Goal: Transaction & Acquisition: Purchase product/service

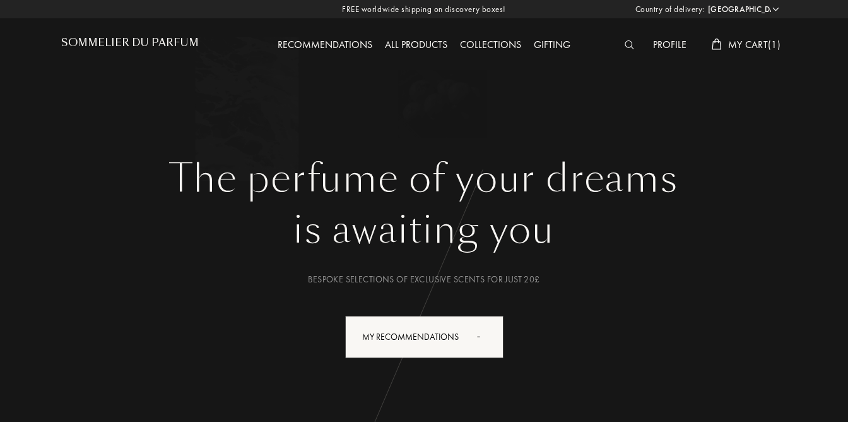
select select "CH"
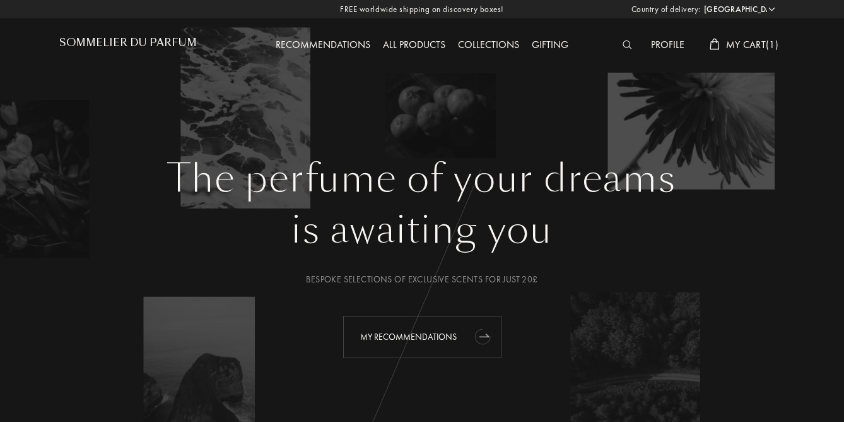
click at [423, 335] on div "My Recommendations" at bounding box center [422, 337] width 158 height 42
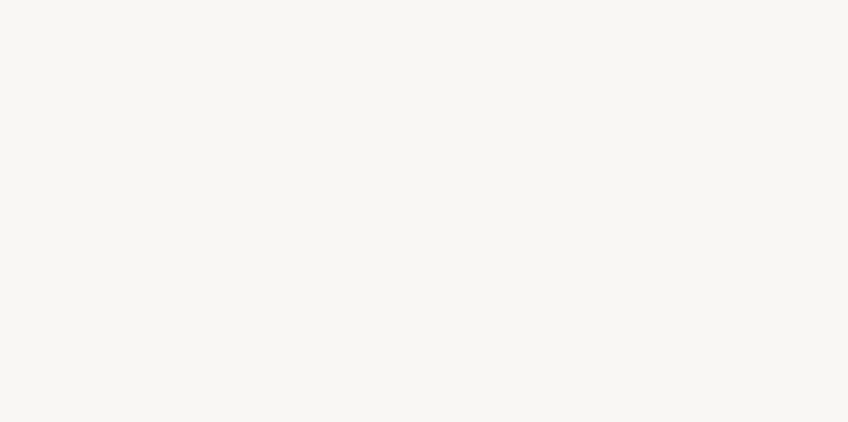
select select "CH"
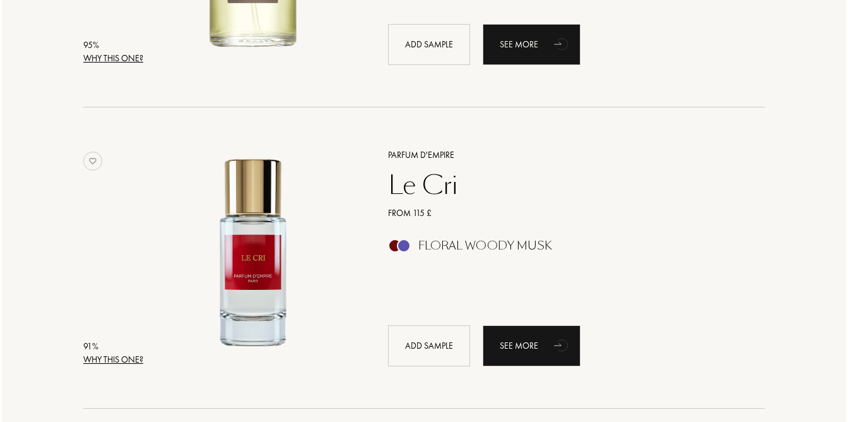
scroll to position [719, 0]
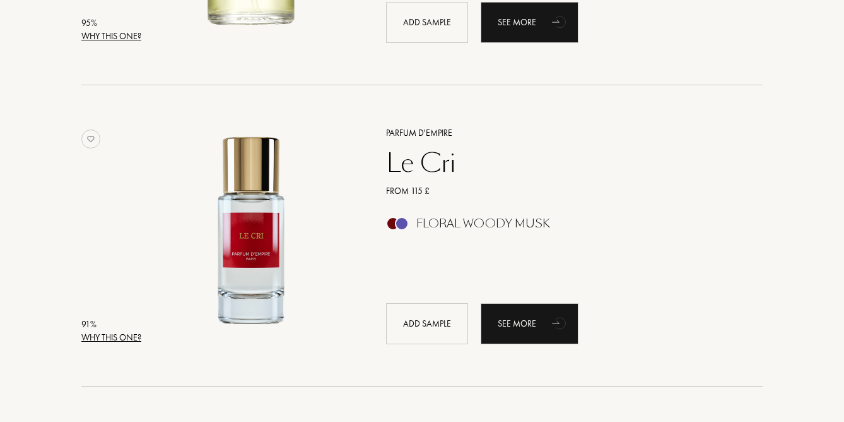
click at [102, 336] on div "Why this one?" at bounding box center [111, 337] width 60 height 13
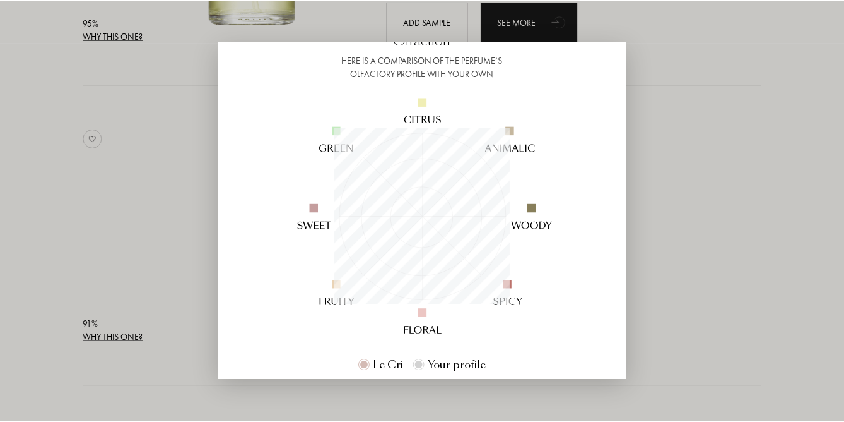
scroll to position [95, 0]
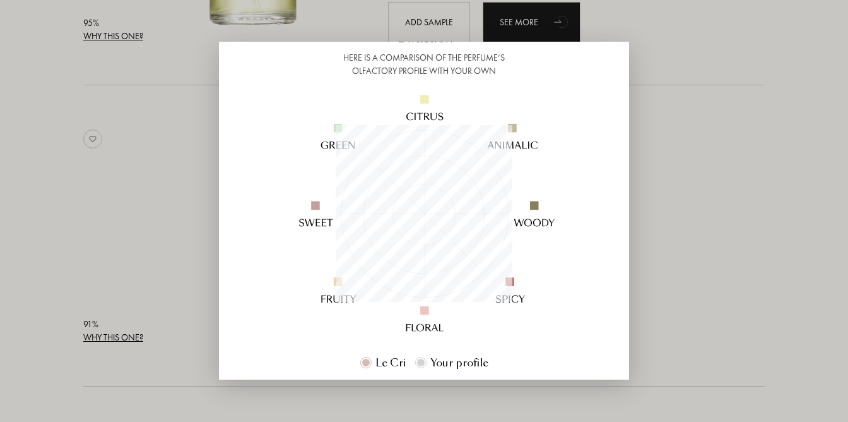
click at [692, 180] on div at bounding box center [424, 211] width 848 height 422
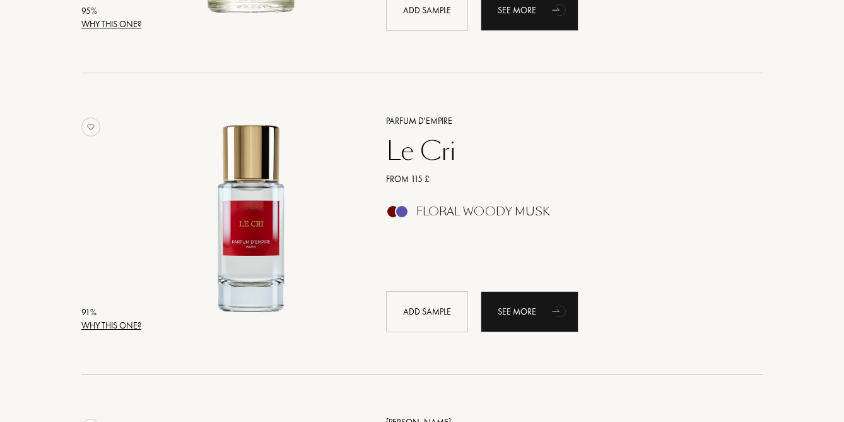
scroll to position [733, 0]
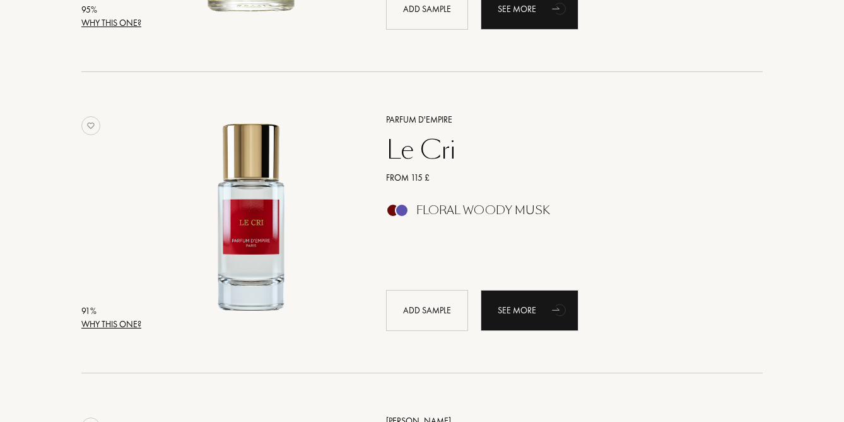
click at [443, 119] on div "Parfum d'Empire" at bounding box center [561, 119] width 368 height 13
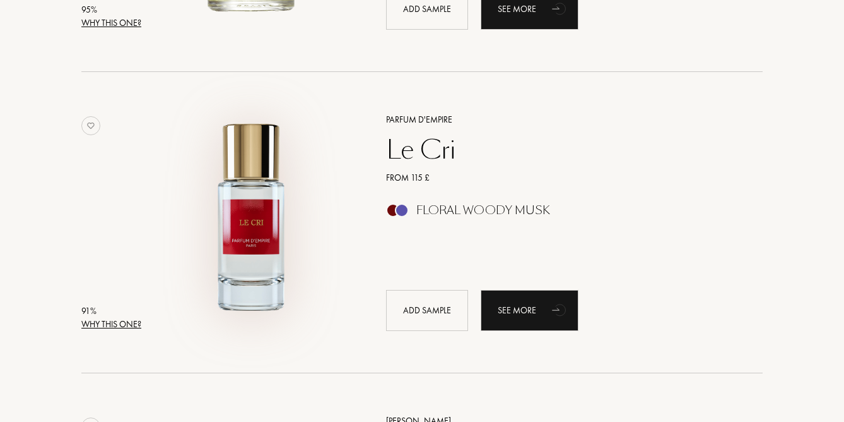
click at [245, 226] on img at bounding box center [251, 216] width 210 height 210
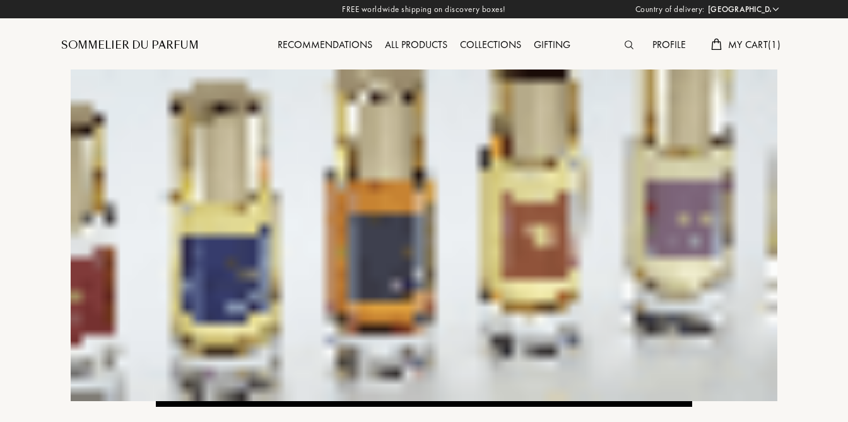
select select "CH"
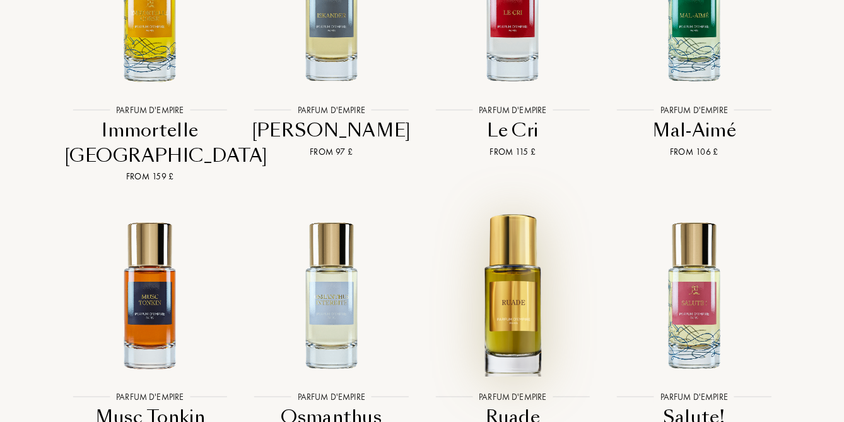
scroll to position [3250, 0]
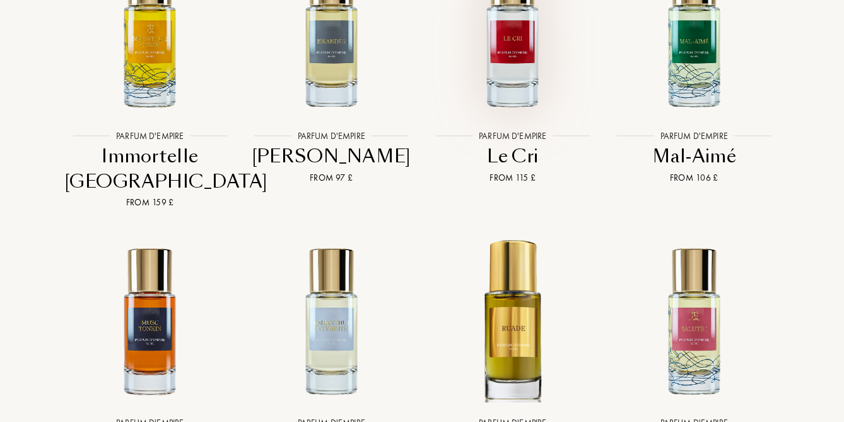
click at [514, 64] on img at bounding box center [512, 33] width 163 height 163
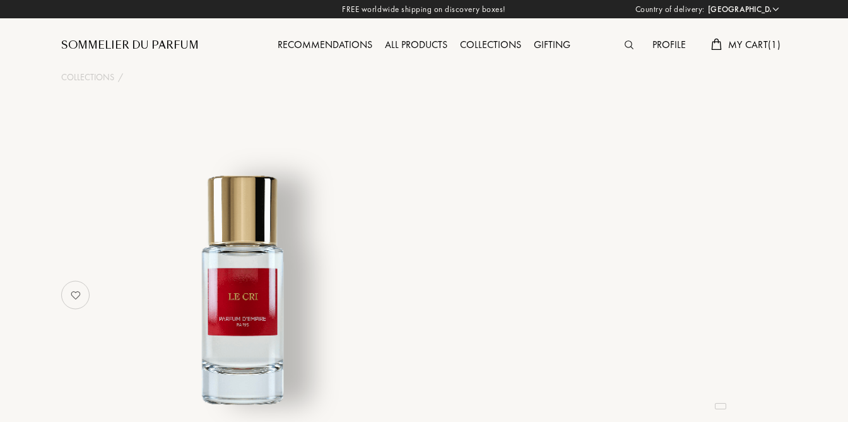
select select "CH"
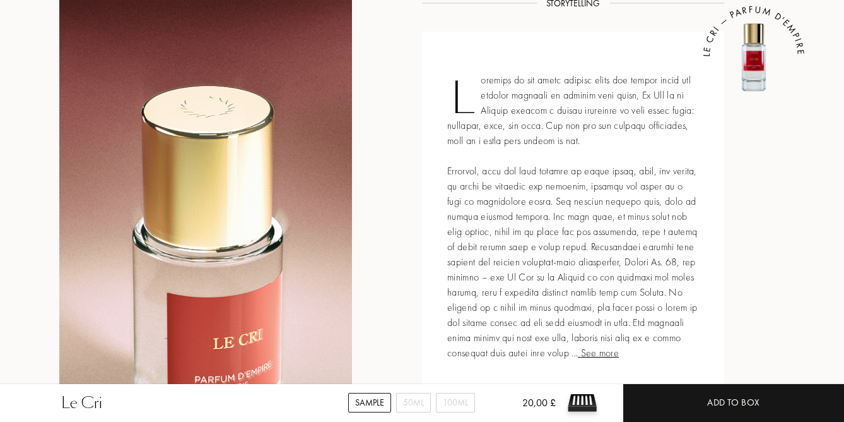
scroll to position [485, 0]
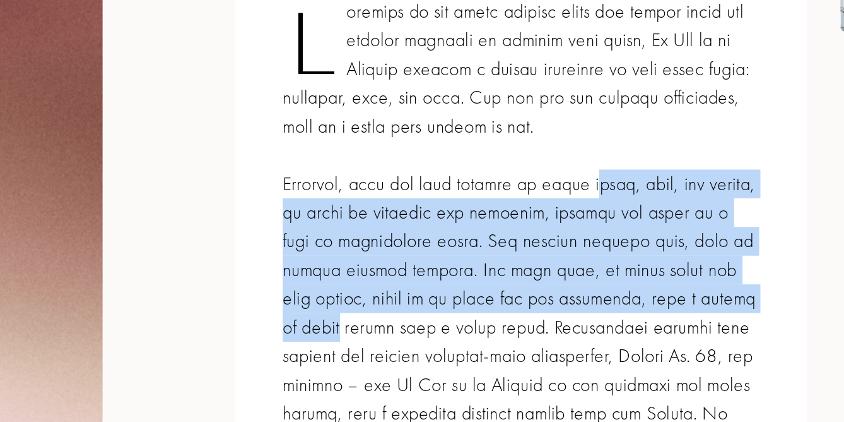
drag, startPoint x: 606, startPoint y: 169, endPoint x: 699, endPoint y: 227, distance: 109.4
click at [699, 227] on div "See more LE CRI — PARFUM D'EMPIRE" at bounding box center [573, 215] width 302 height 370
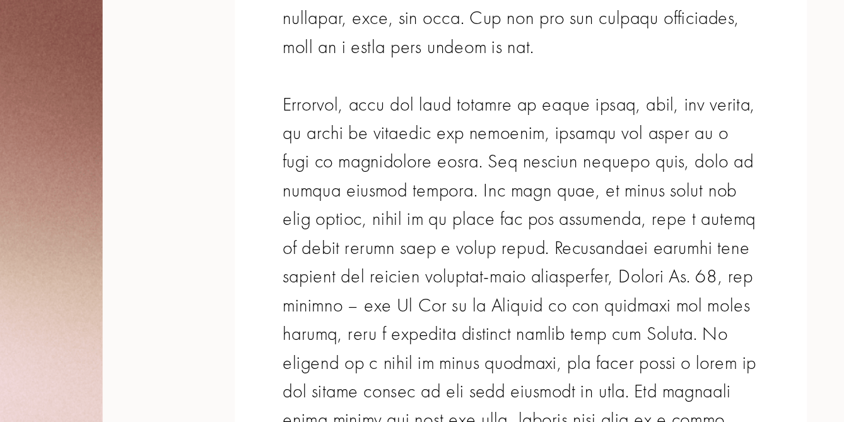
click at [700, 292] on div "See more LE CRI — PARFUM D'EMPIRE" at bounding box center [573, 215] width 302 height 370
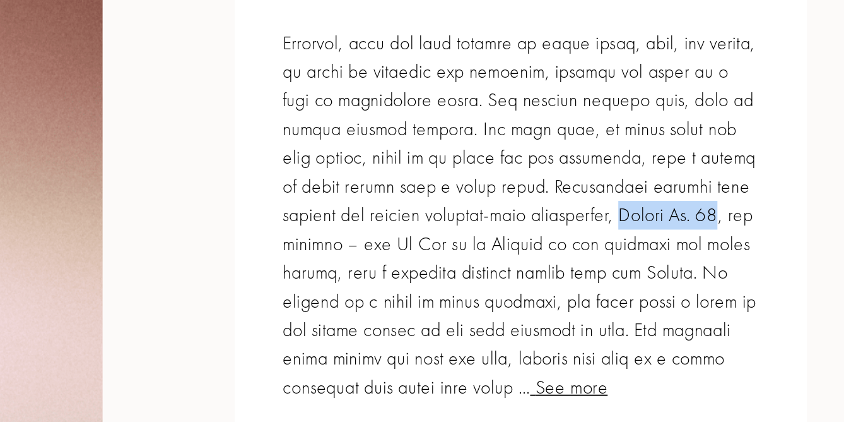
drag, startPoint x: 603, startPoint y: 259, endPoint x: 661, endPoint y: 263, distance: 58.8
click at [661, 263] on div "See more LE CRI — PARFUM D'EMPIRE" at bounding box center [573, 215] width 302 height 370
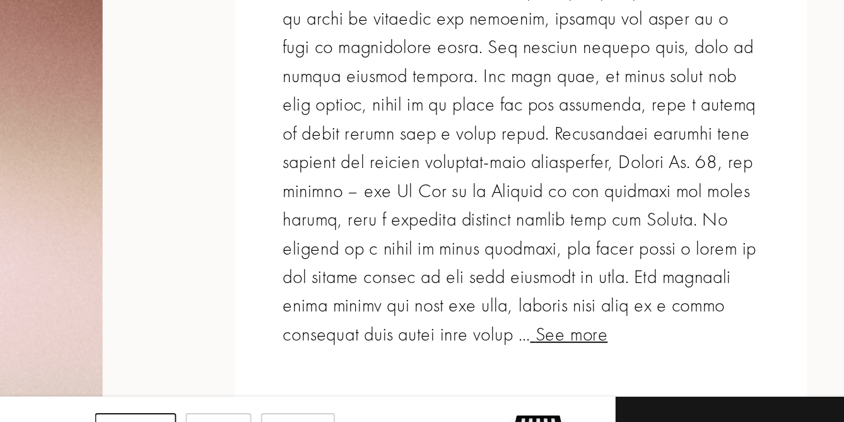
click at [578, 353] on span "See more" at bounding box center [598, 350] width 41 height 13
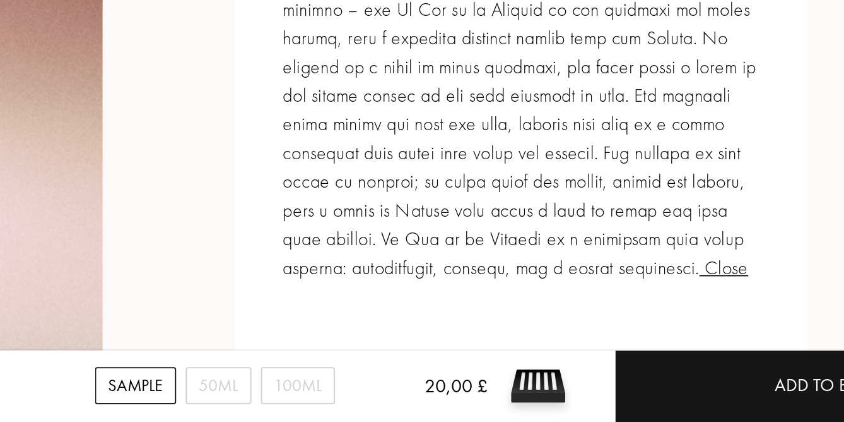
scroll to position [560, 0]
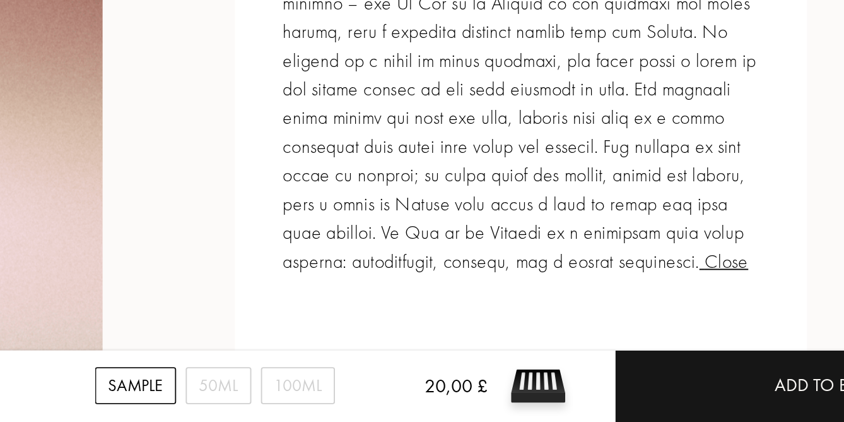
click at [668, 337] on span "Close" at bounding box center [681, 336] width 26 height 13
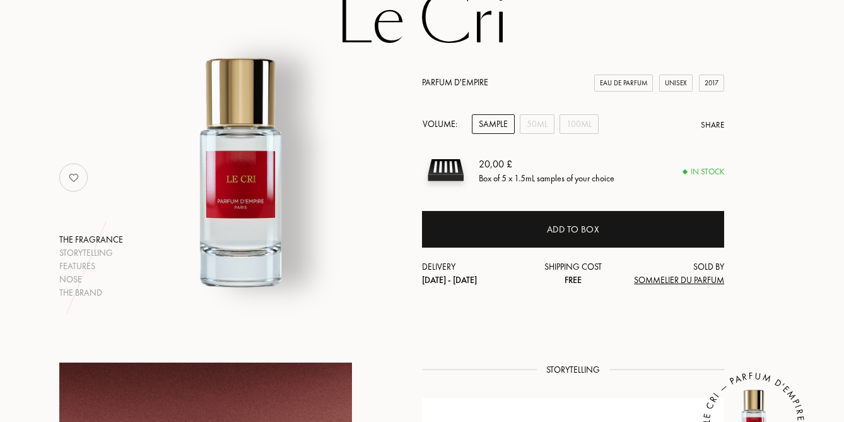
scroll to position [0, 0]
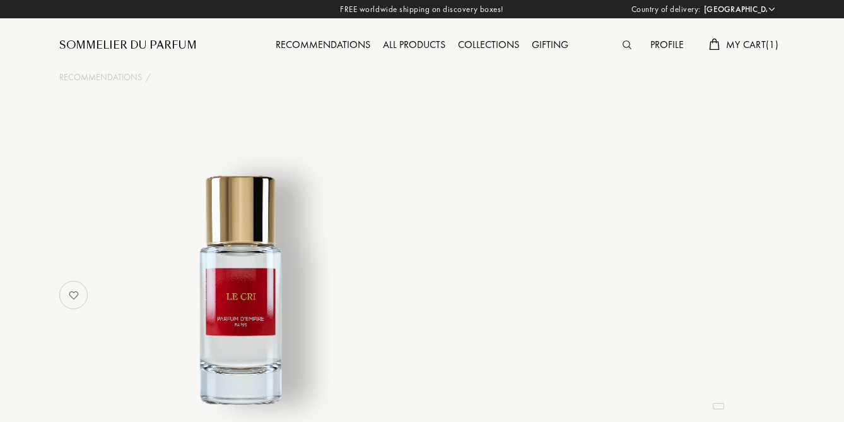
select select "CH"
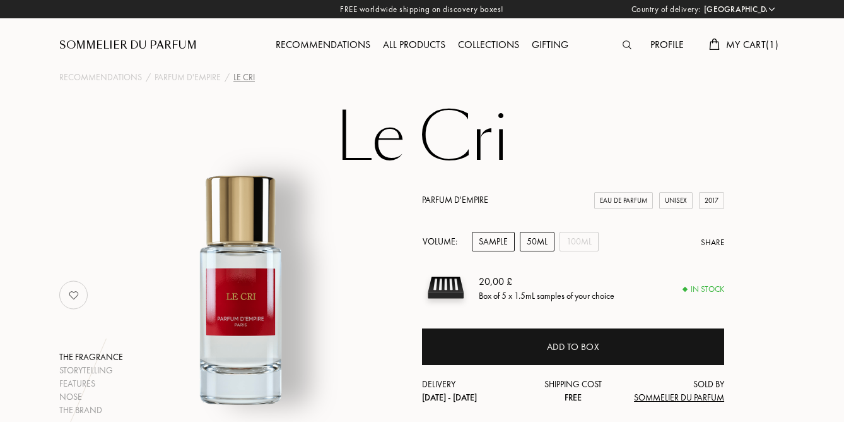
click at [546, 240] on div "50mL" at bounding box center [537, 242] width 35 height 20
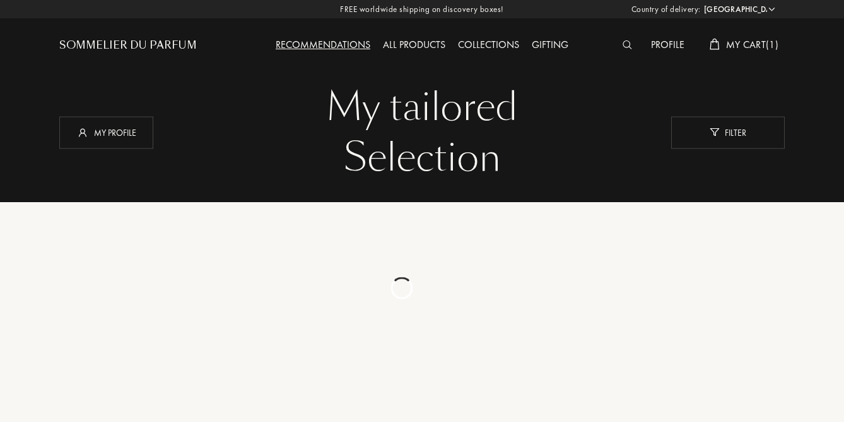
select select "CH"
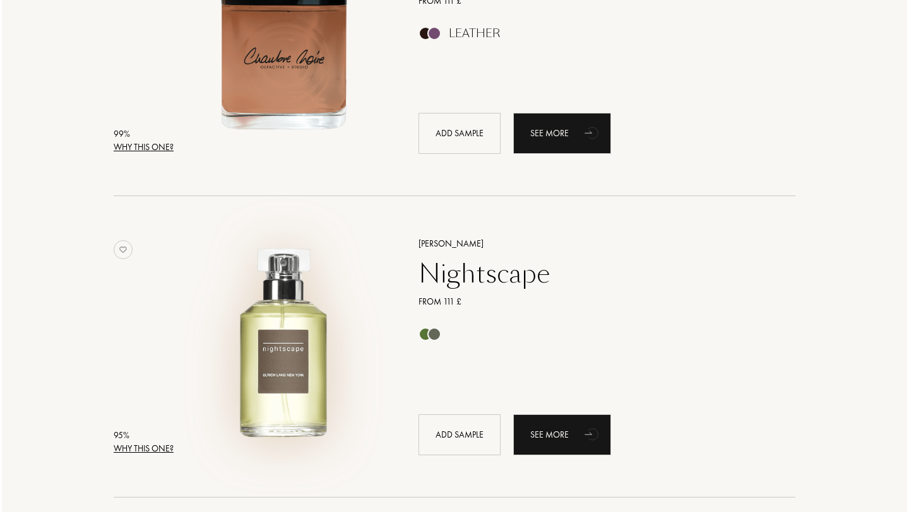
scroll to position [269, 0]
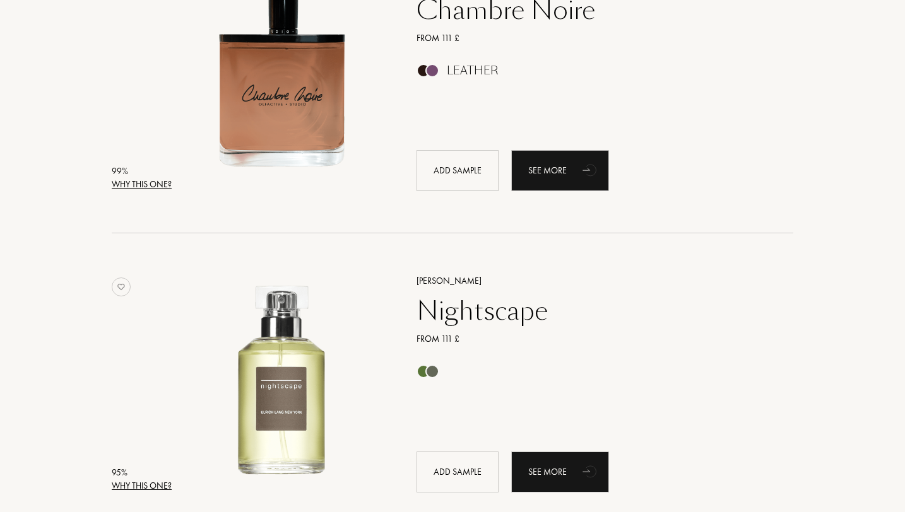
click at [151, 184] on div "Why this one?" at bounding box center [142, 184] width 60 height 13
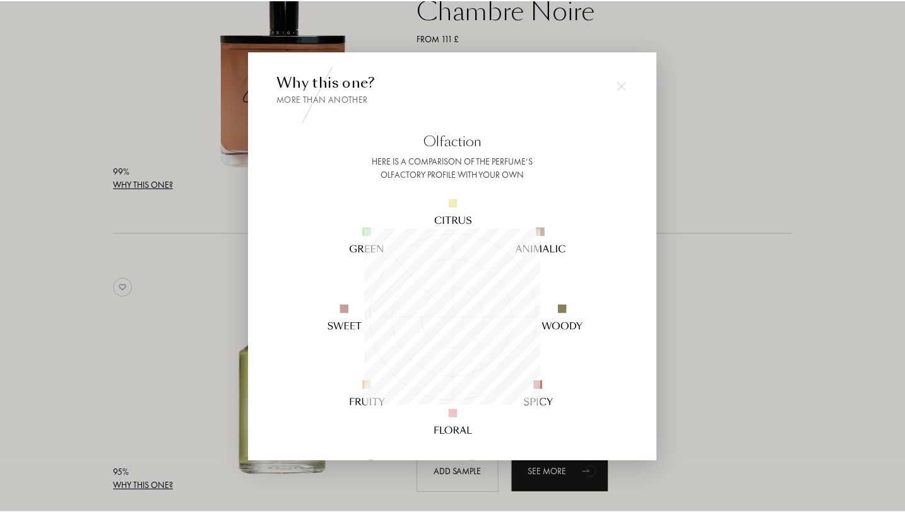
scroll to position [177, 177]
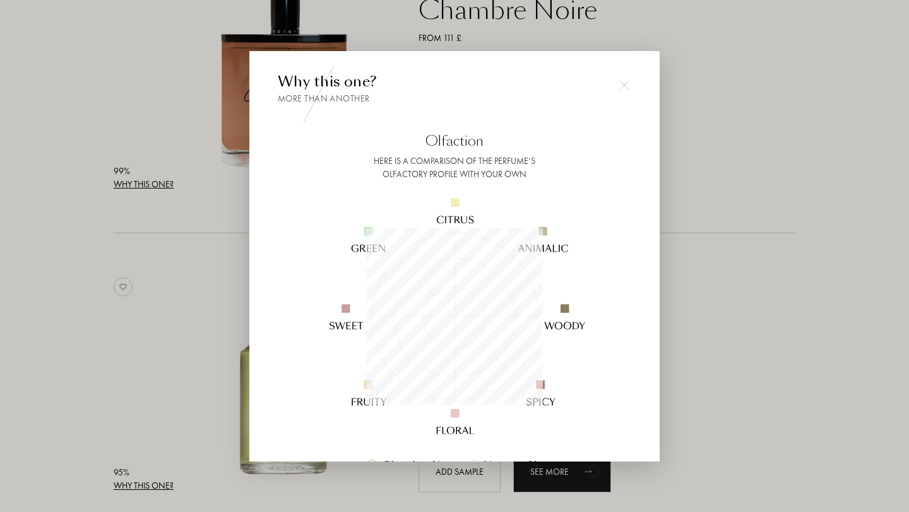
click at [759, 204] on div at bounding box center [454, 256] width 909 height 512
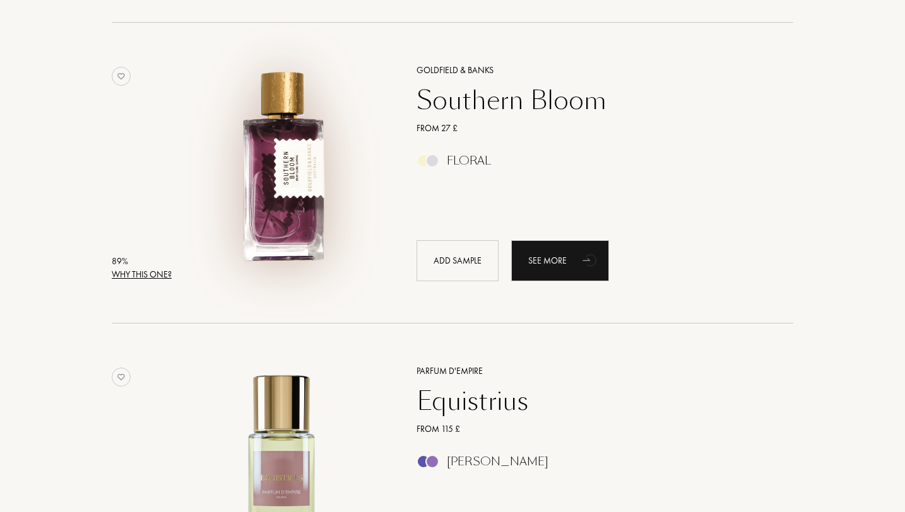
scroll to position [1385, 0]
click at [289, 155] on img at bounding box center [282, 166] width 210 height 210
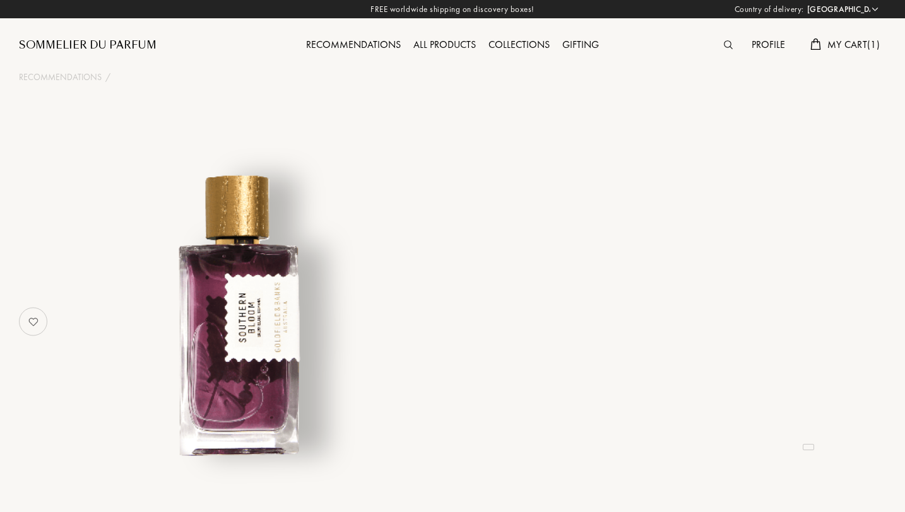
select select "CH"
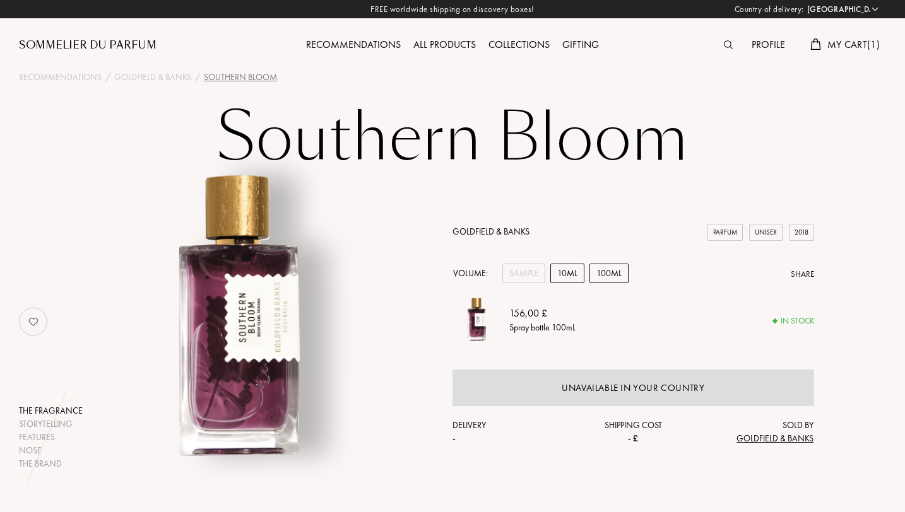
click at [569, 272] on div "10mL" at bounding box center [567, 274] width 34 height 20
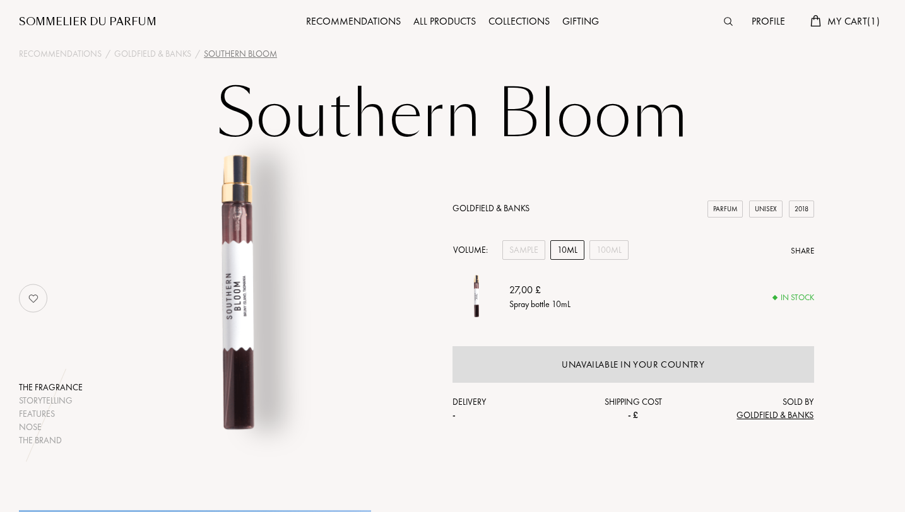
scroll to position [24, 0]
click at [521, 254] on div "Sample" at bounding box center [523, 250] width 43 height 20
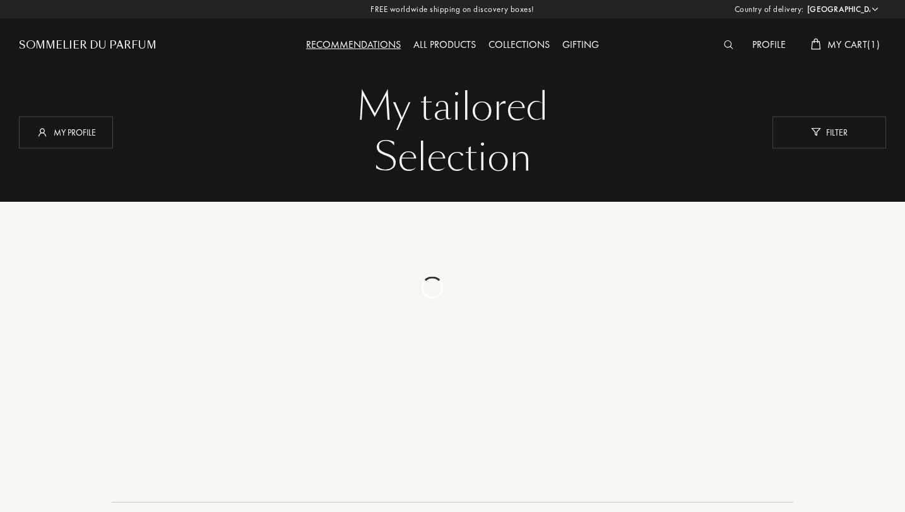
select select "CH"
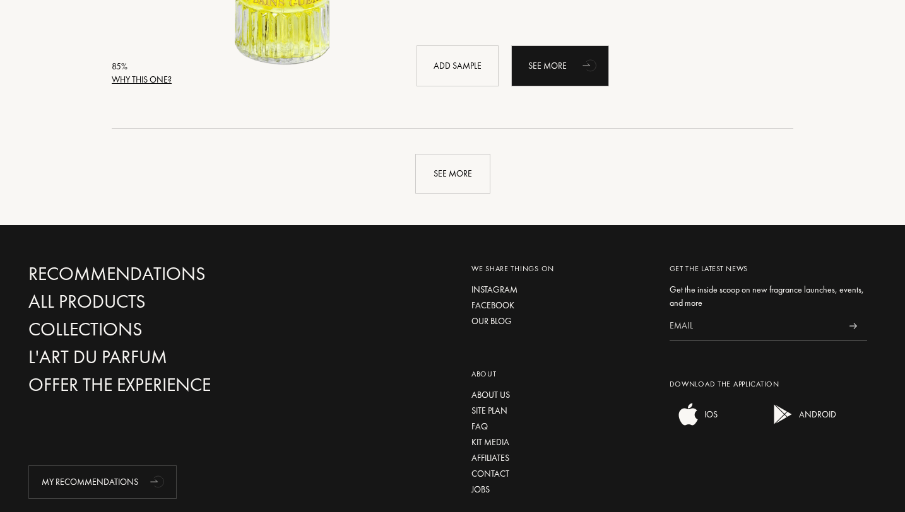
scroll to position [3086, 0]
click at [453, 169] on div "See more" at bounding box center [452, 175] width 75 height 40
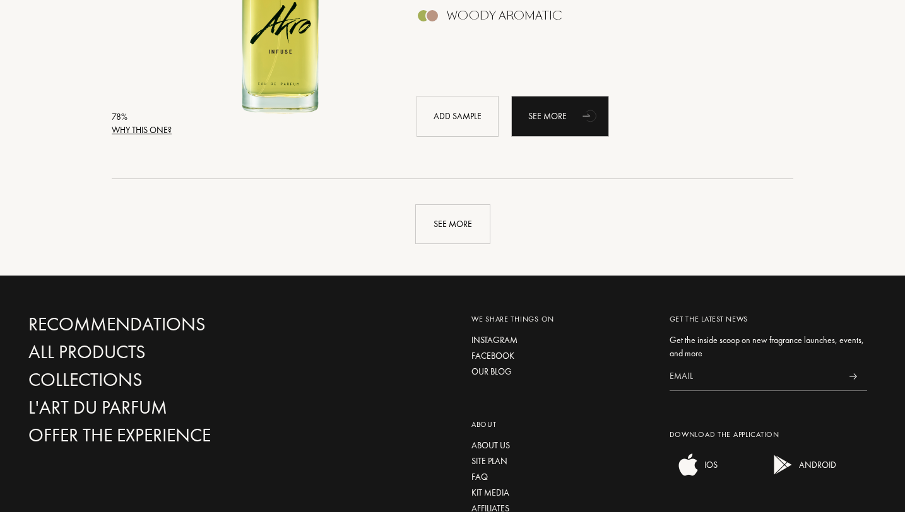
scroll to position [6058, 0]
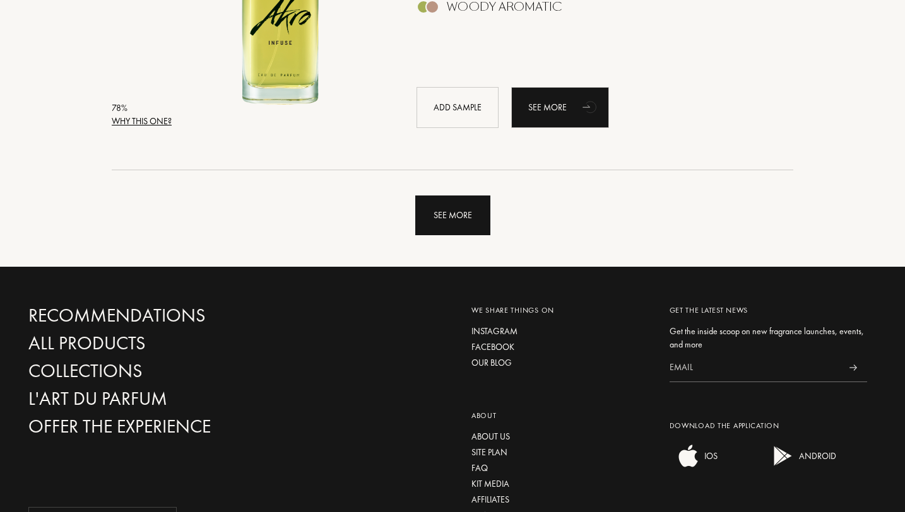
click at [448, 213] on div "See more" at bounding box center [452, 216] width 75 height 40
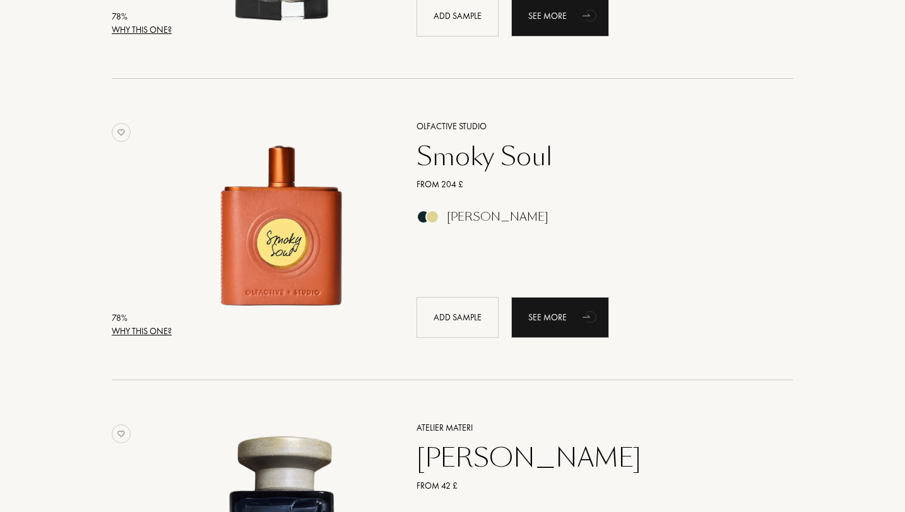
scroll to position [6452, 0]
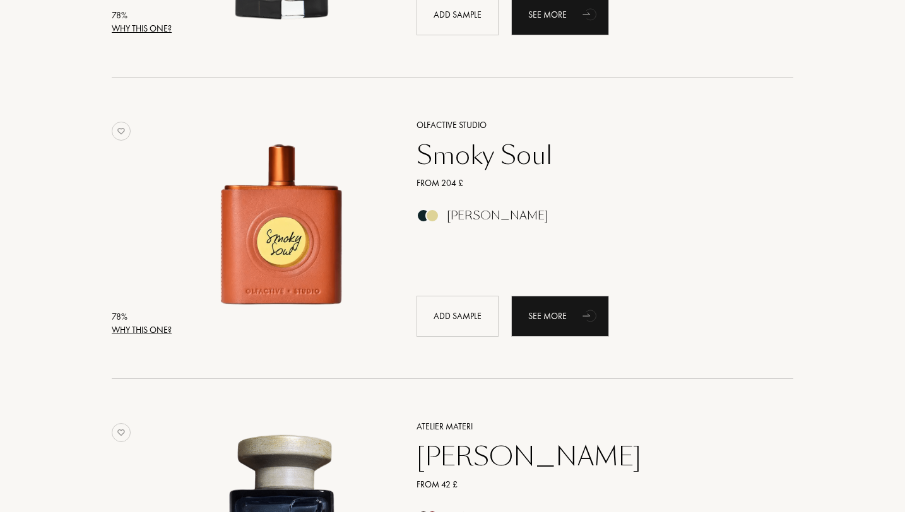
click at [448, 126] on div "Olfactive Studio" at bounding box center [591, 125] width 368 height 13
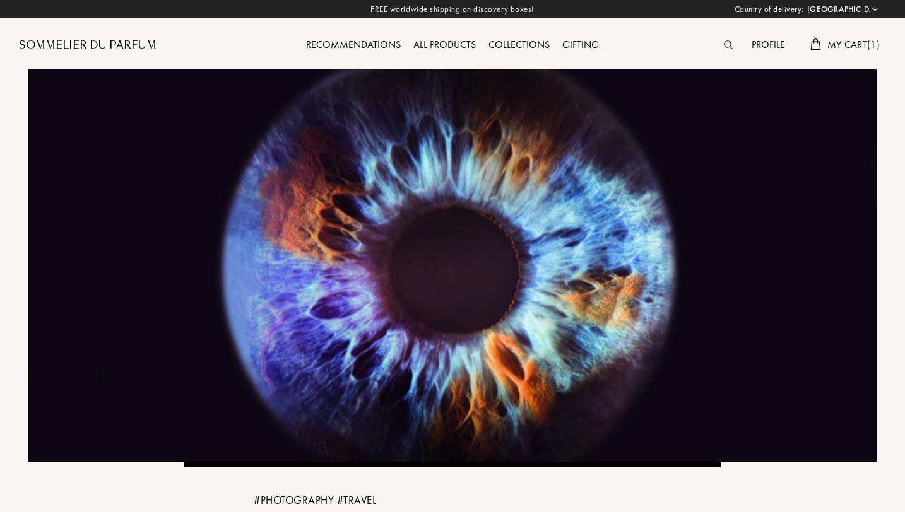
select select "CH"
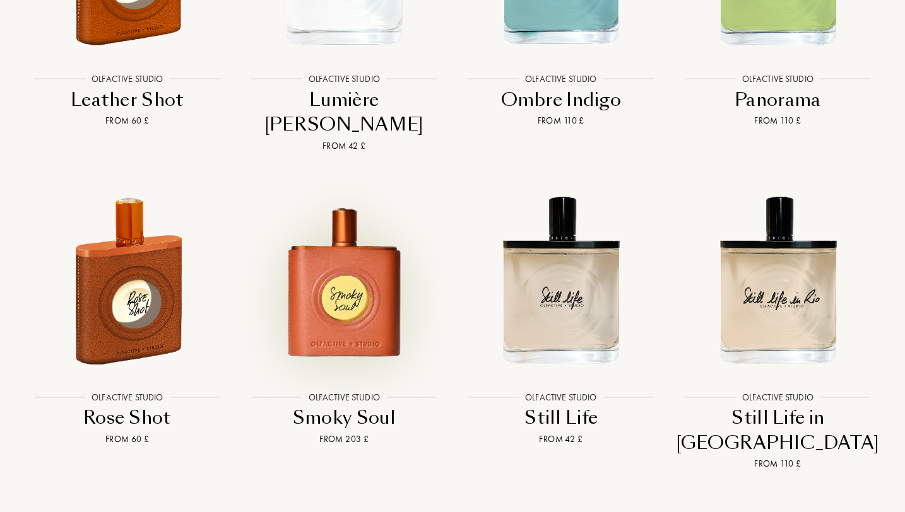
scroll to position [2701, 0]
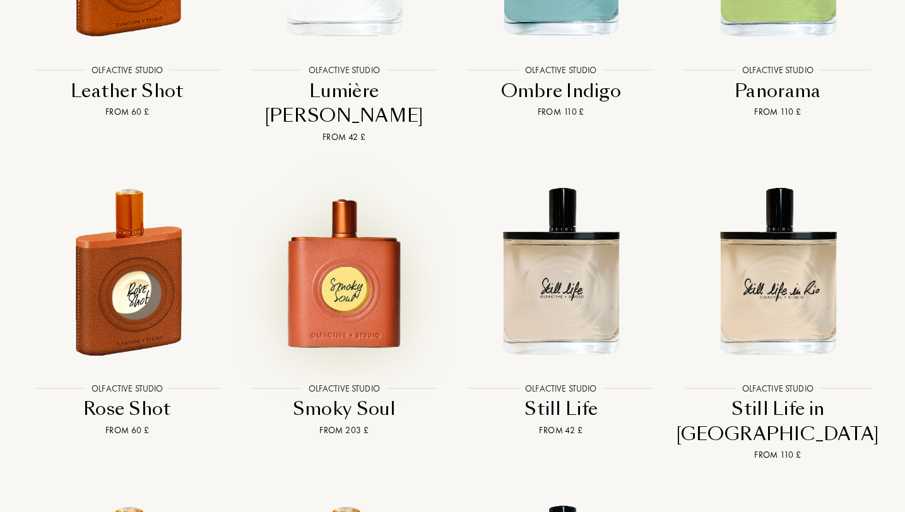
click at [353, 234] on img at bounding box center [344, 271] width 195 height 195
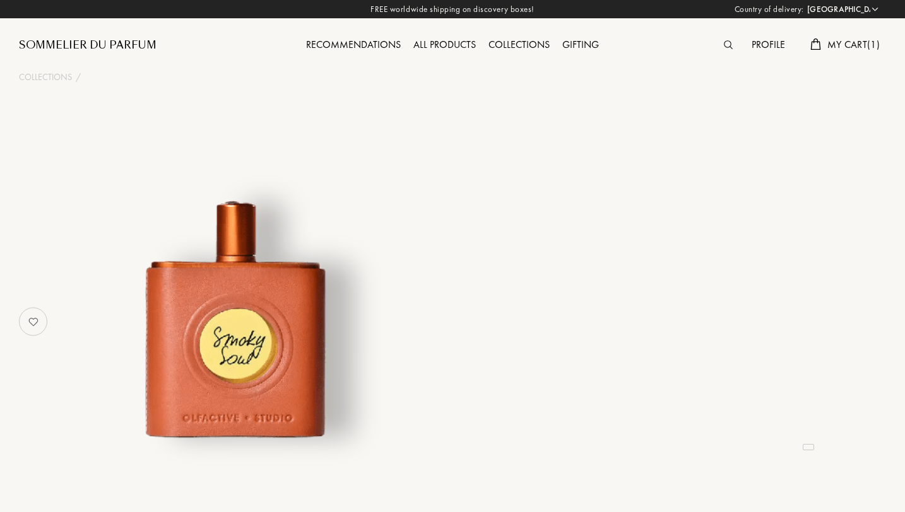
select select "CH"
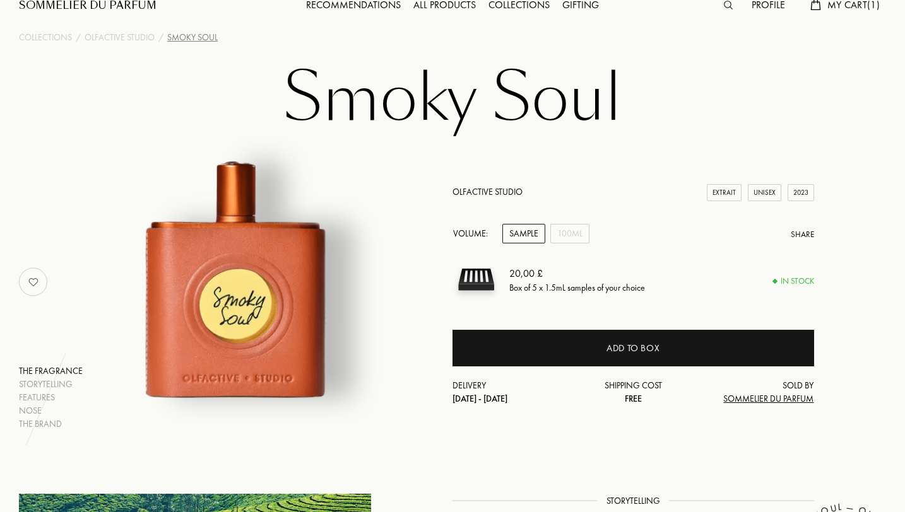
scroll to position [44, 0]
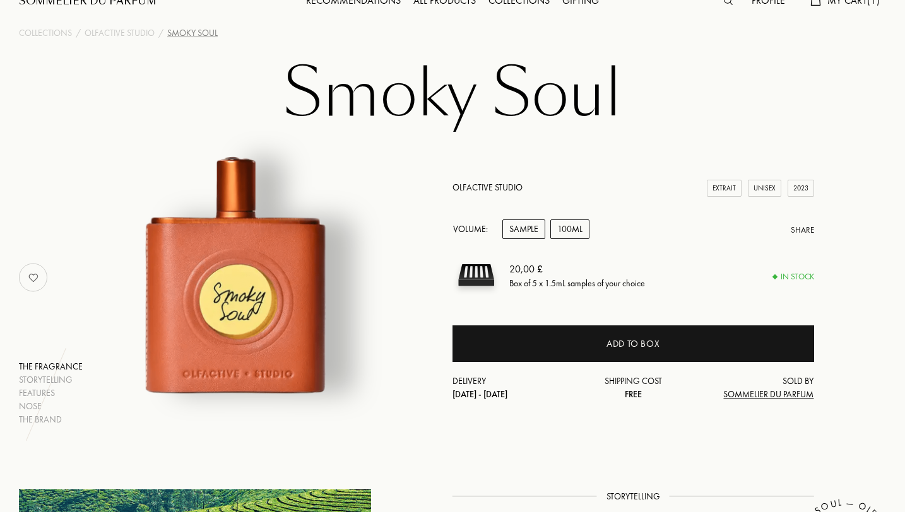
click at [572, 225] on div "100mL" at bounding box center [569, 230] width 39 height 20
click at [530, 233] on div "Sample" at bounding box center [523, 230] width 43 height 20
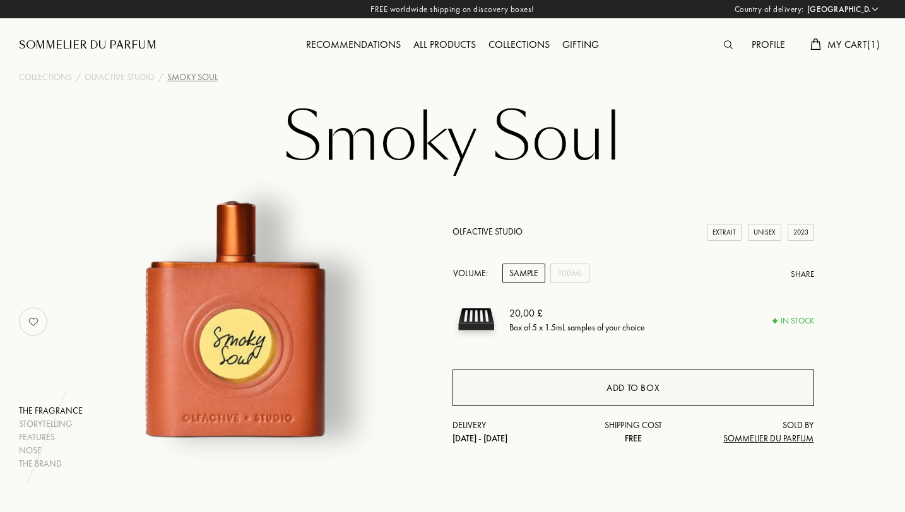
click at [522, 384] on div "Add to box" at bounding box center [633, 388] width 362 height 37
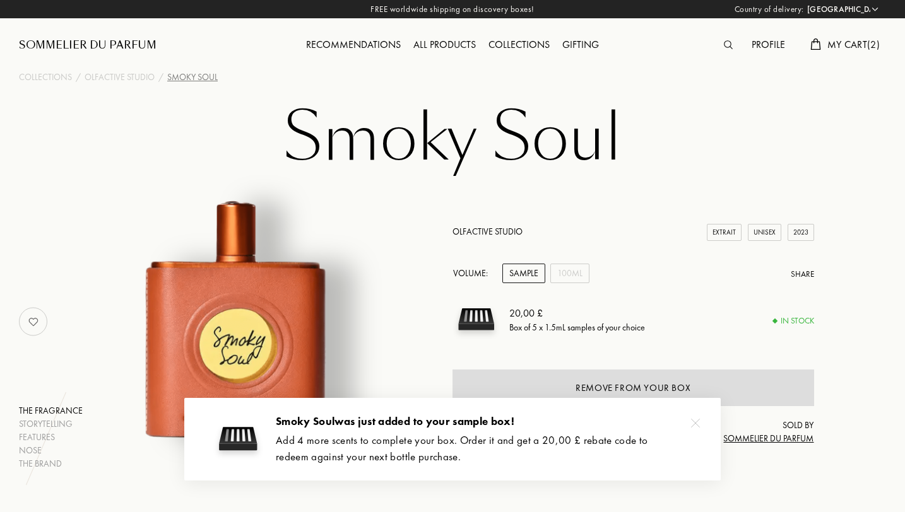
click at [697, 423] on img at bounding box center [695, 423] width 9 height 9
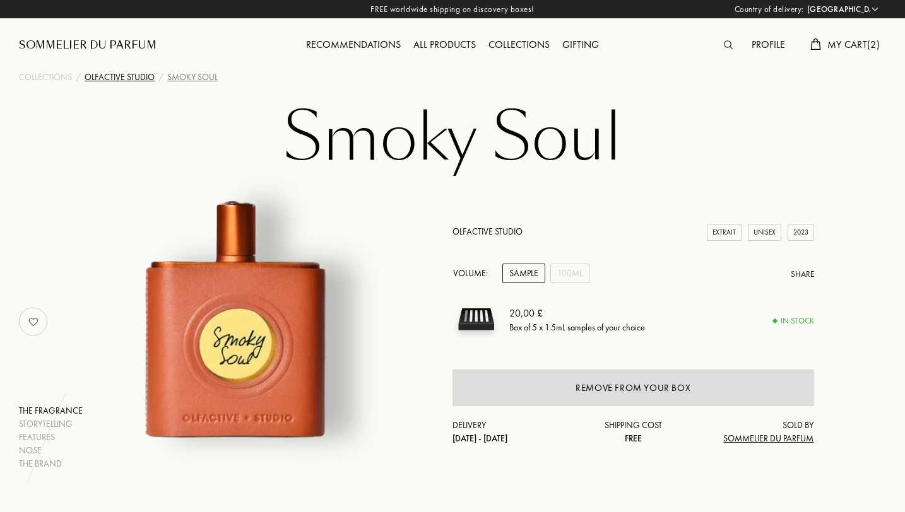
click at [124, 78] on div "Olfactive Studio" at bounding box center [120, 77] width 70 height 13
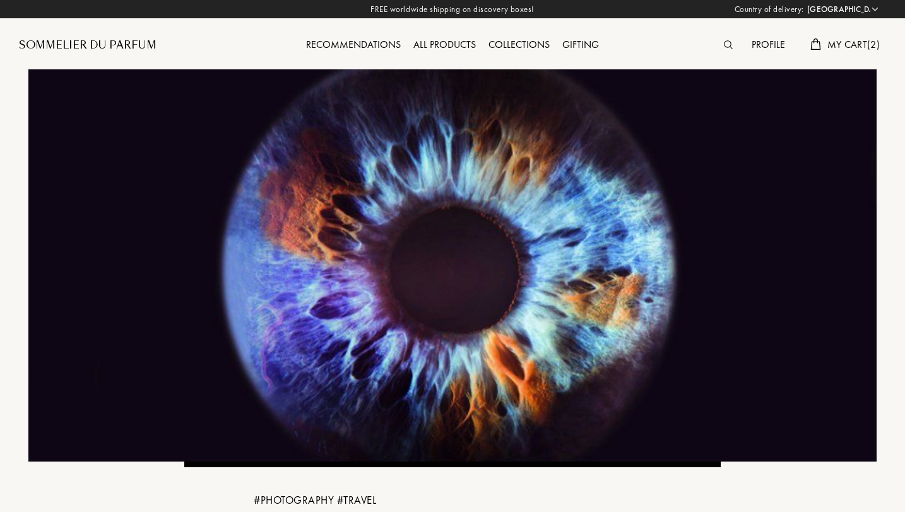
select select "CH"
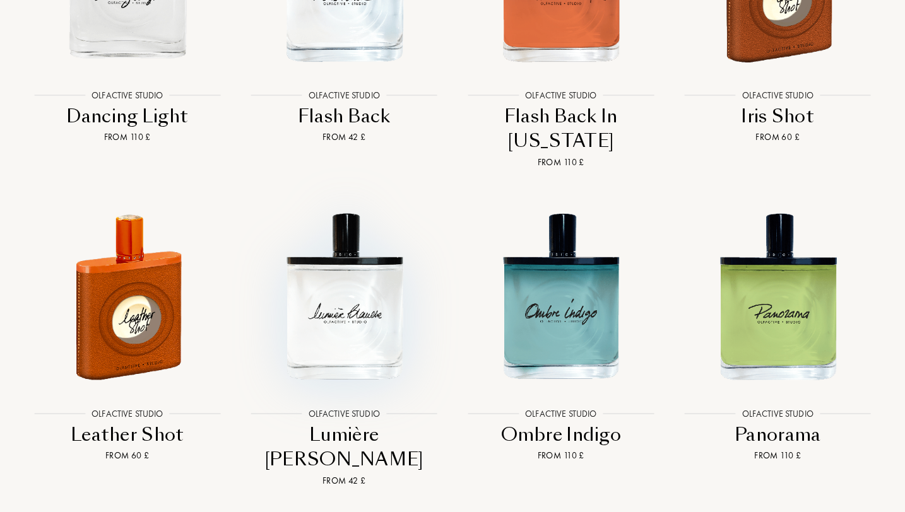
scroll to position [2358, 0]
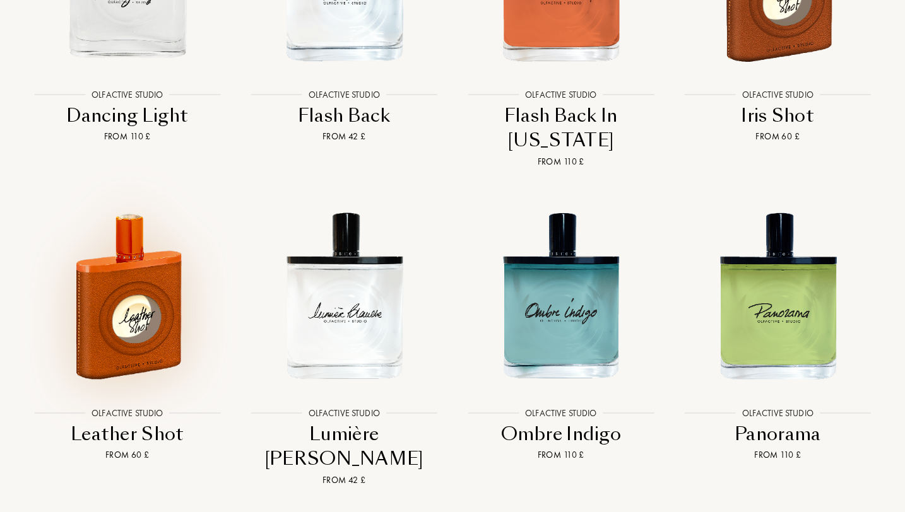
click at [146, 264] on img at bounding box center [127, 295] width 195 height 195
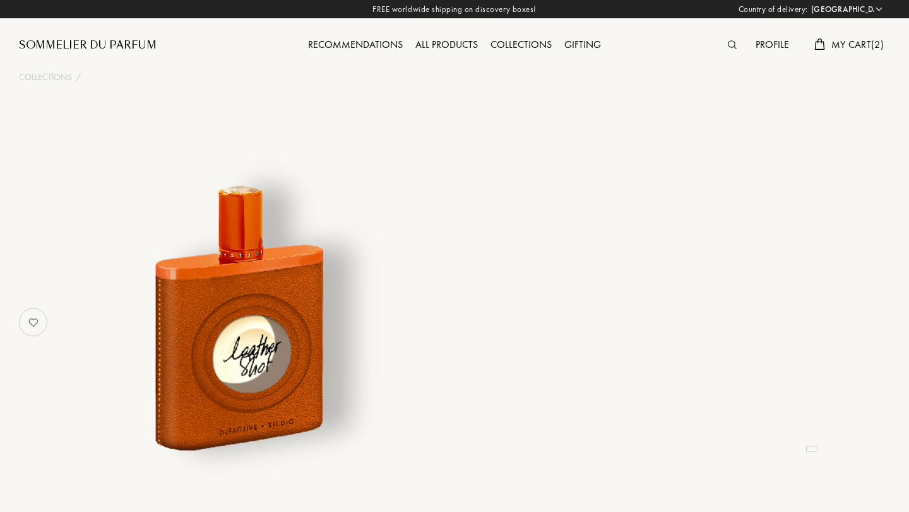
select select "CH"
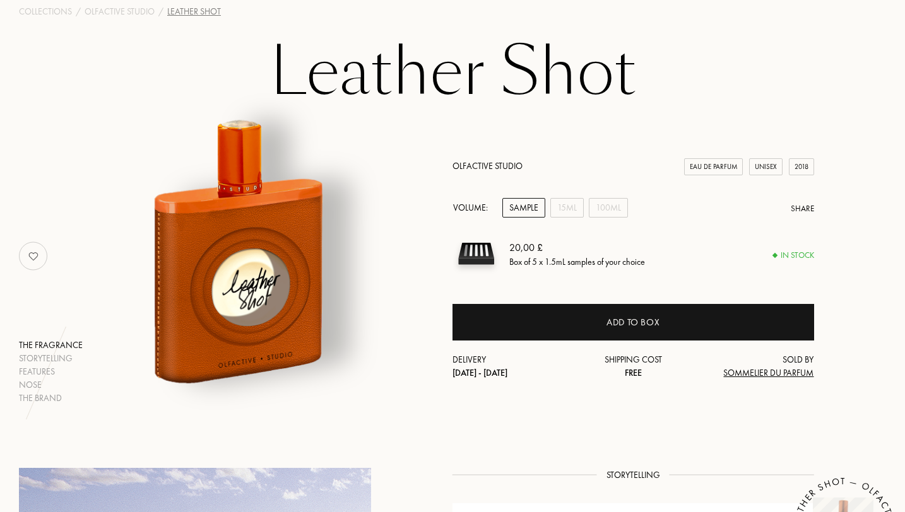
scroll to position [68, 0]
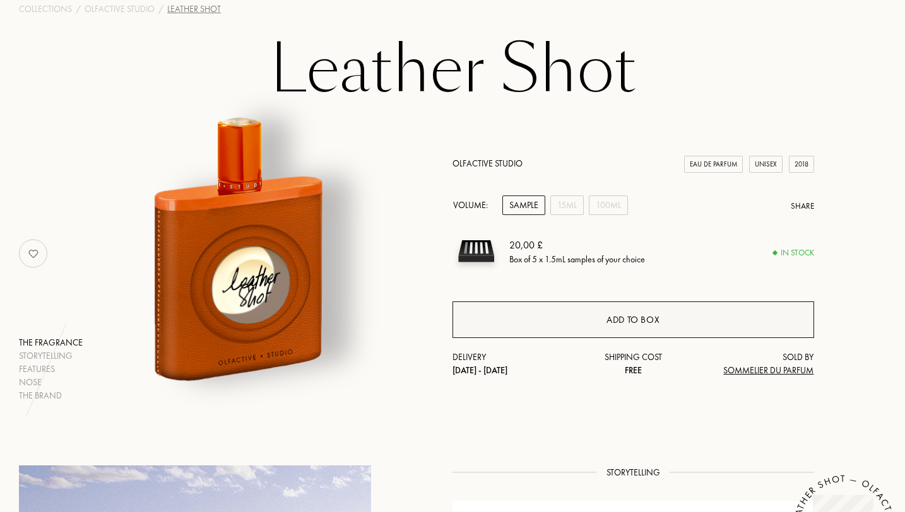
click at [570, 319] on div "Add to box" at bounding box center [633, 320] width 362 height 37
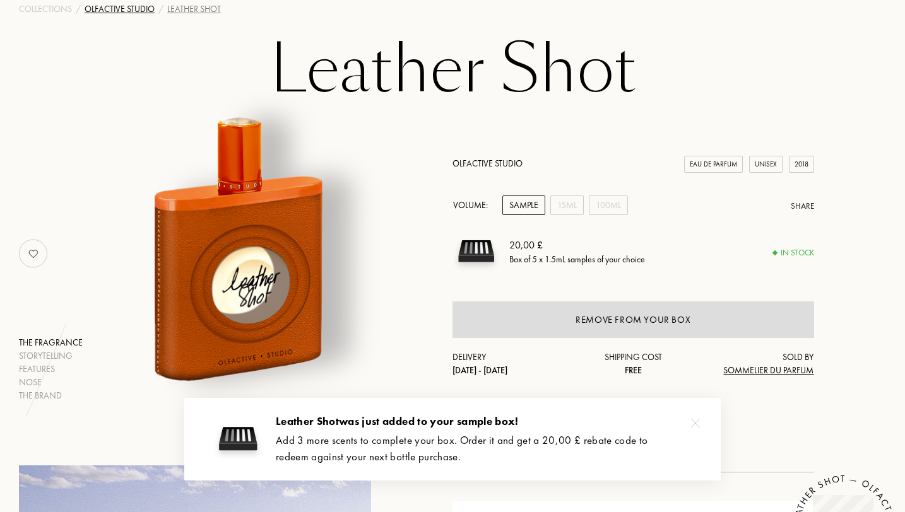
click at [122, 7] on div "Olfactive Studio" at bounding box center [120, 9] width 70 height 13
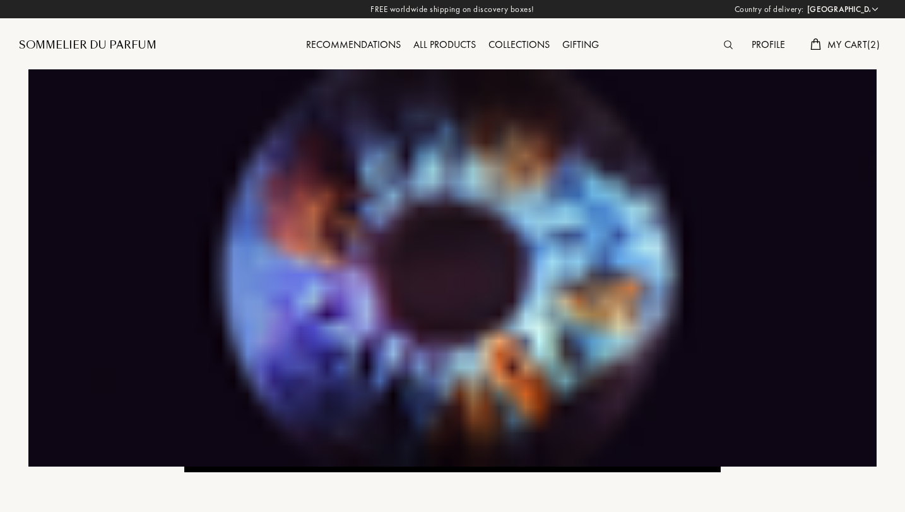
select select "CH"
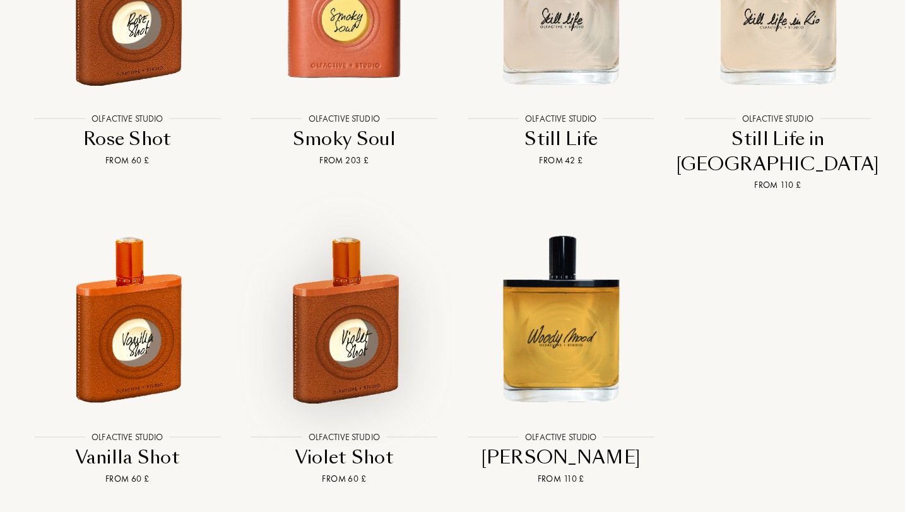
scroll to position [2972, 0]
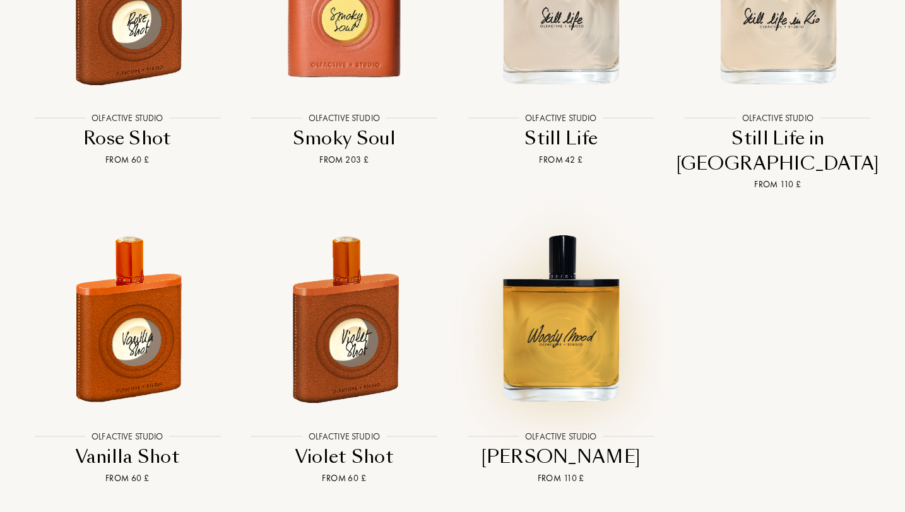
click at [560, 236] on img at bounding box center [560, 318] width 195 height 195
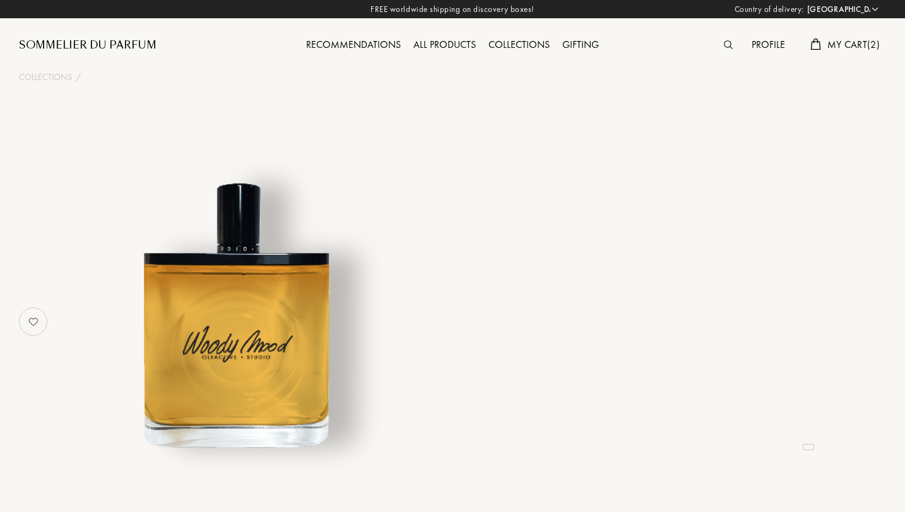
select select "CH"
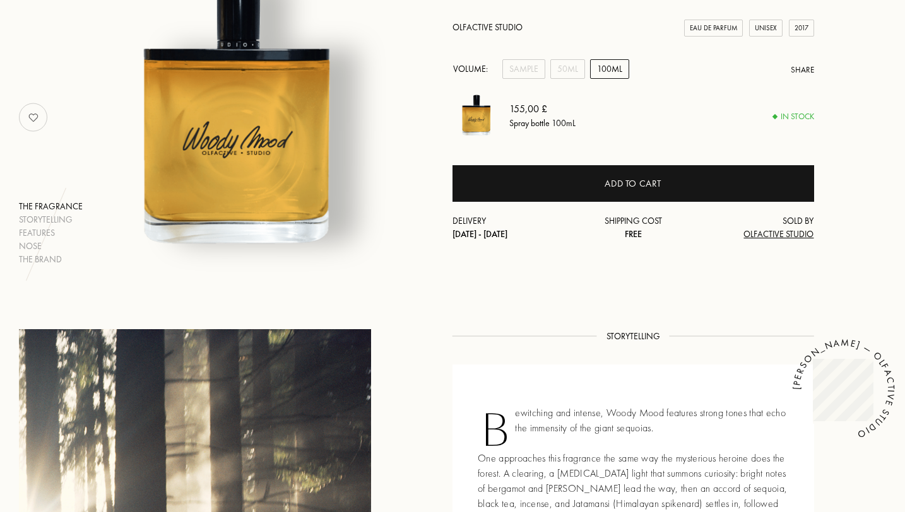
scroll to position [146, 0]
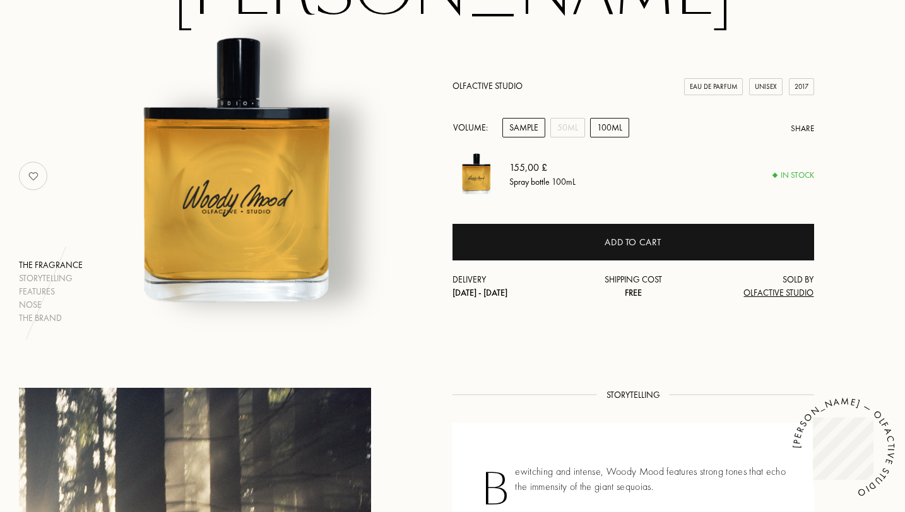
click at [521, 128] on div "Sample" at bounding box center [523, 128] width 43 height 20
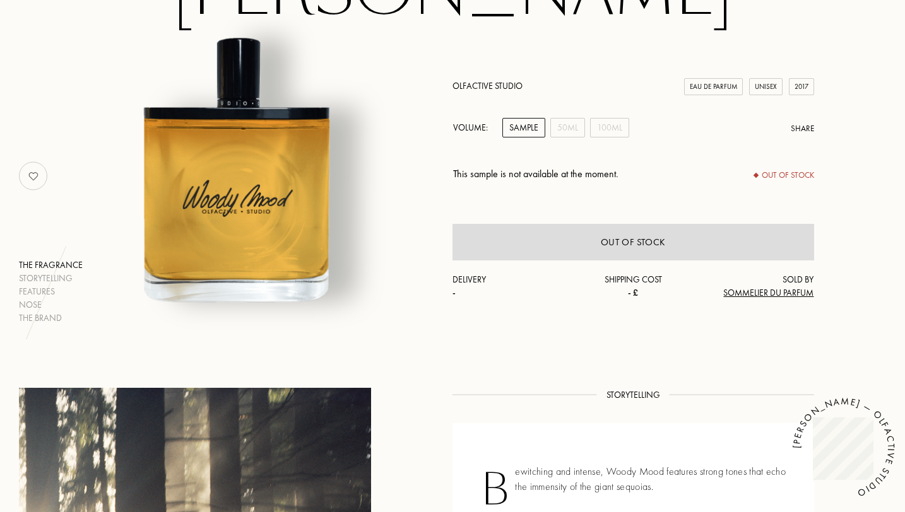
scroll to position [0, 0]
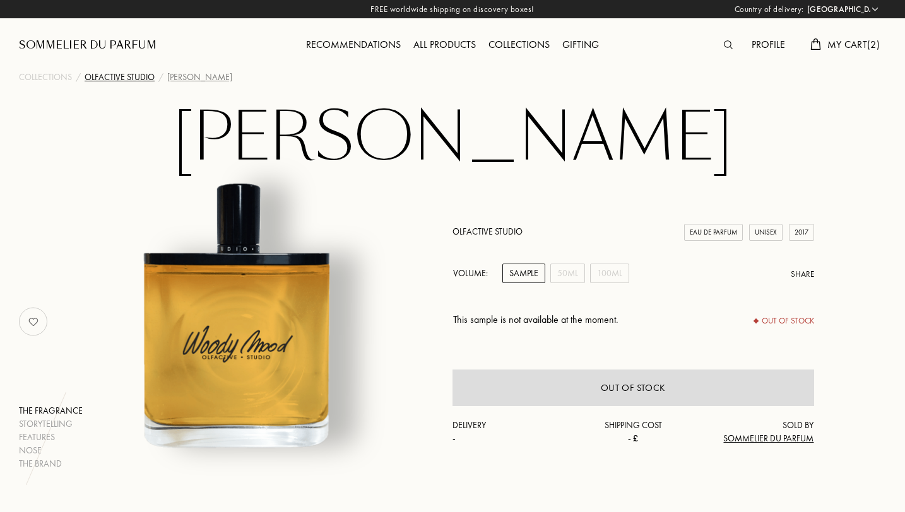
click at [131, 74] on div "Olfactive Studio" at bounding box center [120, 77] width 70 height 13
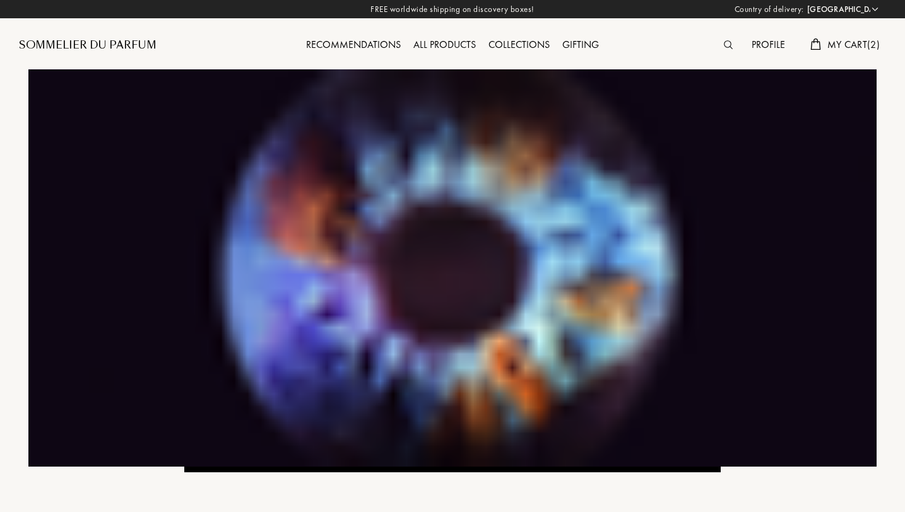
select select "CH"
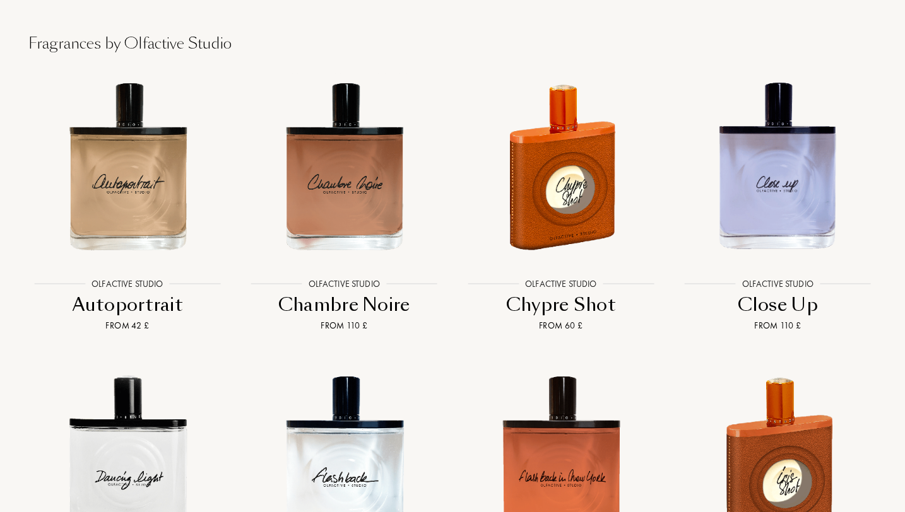
scroll to position [1877, 0]
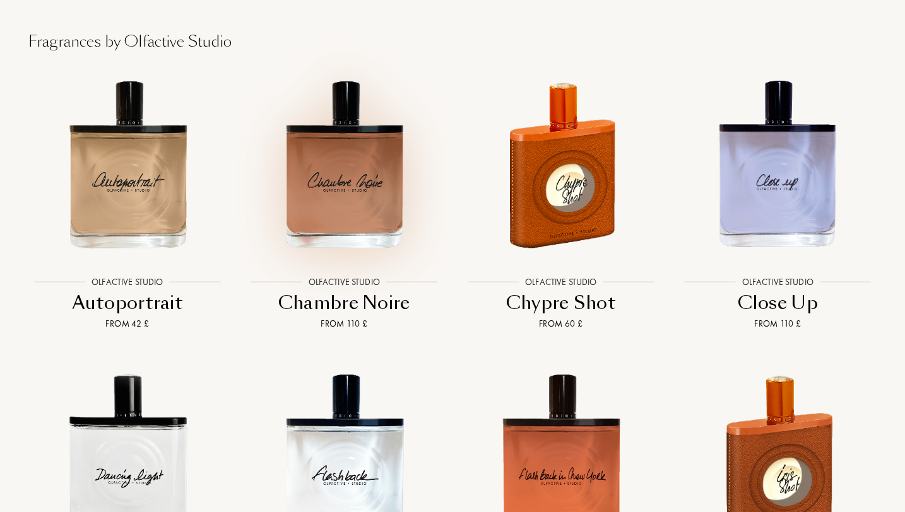
click at [343, 160] on img at bounding box center [344, 164] width 195 height 195
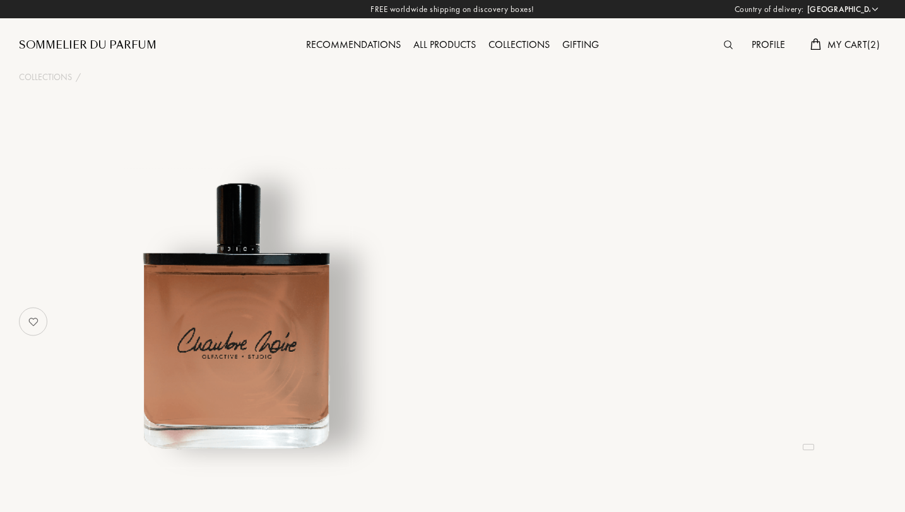
select select "CH"
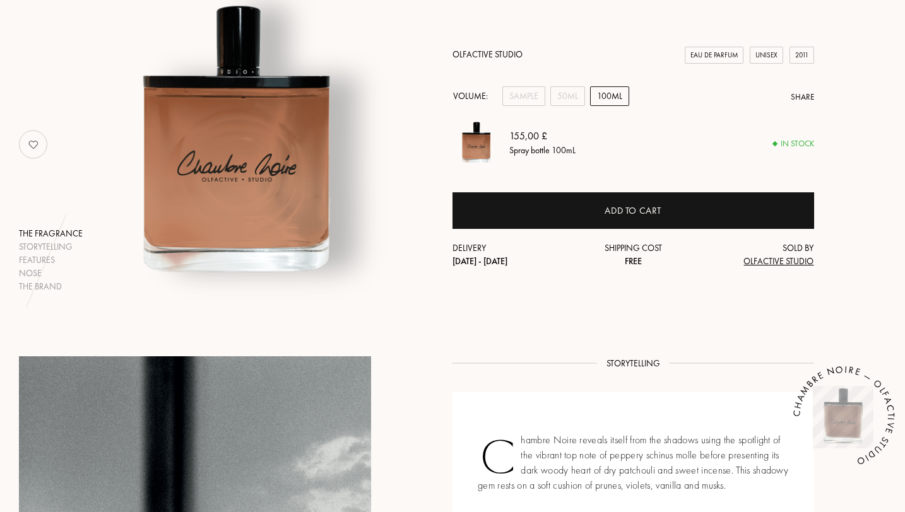
scroll to position [182, 0]
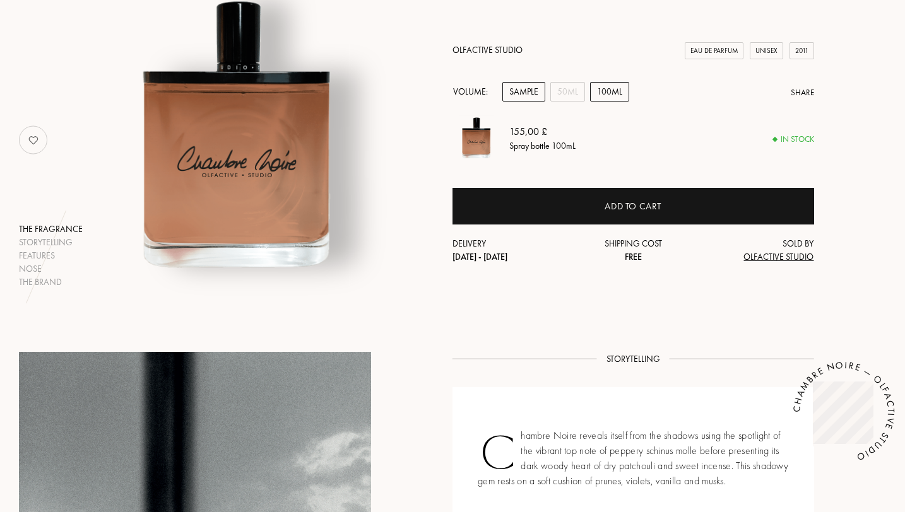
click at [519, 92] on div "Sample" at bounding box center [523, 92] width 43 height 20
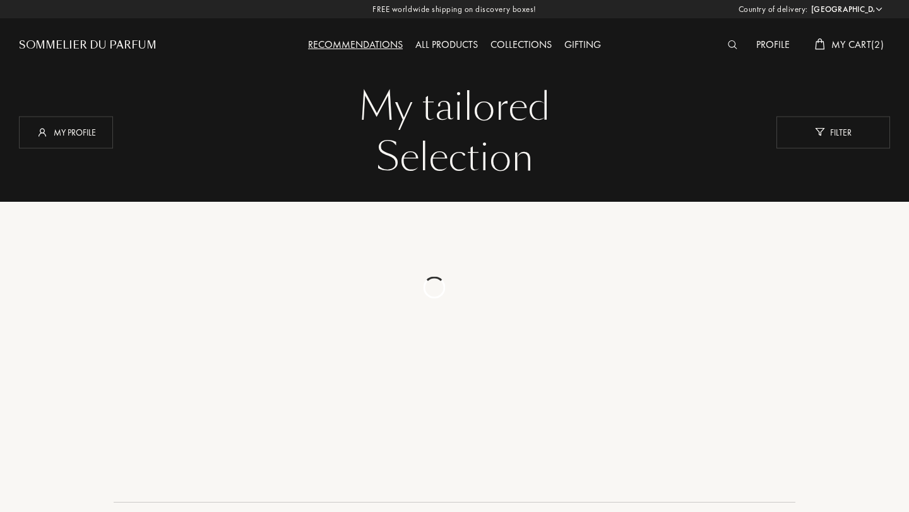
select select "CH"
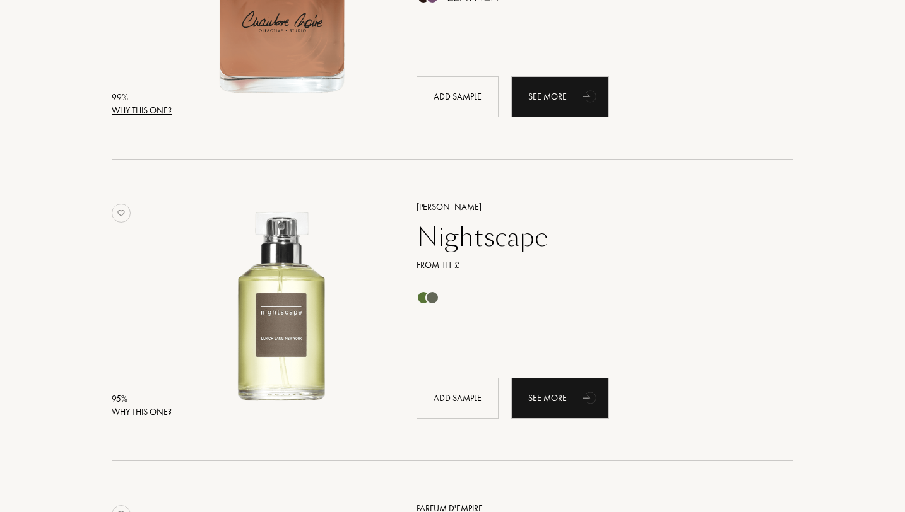
scroll to position [348, 0]
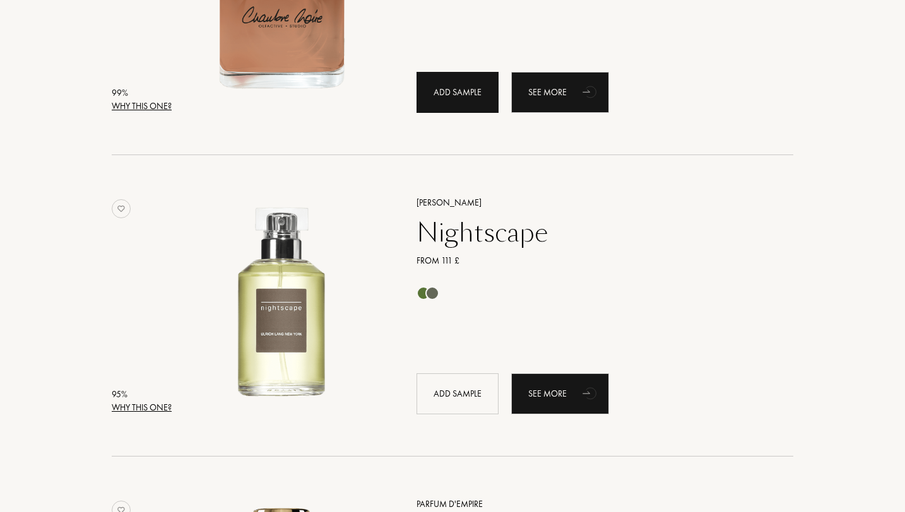
click at [450, 88] on div "Add sample" at bounding box center [457, 92] width 82 height 41
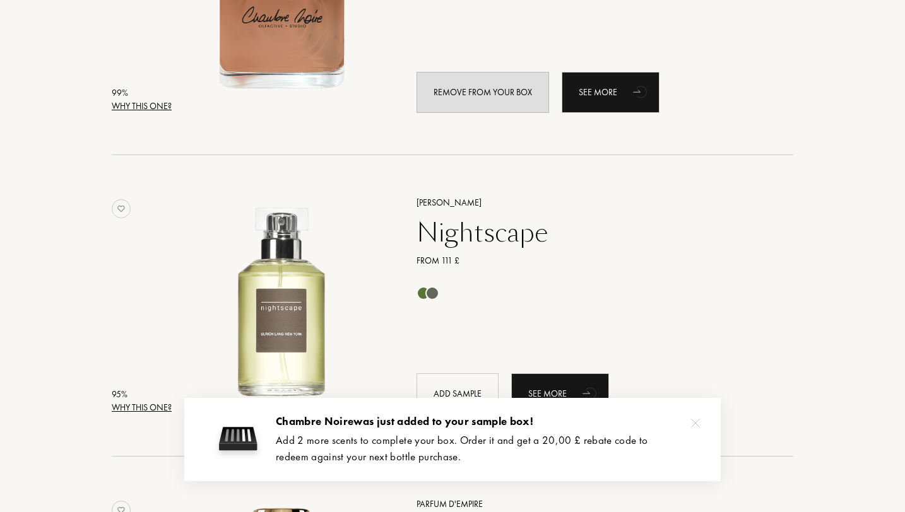
click at [694, 419] on img at bounding box center [695, 423] width 9 height 9
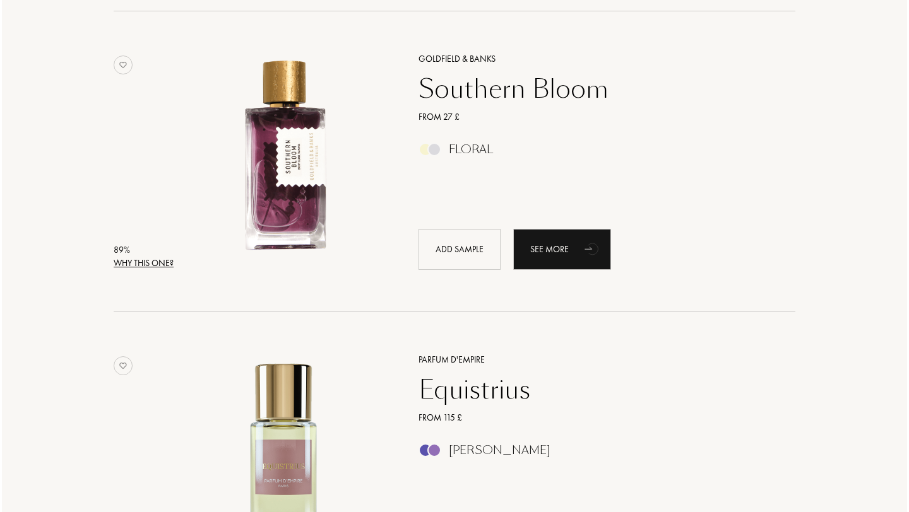
scroll to position [1394, 0]
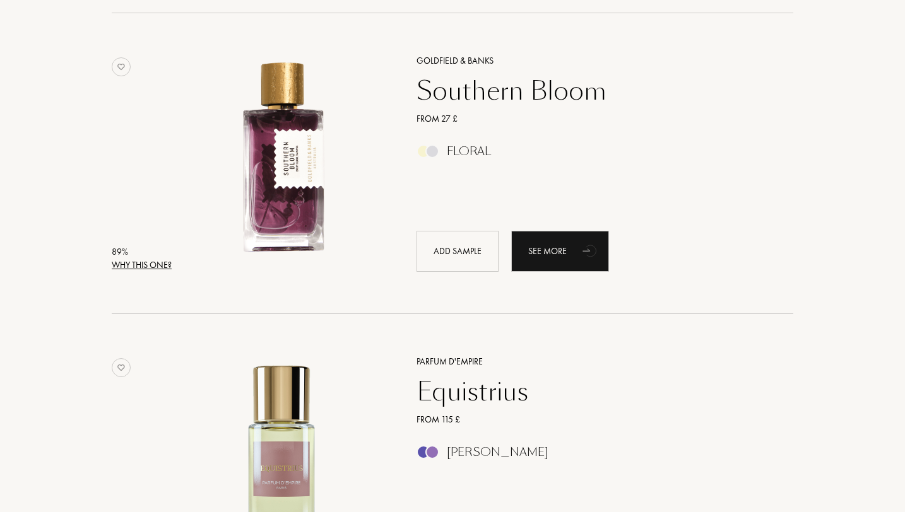
click at [138, 264] on div "Why this one?" at bounding box center [142, 265] width 60 height 13
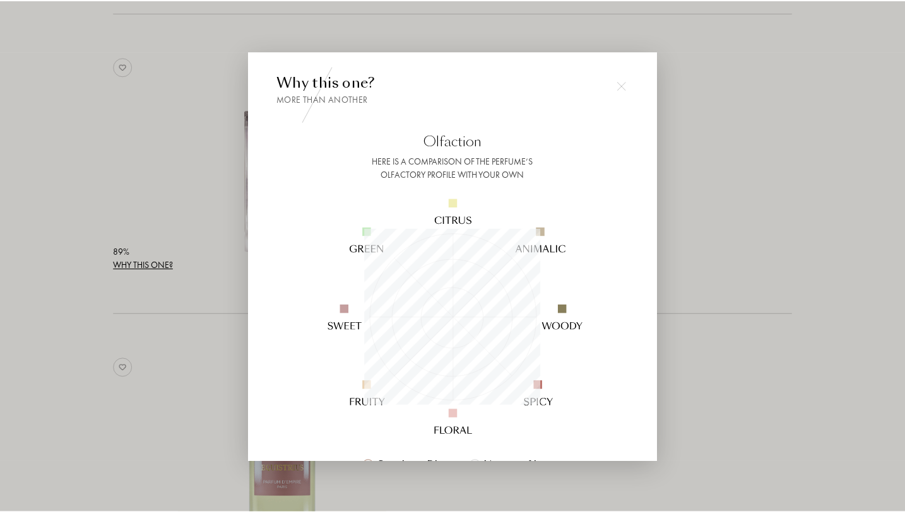
scroll to position [177, 177]
click at [164, 201] on div at bounding box center [454, 256] width 909 height 512
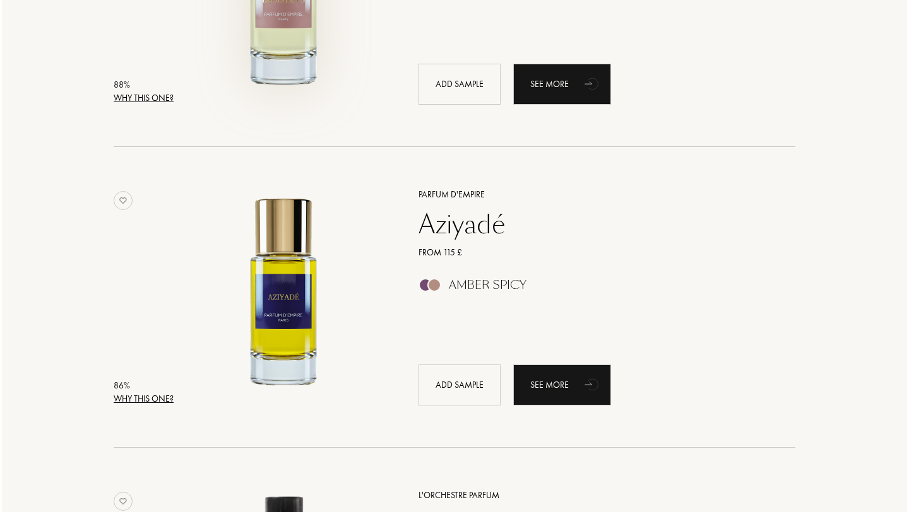
scroll to position [1863, 0]
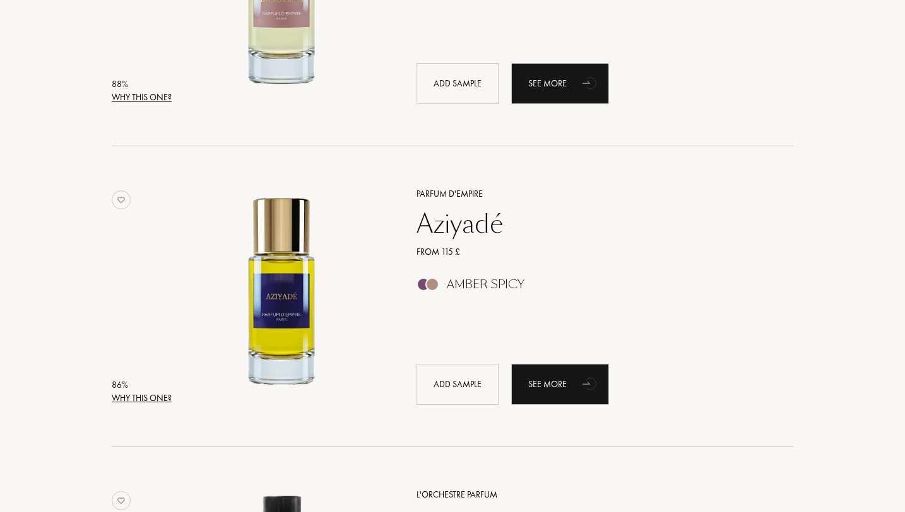
click at [140, 393] on div "Why this one?" at bounding box center [142, 398] width 60 height 13
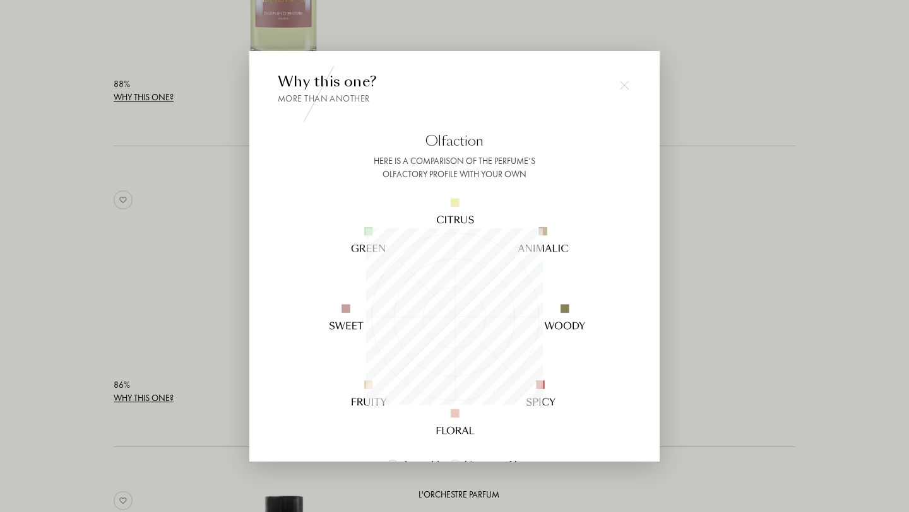
scroll to position [177, 177]
click at [180, 271] on div at bounding box center [454, 256] width 909 height 512
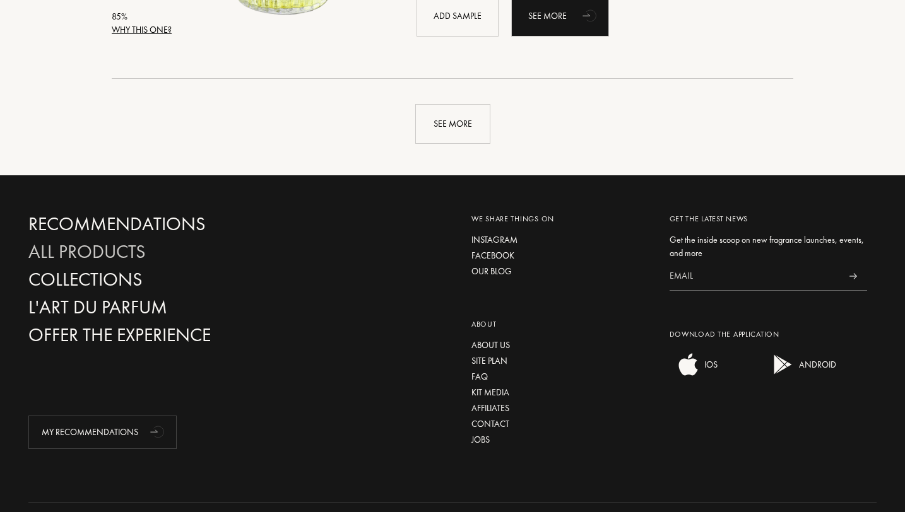
scroll to position [3137, 0]
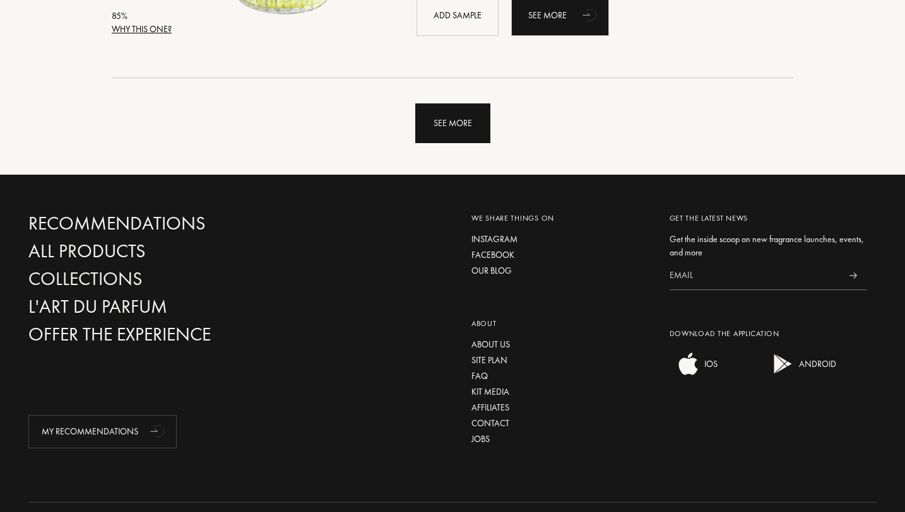
click at [452, 125] on div "See more" at bounding box center [452, 123] width 75 height 40
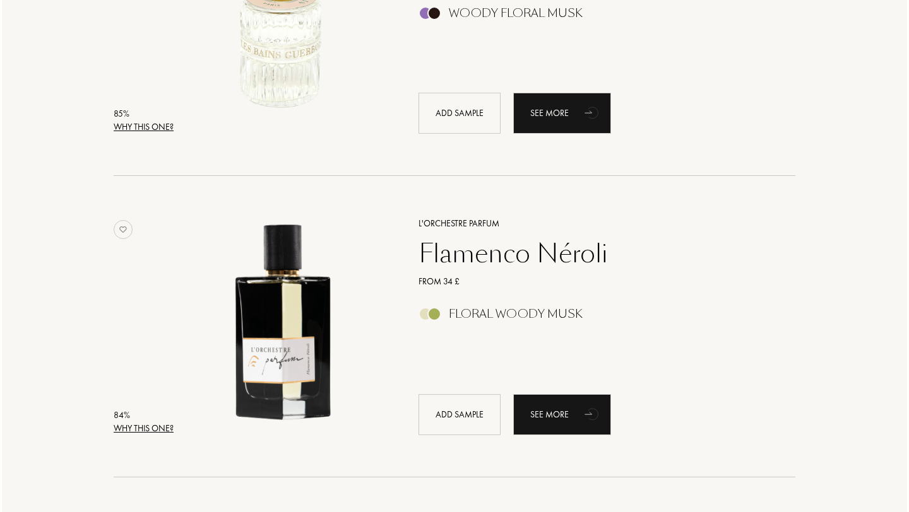
scroll to position [3341, 0]
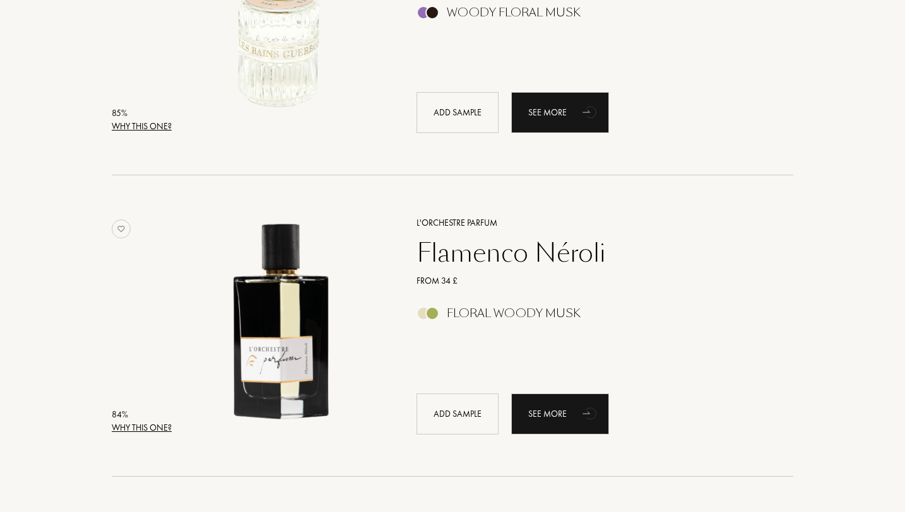
click at [153, 425] on div "Why this one?" at bounding box center [142, 428] width 60 height 13
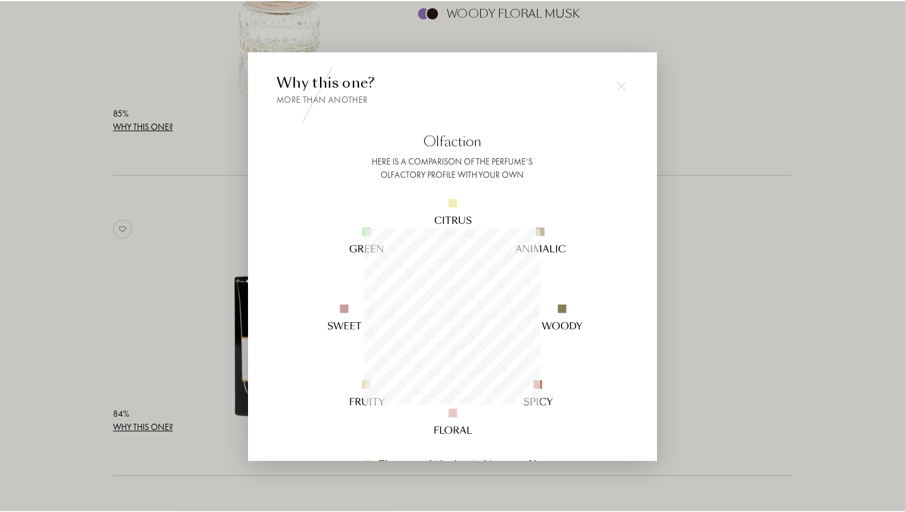
scroll to position [177, 177]
click at [163, 201] on div at bounding box center [454, 256] width 909 height 512
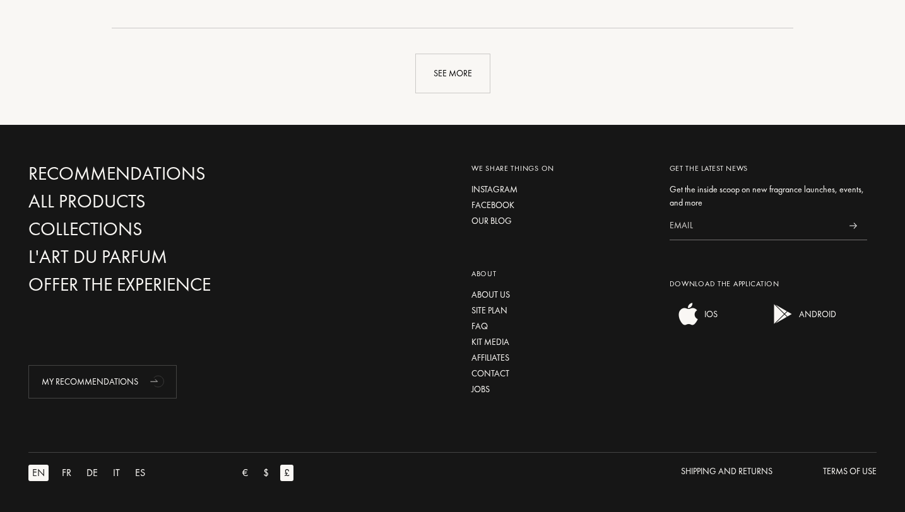
scroll to position [6168, 0]
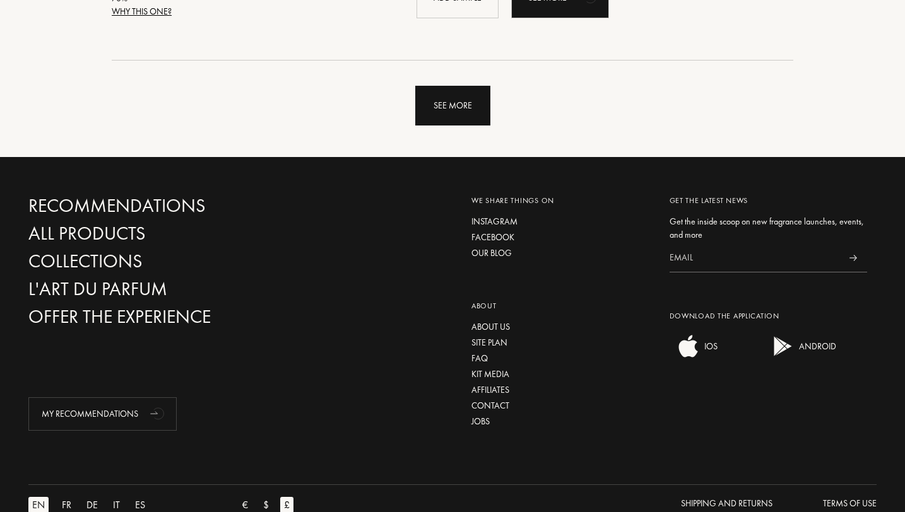
click at [463, 117] on div "See more" at bounding box center [452, 106] width 75 height 40
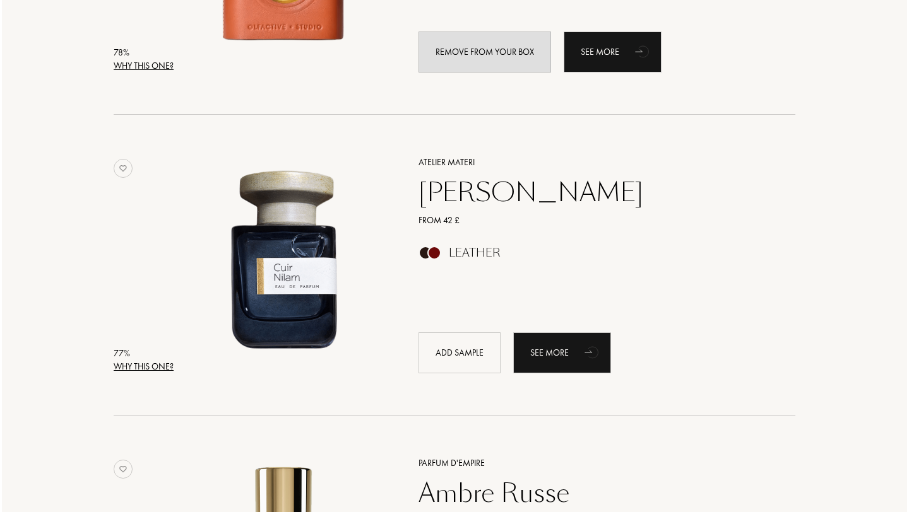
scroll to position [6717, 0]
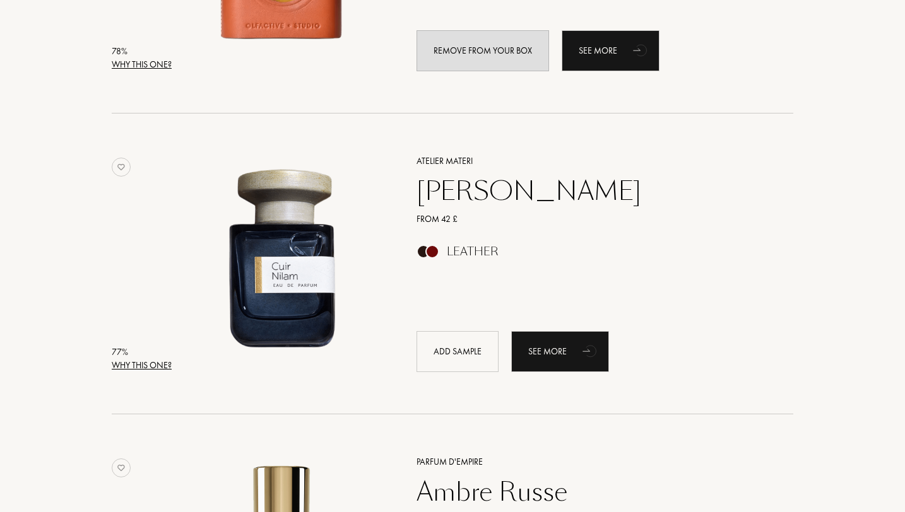
click at [158, 363] on div "Why this one?" at bounding box center [142, 365] width 60 height 13
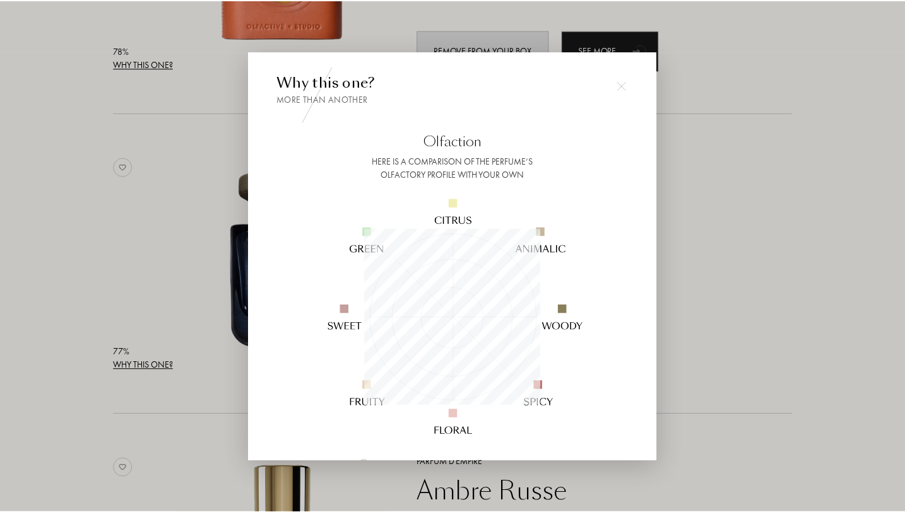
scroll to position [177, 177]
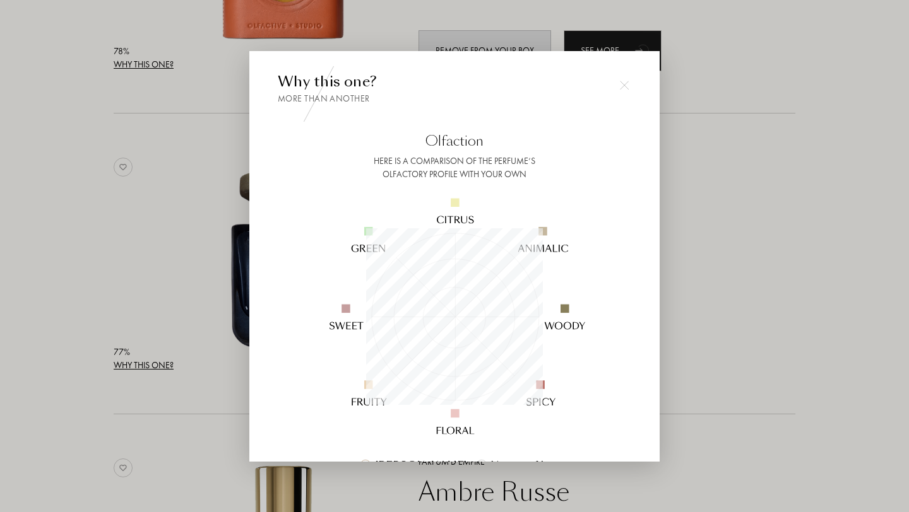
click at [765, 228] on div at bounding box center [454, 256] width 909 height 512
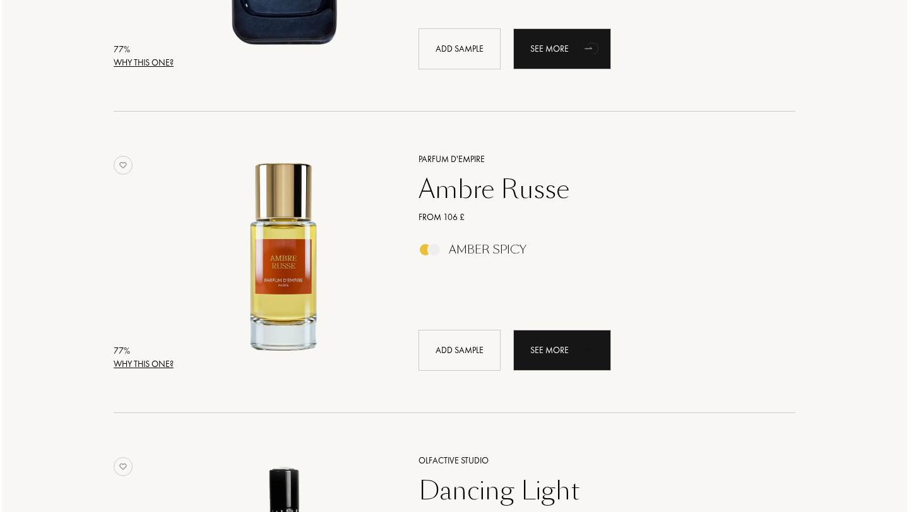
scroll to position [7021, 0]
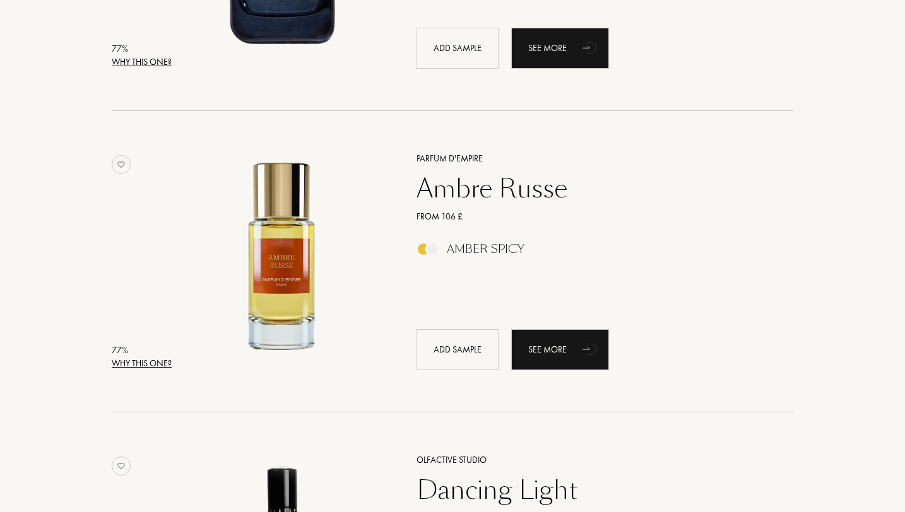
click at [156, 365] on div "Why this one?" at bounding box center [142, 363] width 60 height 13
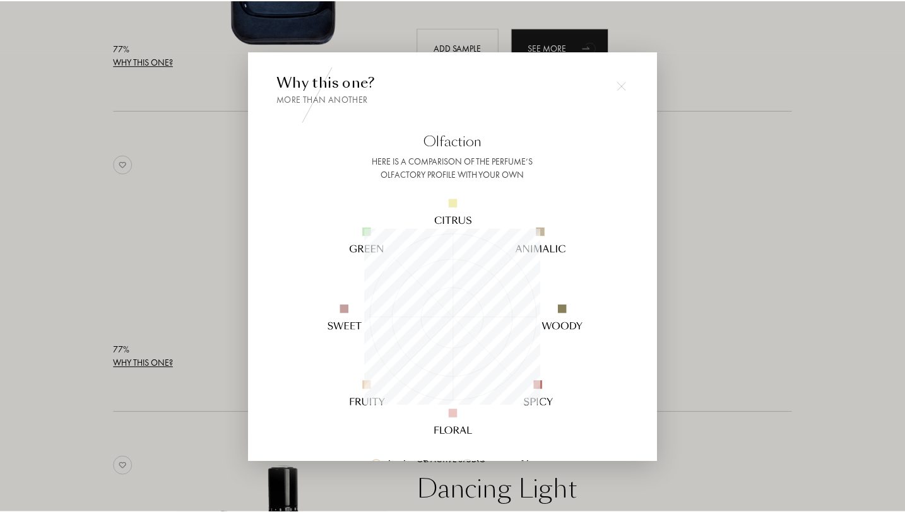
scroll to position [177, 177]
click at [682, 312] on div at bounding box center [454, 256] width 909 height 512
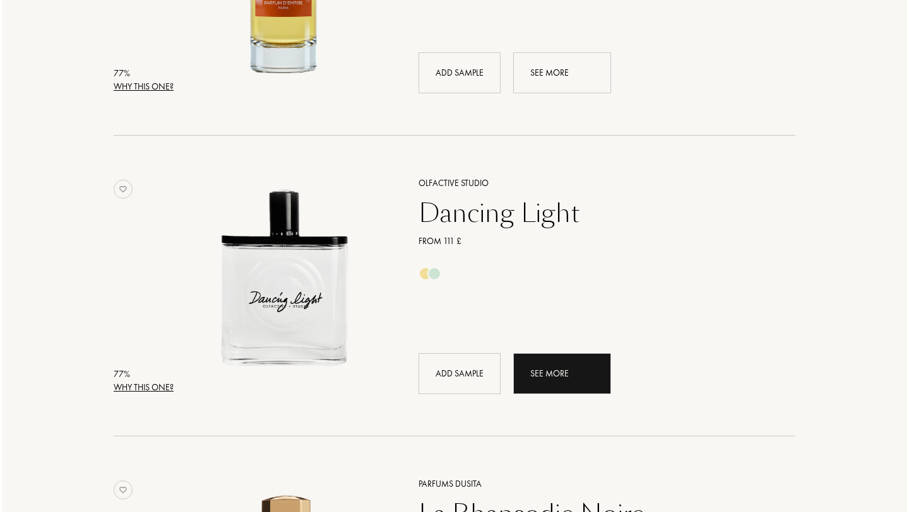
scroll to position [7306, 0]
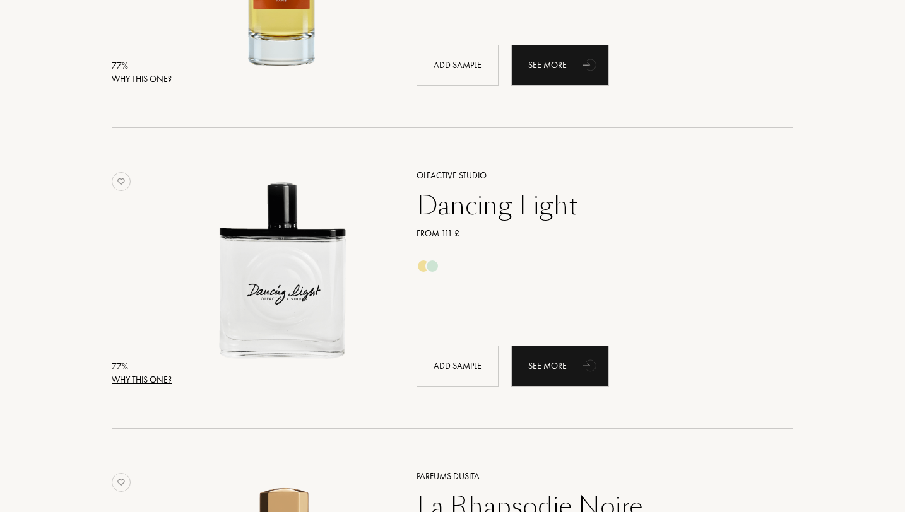
click at [148, 378] on div "Why this one?" at bounding box center [142, 380] width 60 height 13
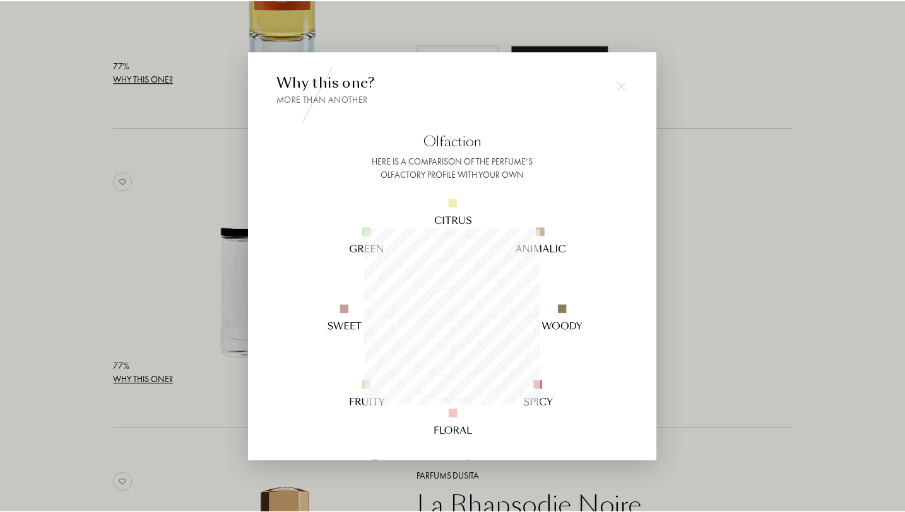
scroll to position [177, 177]
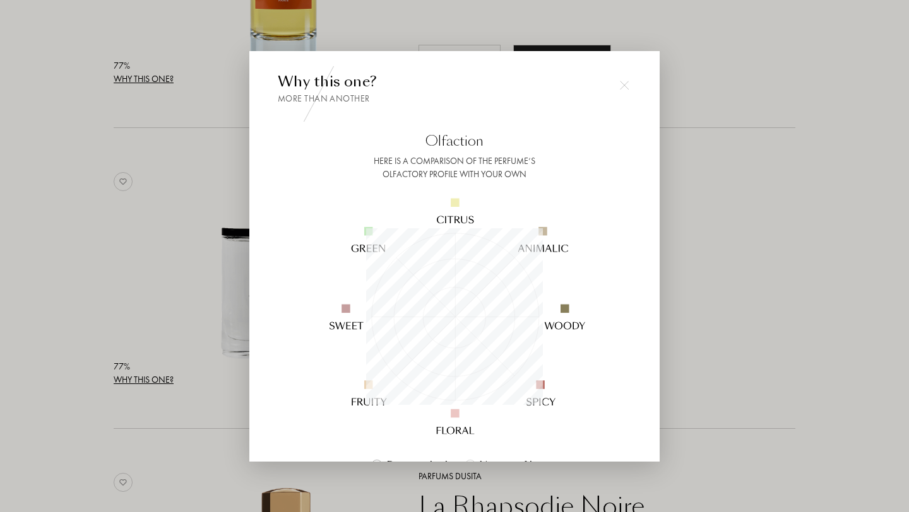
click at [708, 252] on div at bounding box center [454, 256] width 909 height 512
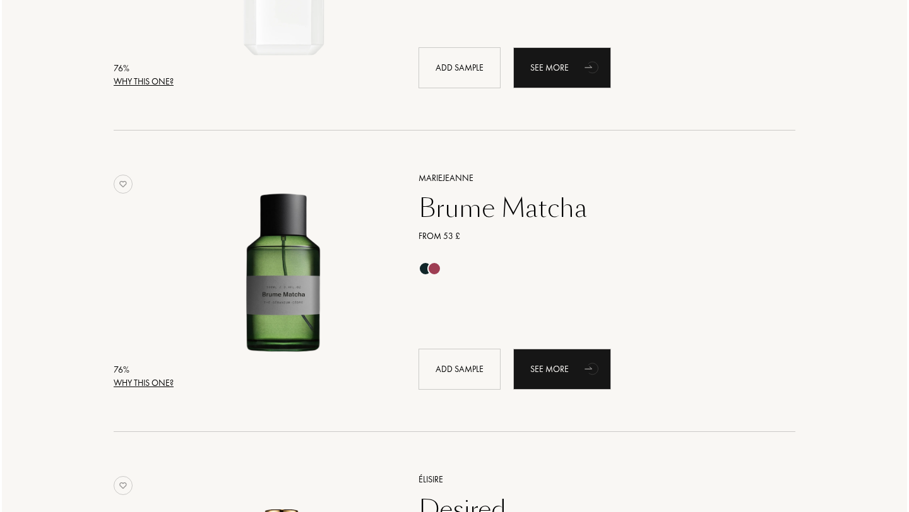
scroll to position [8209, 0]
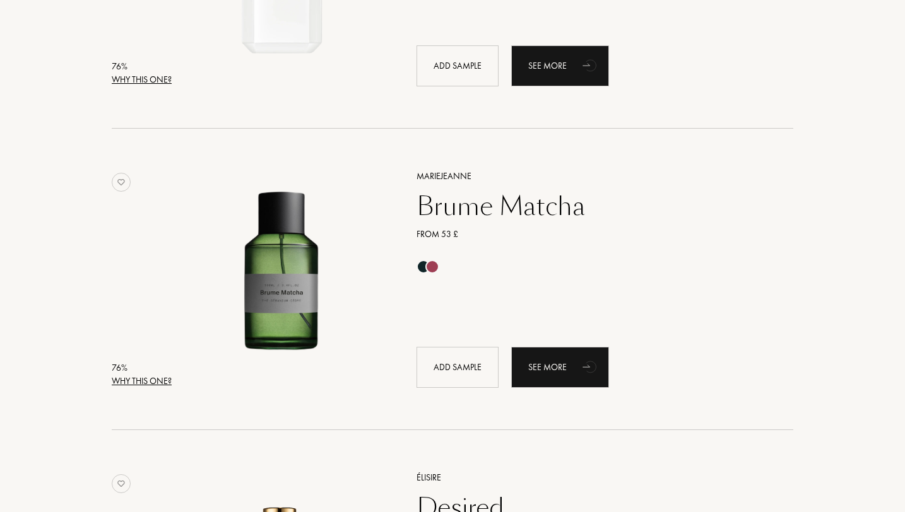
click at [160, 378] on div "Why this one?" at bounding box center [142, 381] width 60 height 13
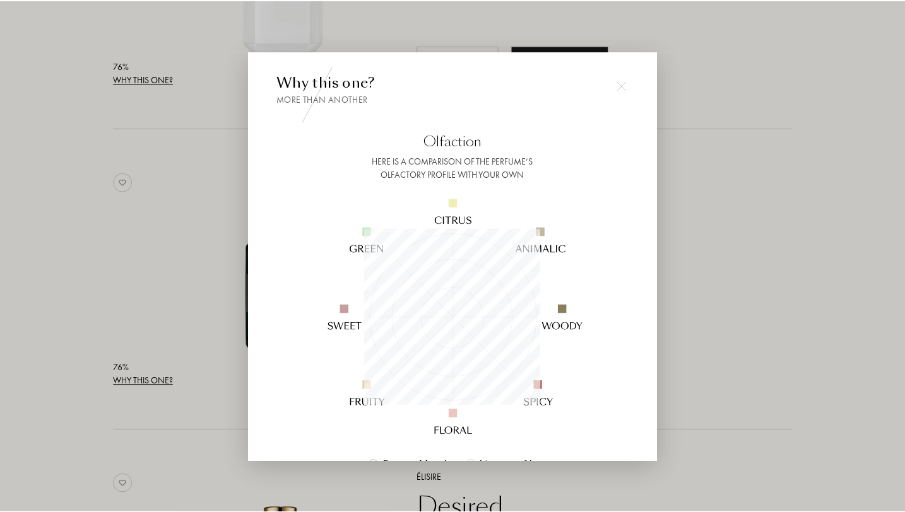
scroll to position [177, 177]
click at [771, 253] on div at bounding box center [454, 256] width 909 height 512
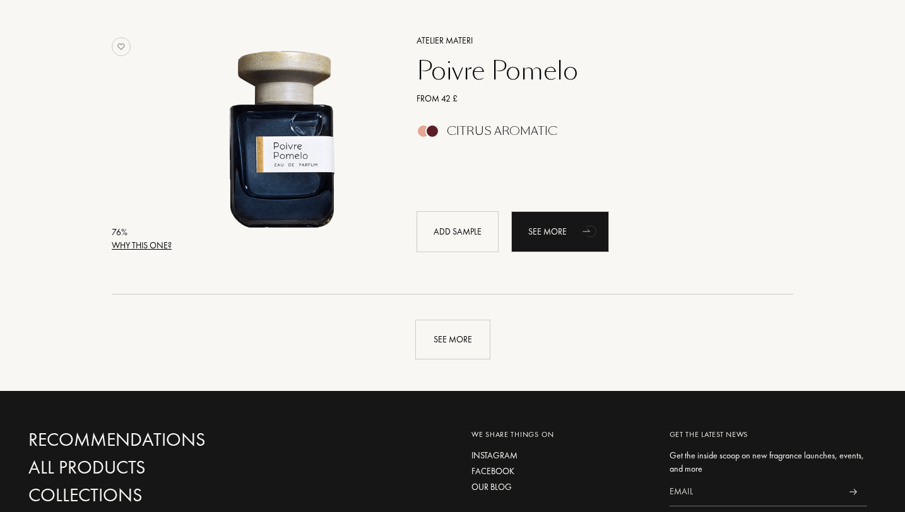
scroll to position [8963, 0]
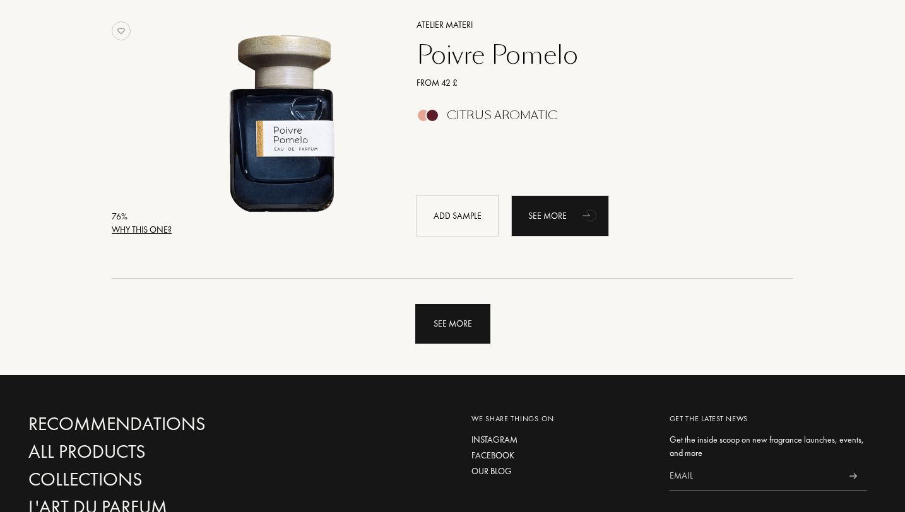
click at [454, 325] on div "See more" at bounding box center [452, 324] width 75 height 40
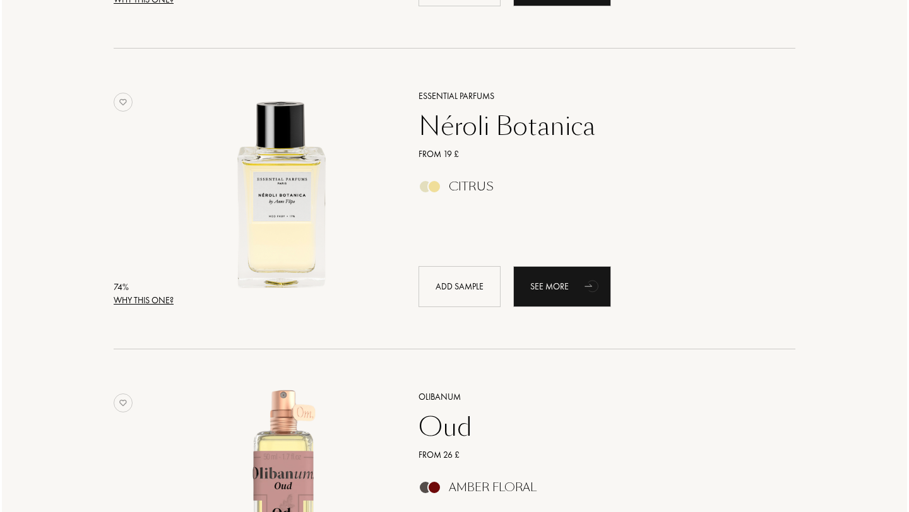
scroll to position [10990, 0]
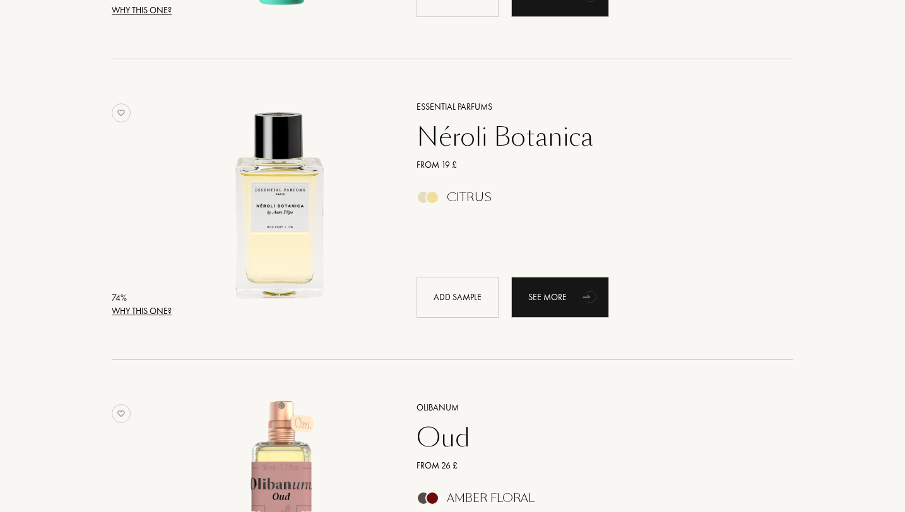
click at [156, 308] on div "Why this one?" at bounding box center [142, 311] width 60 height 13
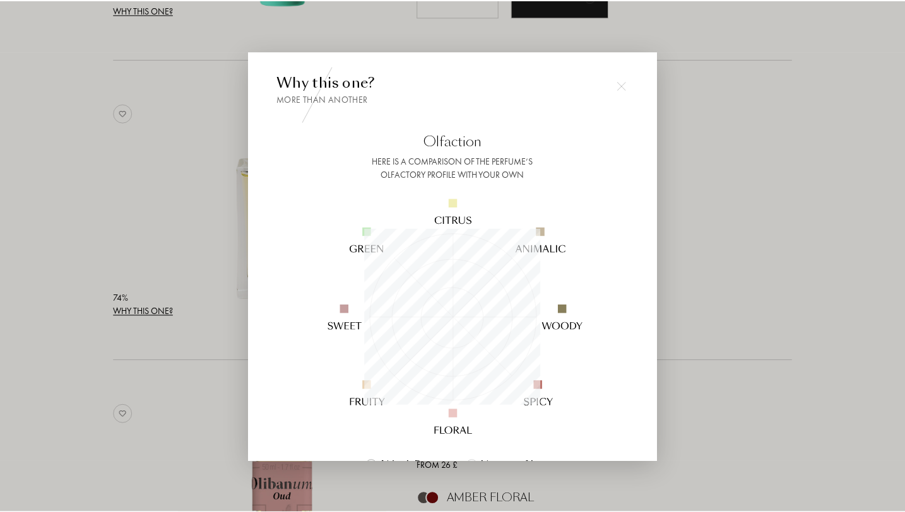
scroll to position [177, 177]
click at [658, 254] on div "Why this one? More than another Olfaction Here is a comparison of the perfume’s…" at bounding box center [454, 256] width 410 height 410
click at [776, 264] on div at bounding box center [454, 256] width 909 height 512
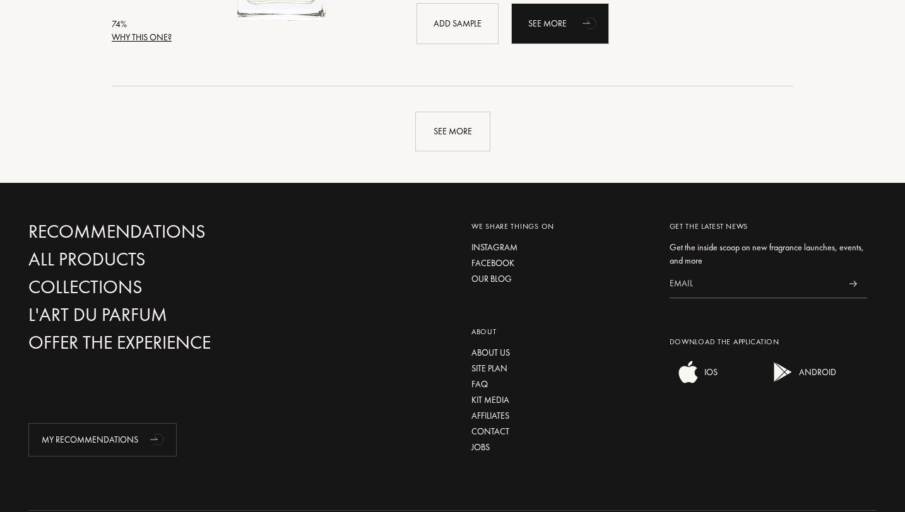
scroll to position [12169, 0]
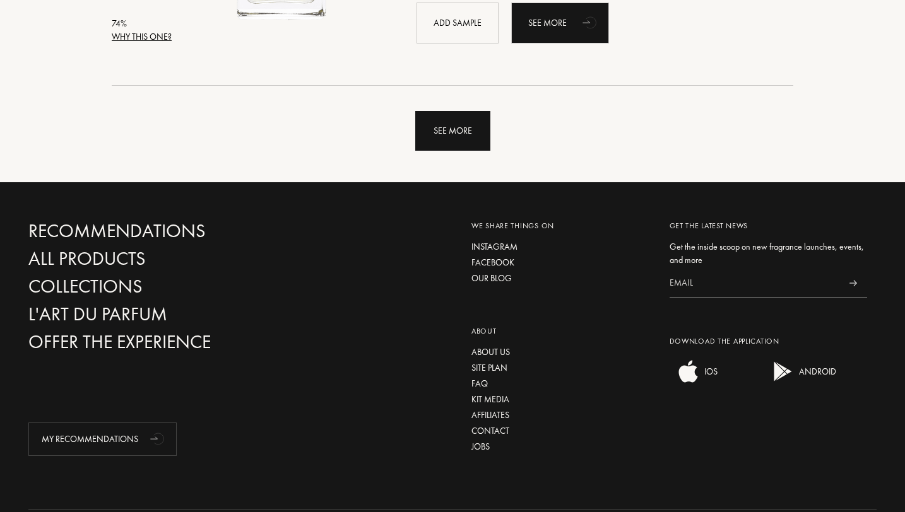
click at [469, 134] on div "See more" at bounding box center [452, 131] width 75 height 40
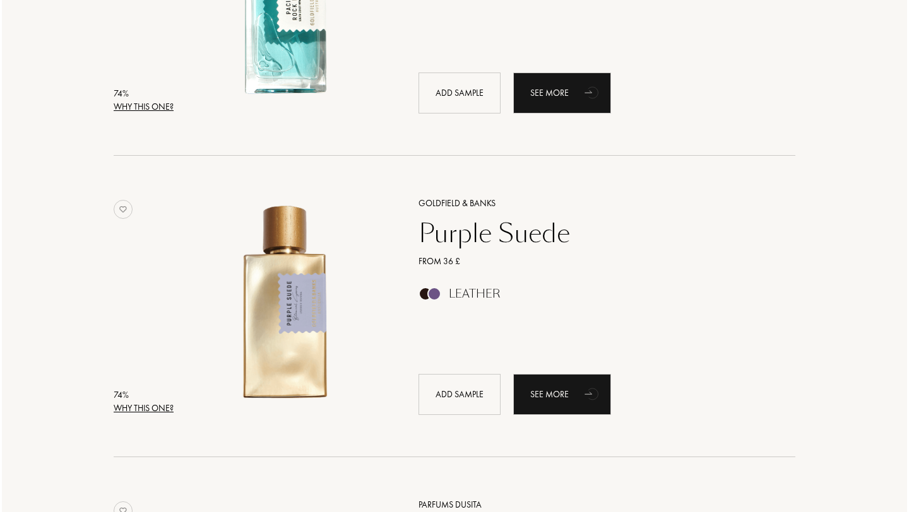
scroll to position [12403, 0]
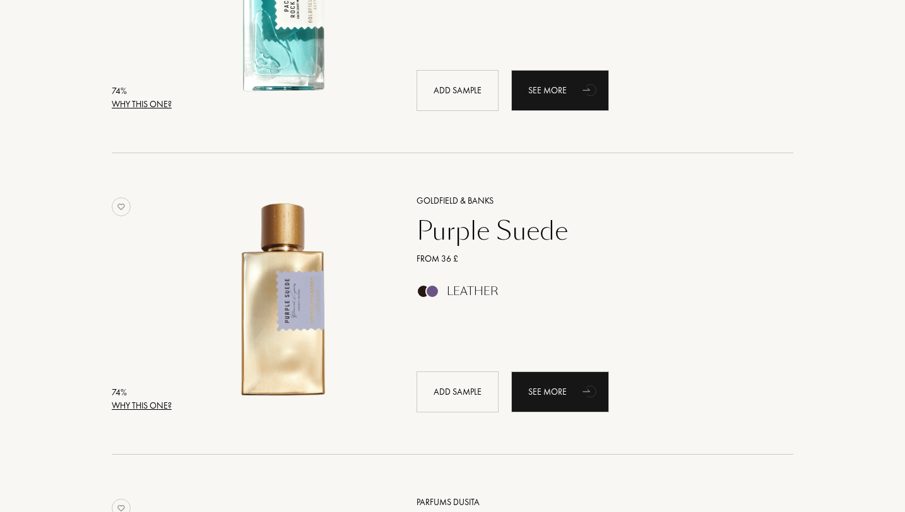
click at [157, 399] on div "Why this one?" at bounding box center [142, 405] width 60 height 13
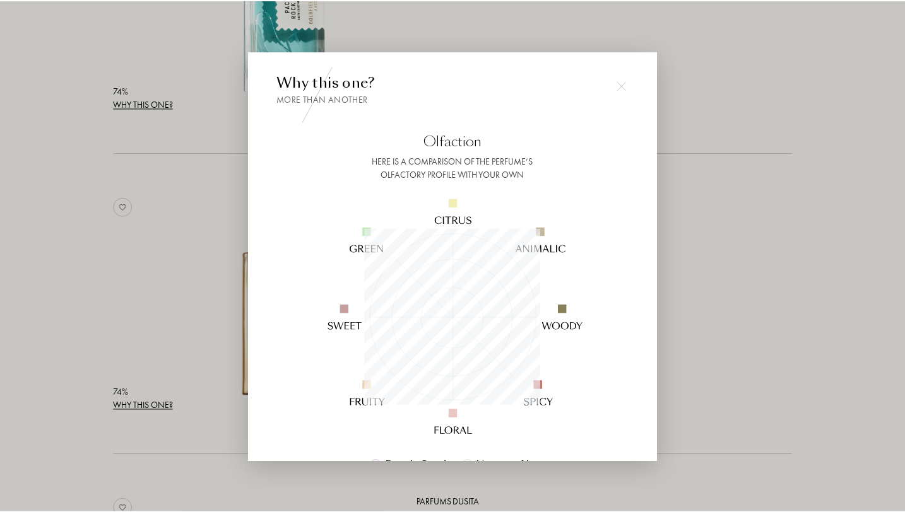
scroll to position [177, 177]
click at [730, 247] on div at bounding box center [454, 256] width 909 height 512
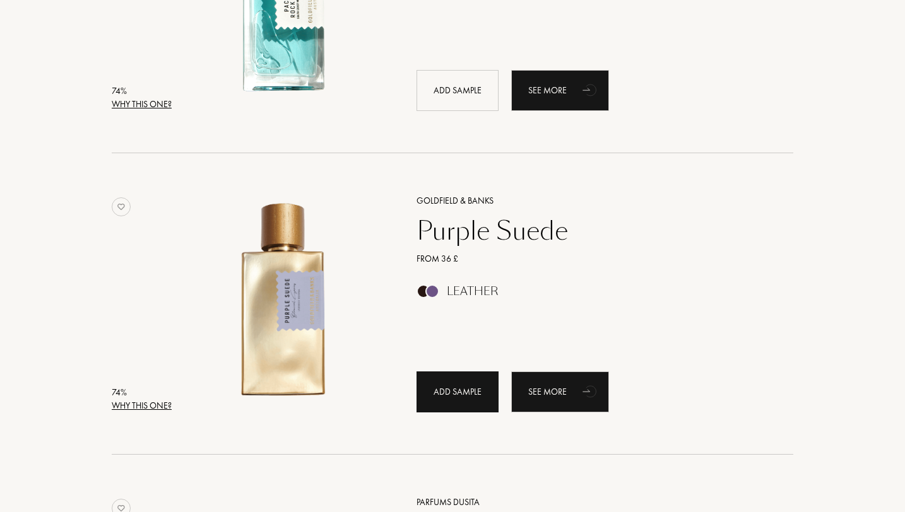
click at [481, 391] on div "Add sample" at bounding box center [457, 392] width 82 height 41
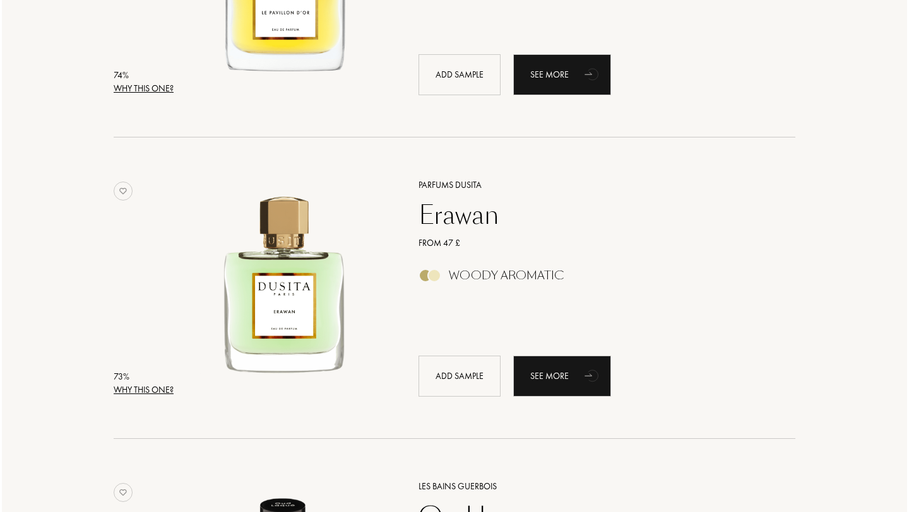
scroll to position [13023, 0]
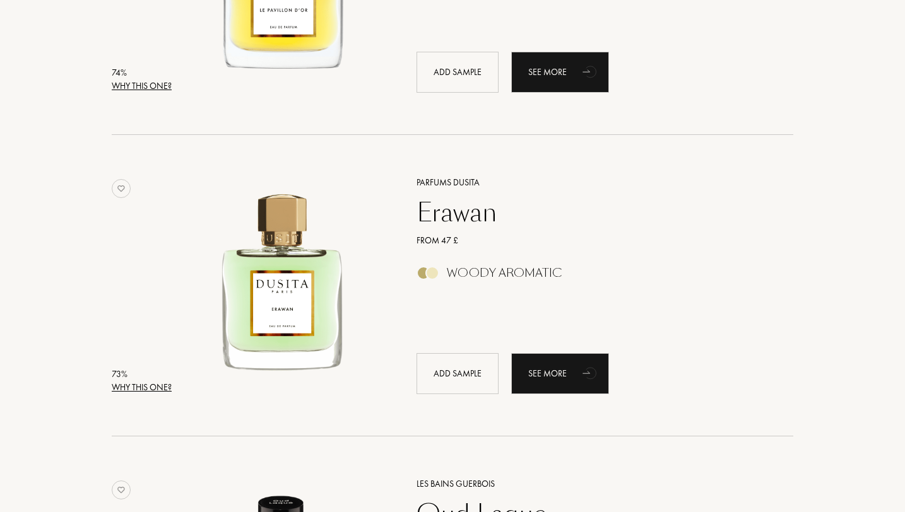
click at [136, 384] on div "Why this one?" at bounding box center [142, 387] width 60 height 13
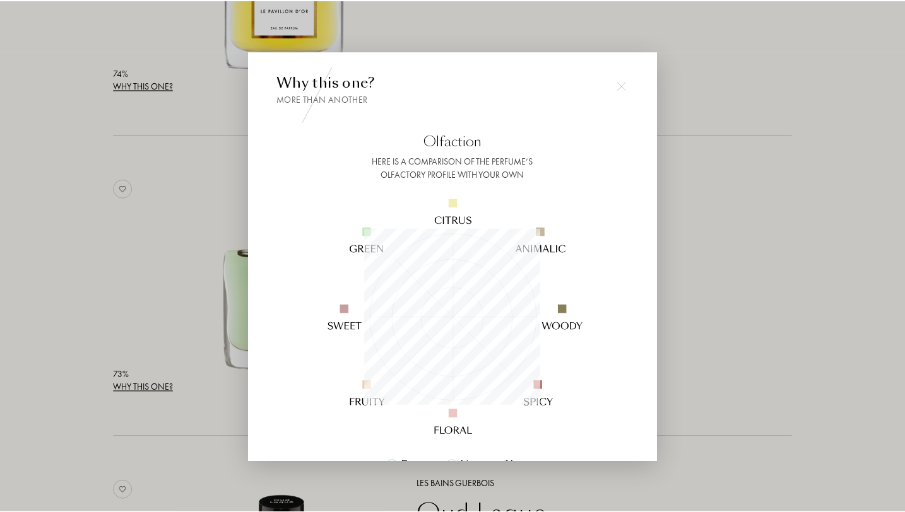
scroll to position [177, 177]
click at [774, 172] on div at bounding box center [454, 256] width 909 height 512
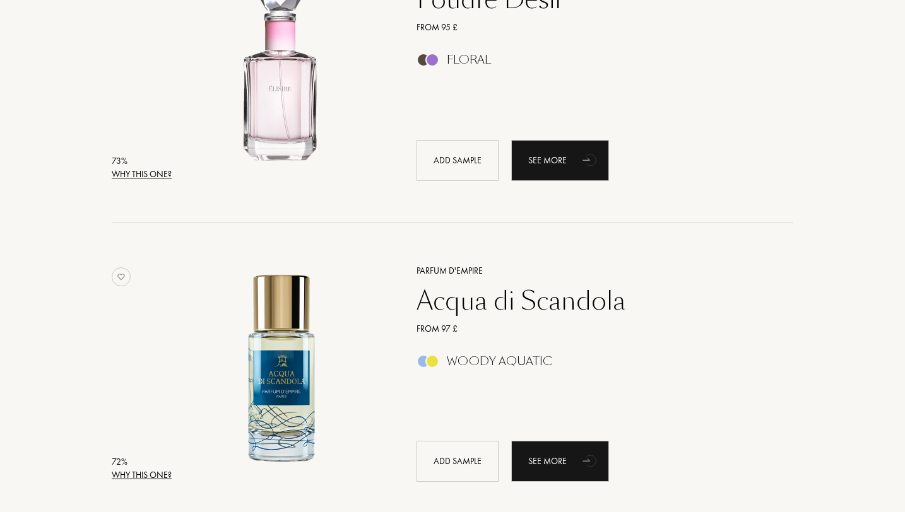
scroll to position [13931, 0]
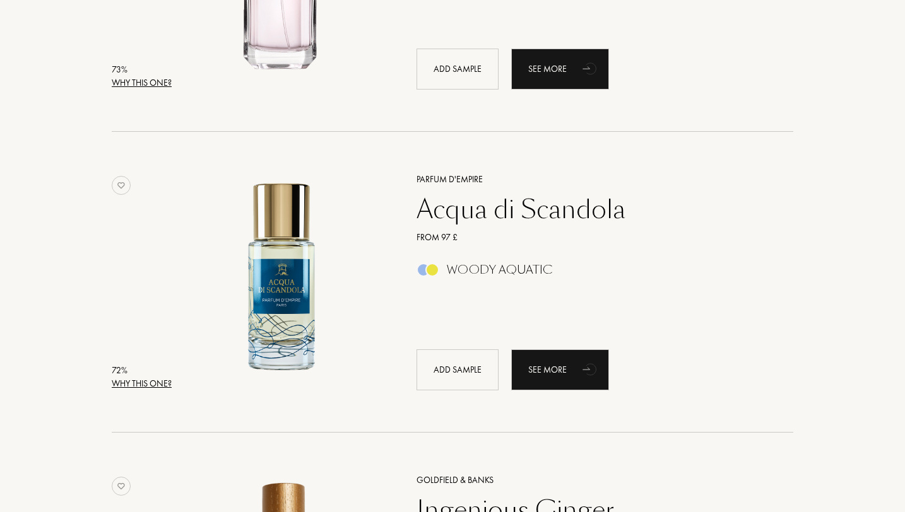
click at [463, 180] on div "Parfum d'Empire" at bounding box center [591, 179] width 368 height 13
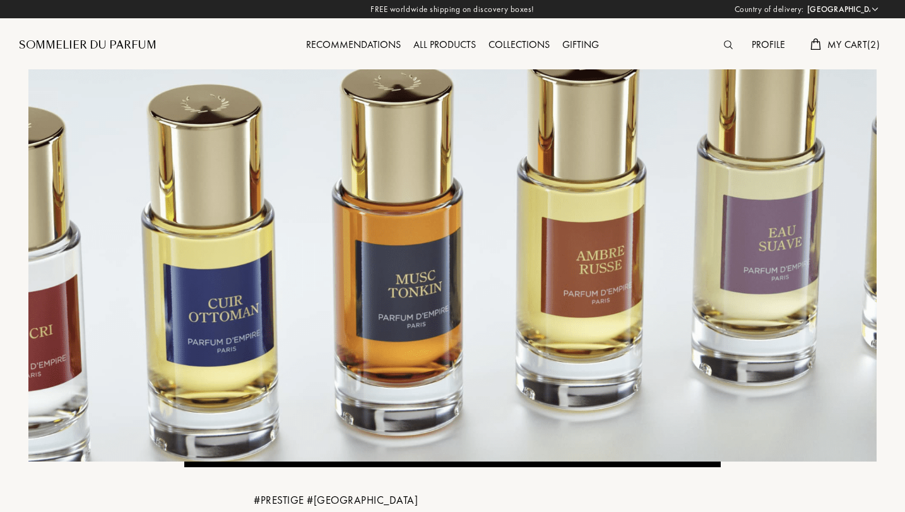
select select "CH"
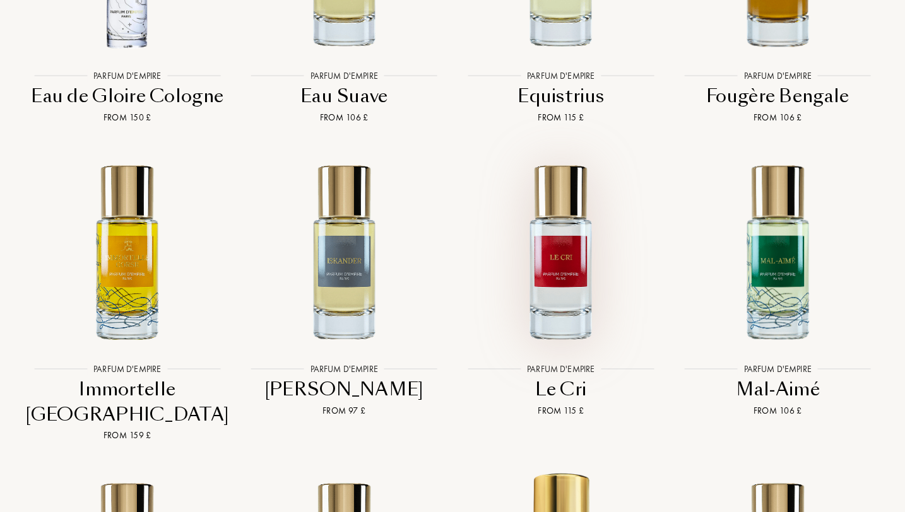
scroll to position [3162, 0]
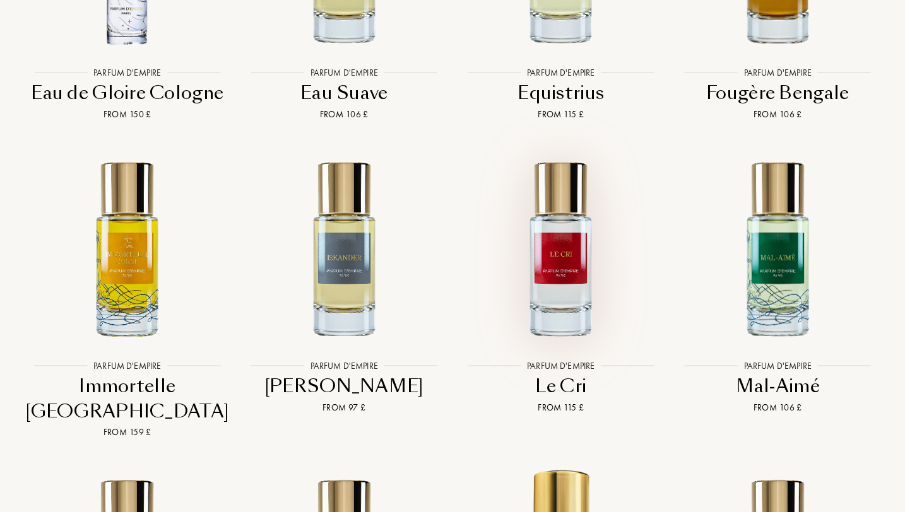
click at [572, 236] on img at bounding box center [560, 248] width 195 height 195
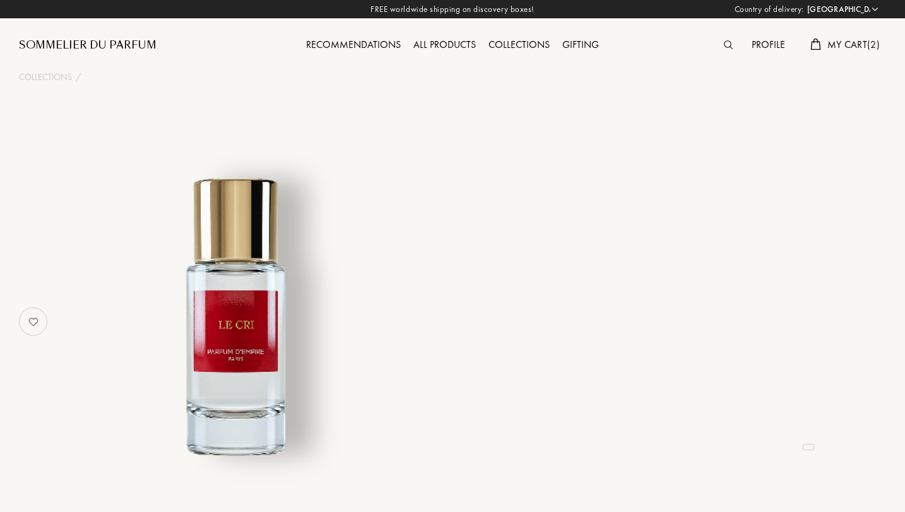
select select "CH"
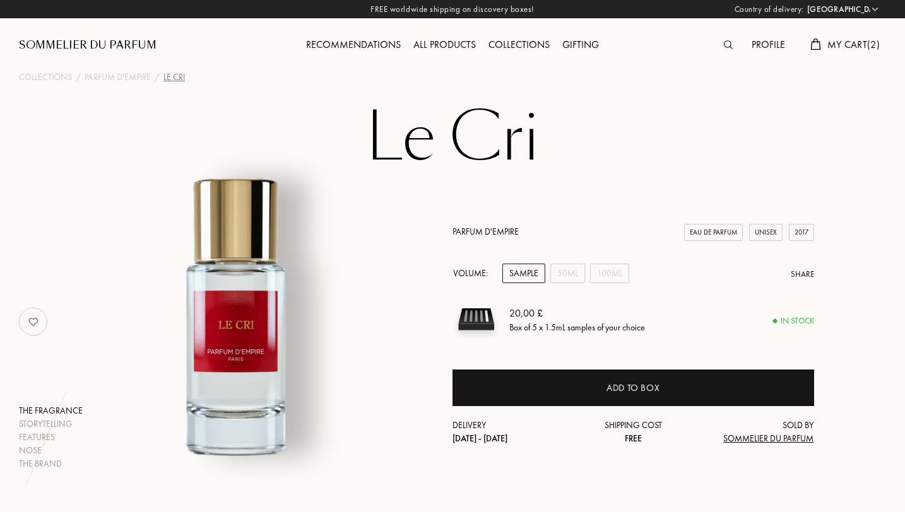
click at [519, 275] on div "Sample" at bounding box center [523, 274] width 43 height 20
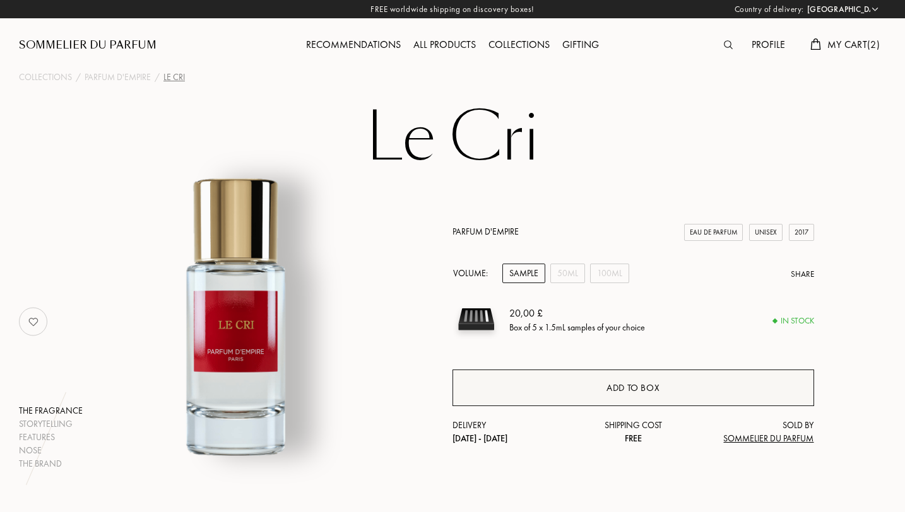
click at [587, 386] on div "Add to box" at bounding box center [633, 388] width 362 height 37
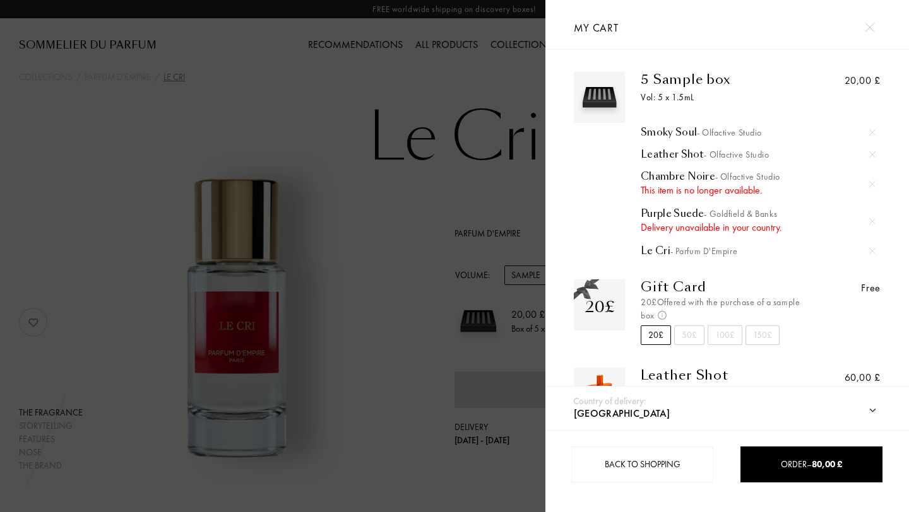
click at [871, 180] on div at bounding box center [872, 184] width 19 height 19
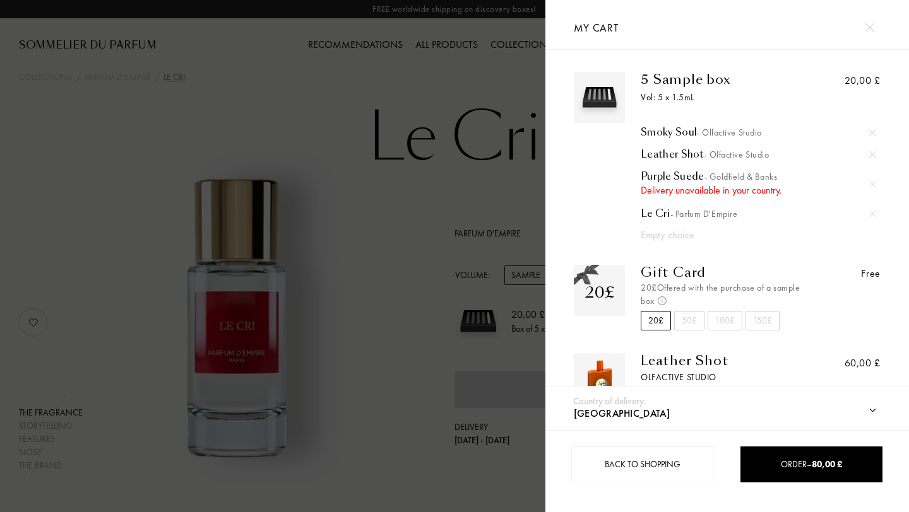
click at [871, 180] on div at bounding box center [872, 184] width 19 height 19
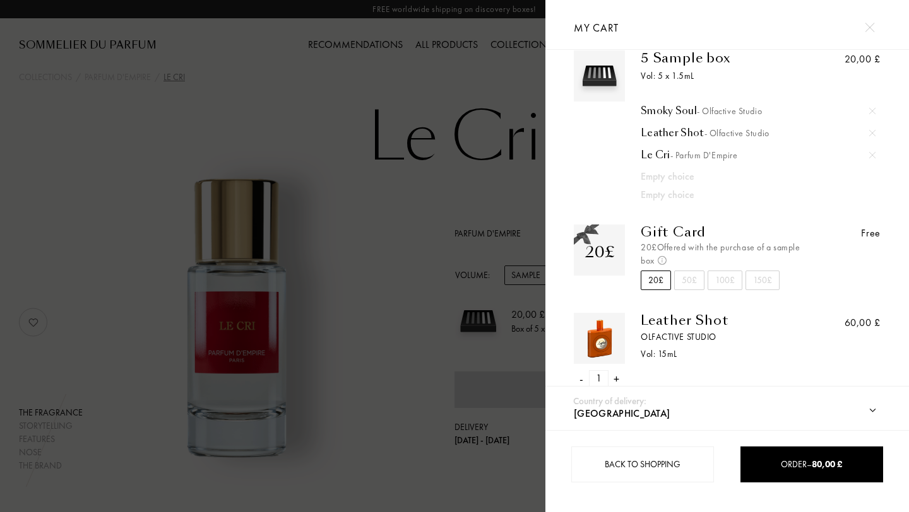
scroll to position [47, 0]
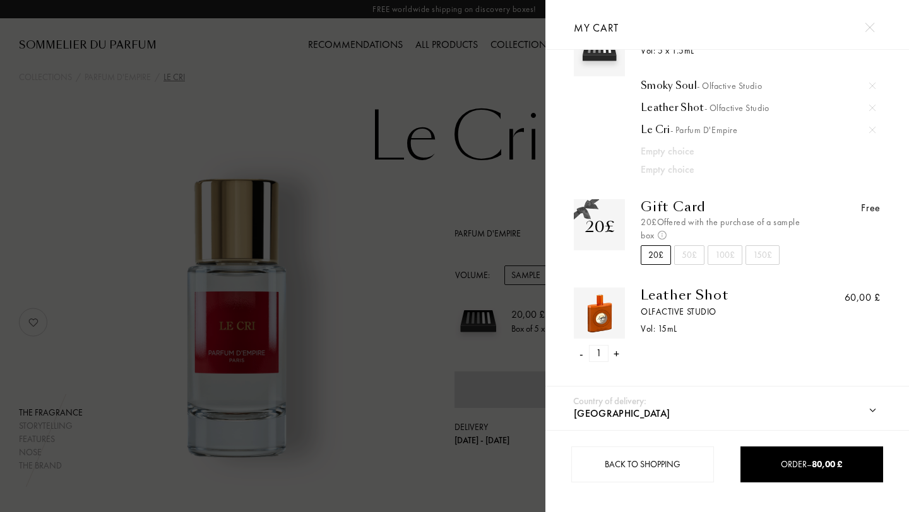
click at [582, 355] on div "-" at bounding box center [581, 353] width 4 height 17
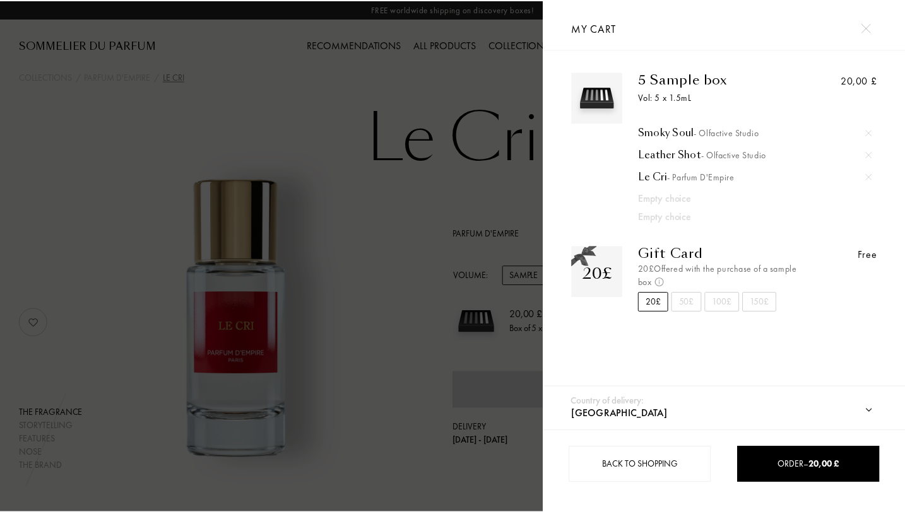
scroll to position [0, 0]
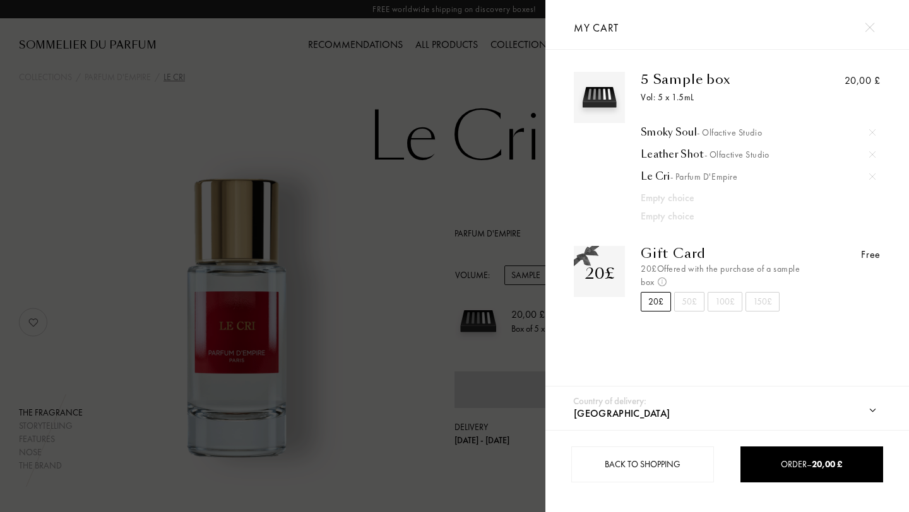
click at [381, 231] on div at bounding box center [272, 256] width 545 height 512
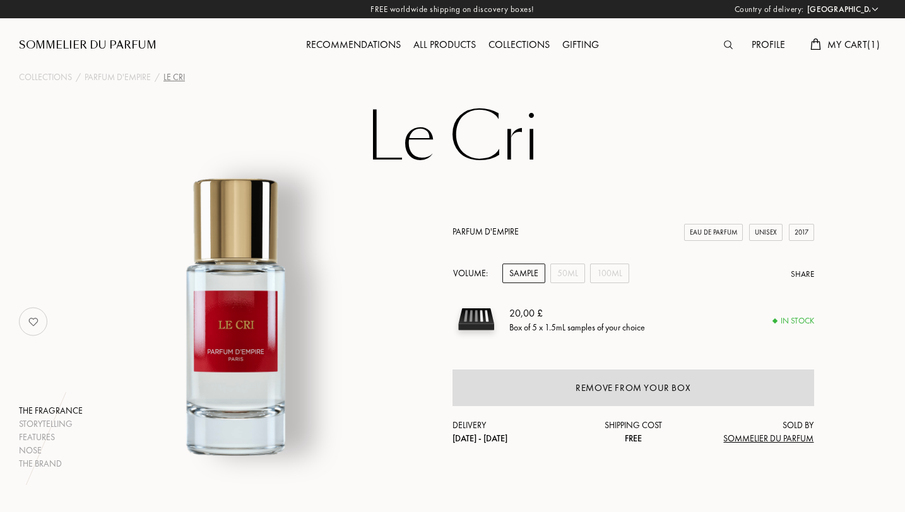
click at [507, 43] on div "Collections" at bounding box center [519, 45] width 74 height 16
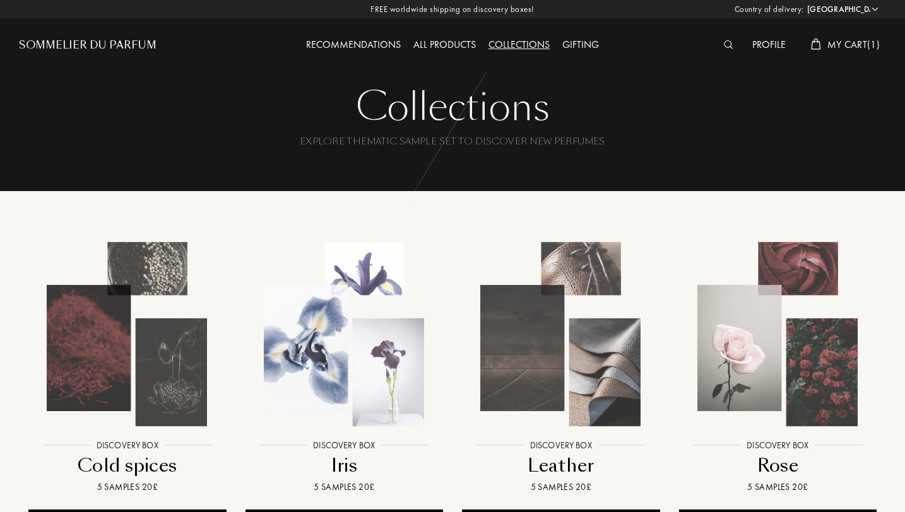
select select "CH"
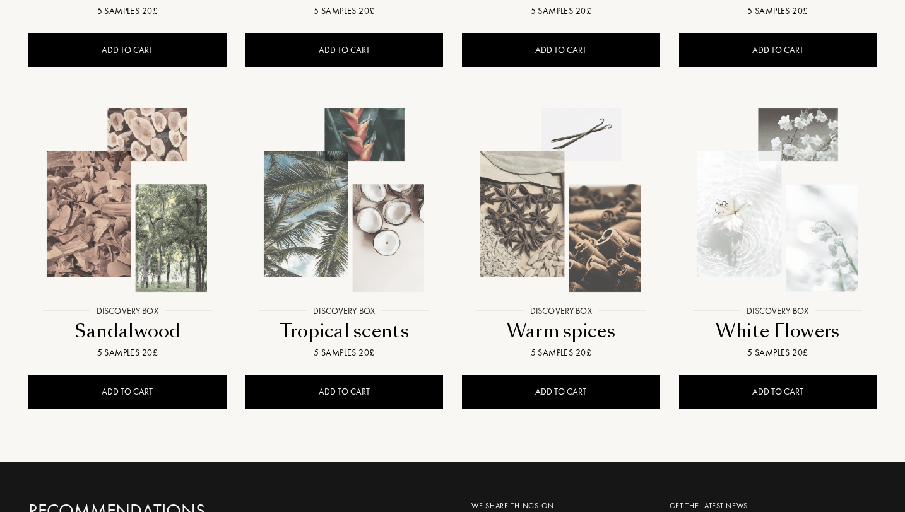
scroll to position [478, 0]
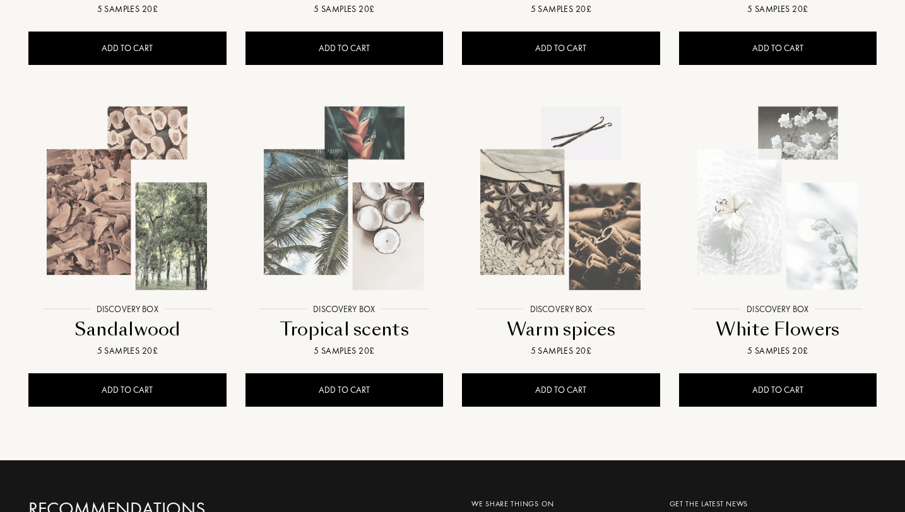
click at [800, 233] on img at bounding box center [777, 198] width 195 height 195
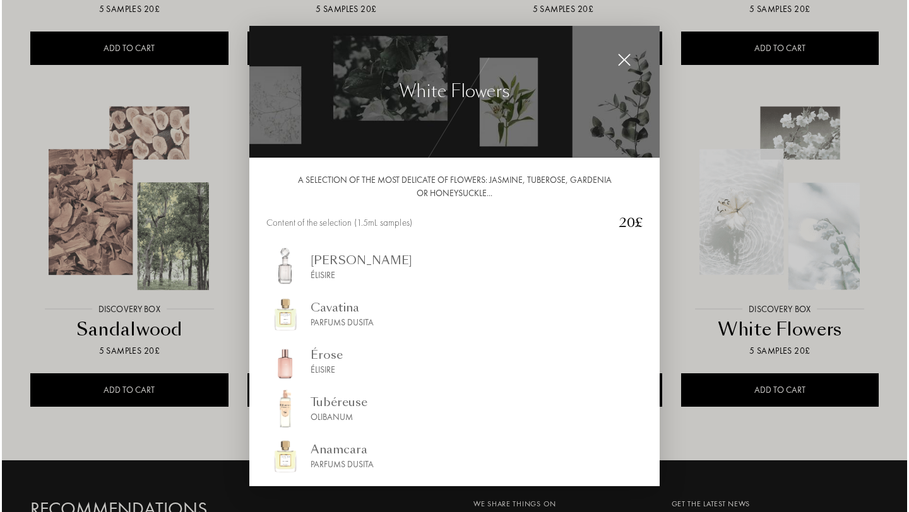
scroll to position [479, 0]
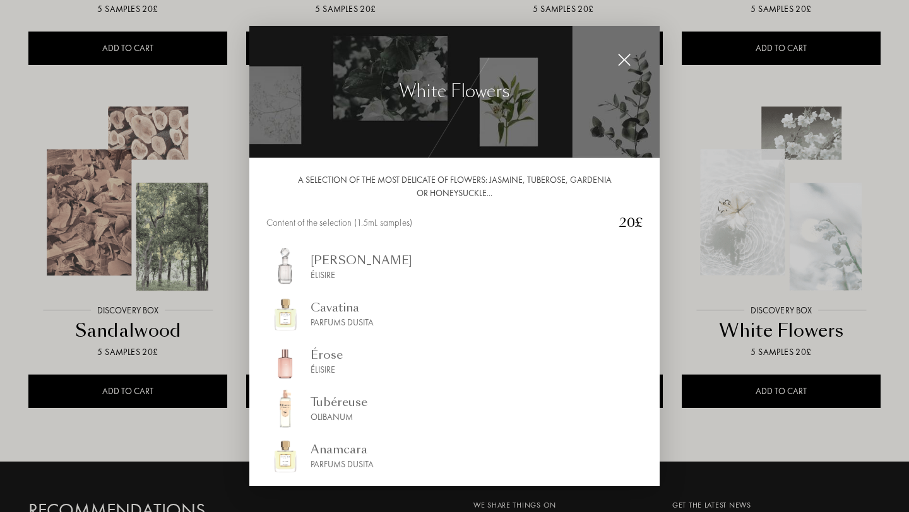
click at [675, 284] on div at bounding box center [454, 256] width 909 height 512
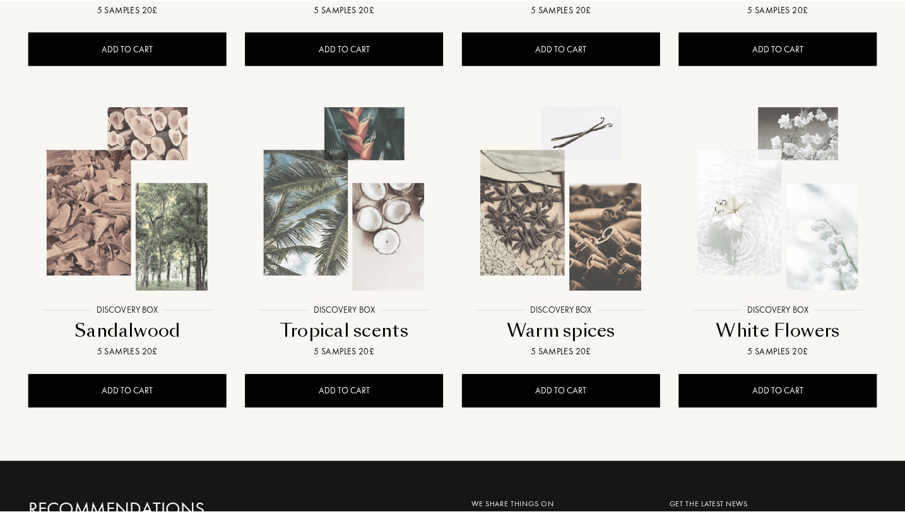
scroll to position [478, 0]
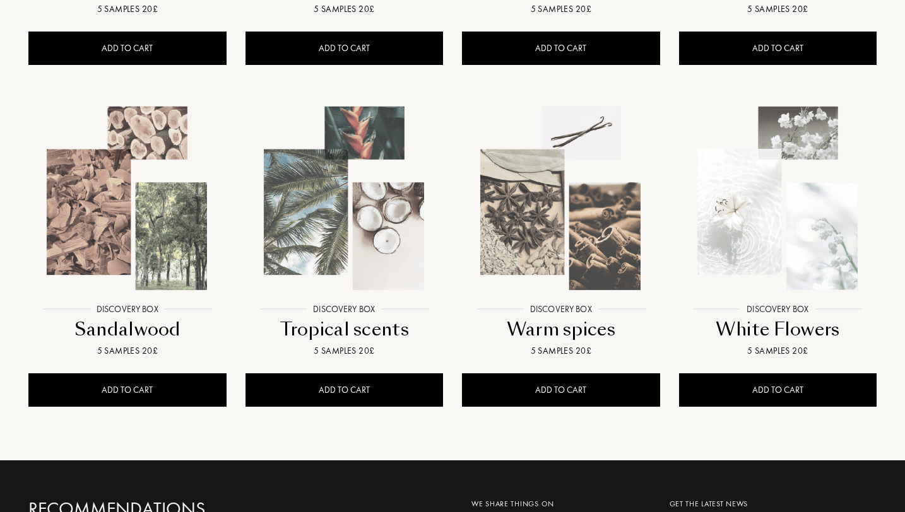
click at [131, 224] on img at bounding box center [127, 198] width 195 height 195
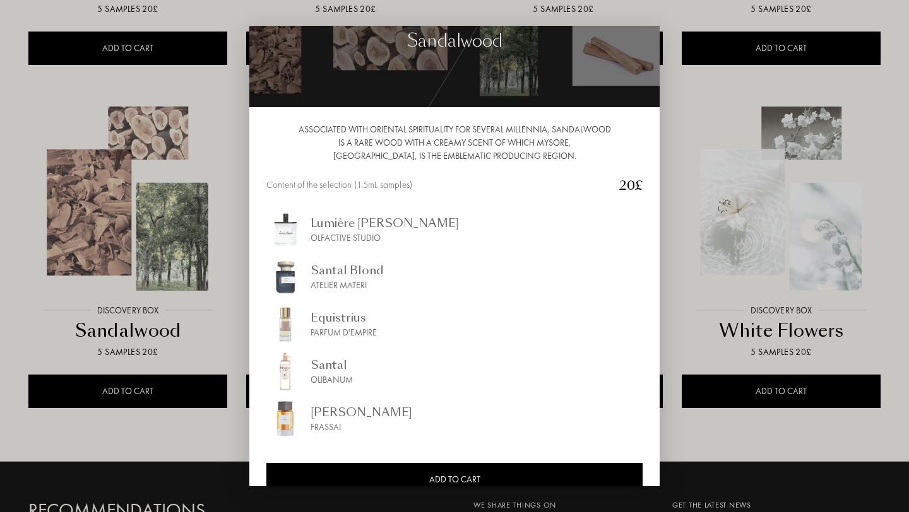
scroll to position [52, 0]
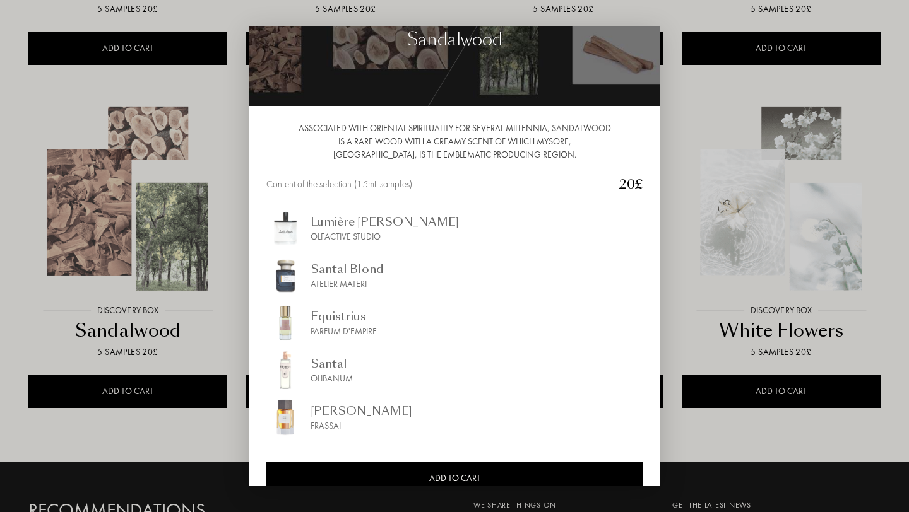
click at [699, 322] on div at bounding box center [454, 256] width 909 height 512
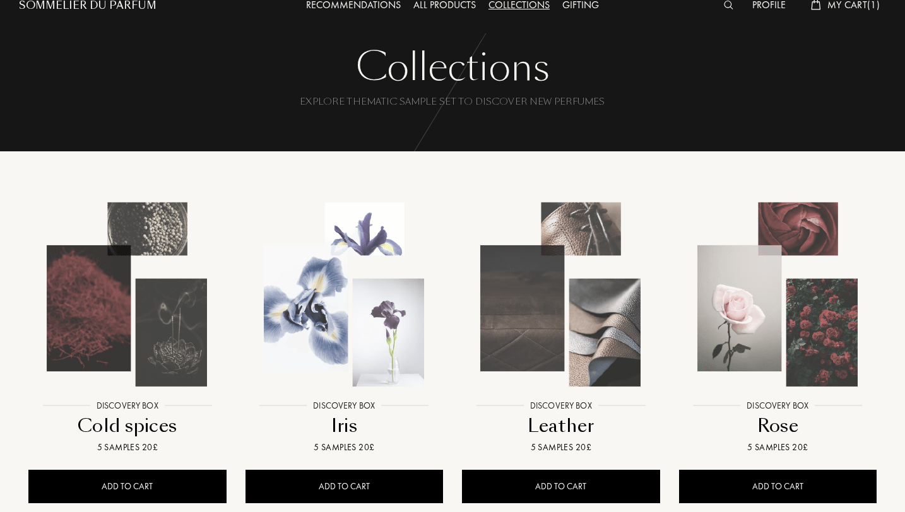
scroll to position [0, 0]
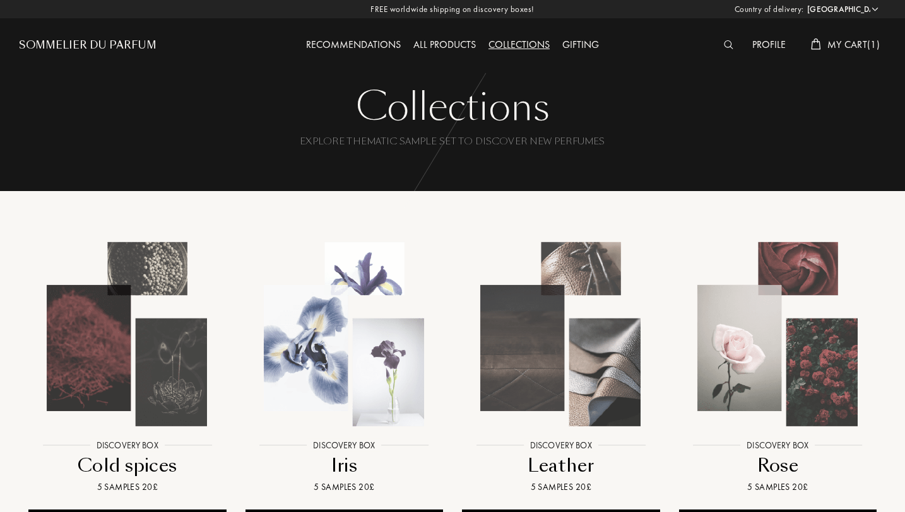
click at [358, 43] on div "Recommendations" at bounding box center [353, 45] width 107 height 16
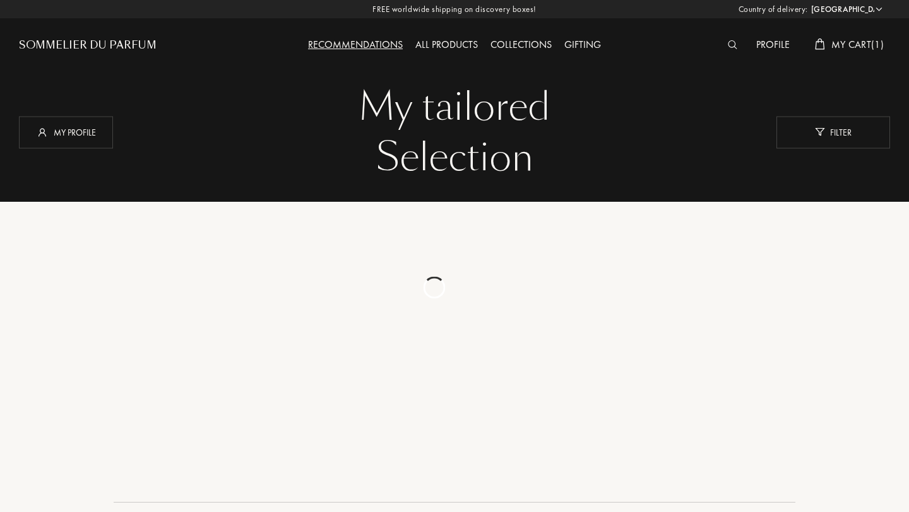
select select "CH"
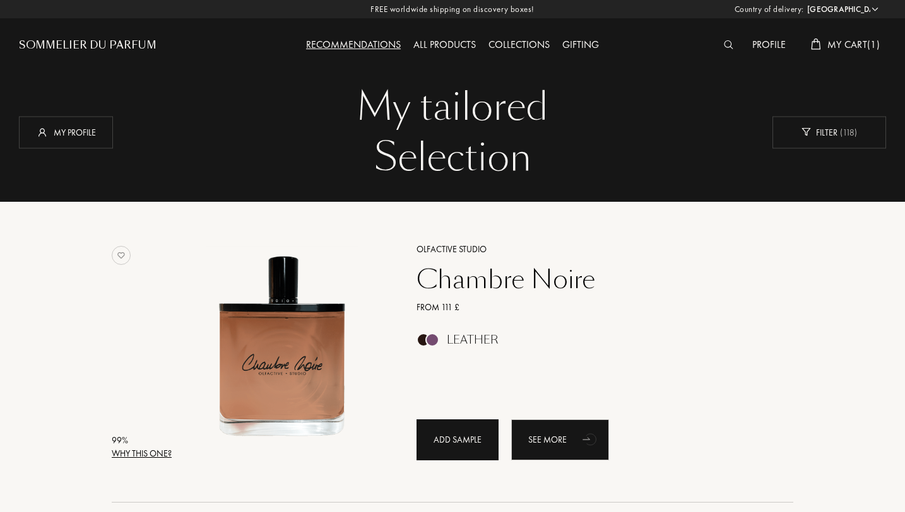
click at [459, 447] on div "Add sample" at bounding box center [457, 440] width 82 height 41
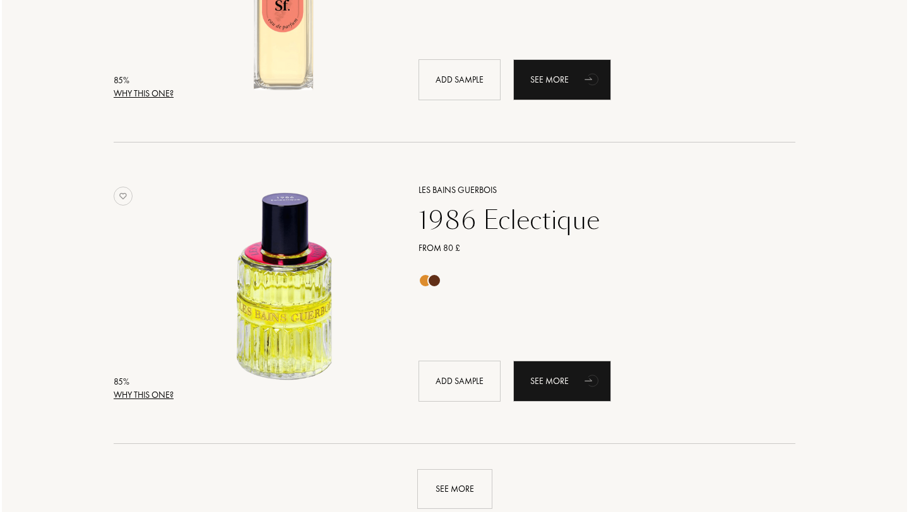
scroll to position [2772, 0]
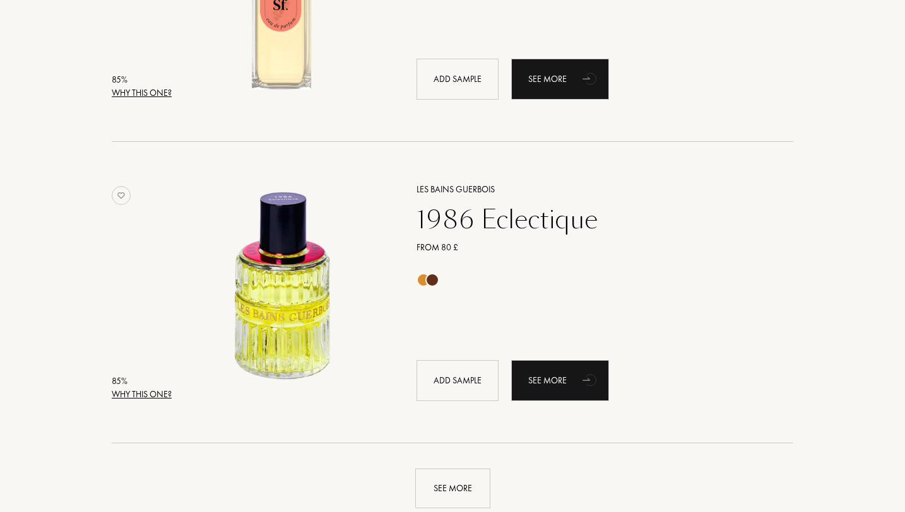
click at [153, 393] on div "Why this one?" at bounding box center [142, 394] width 60 height 13
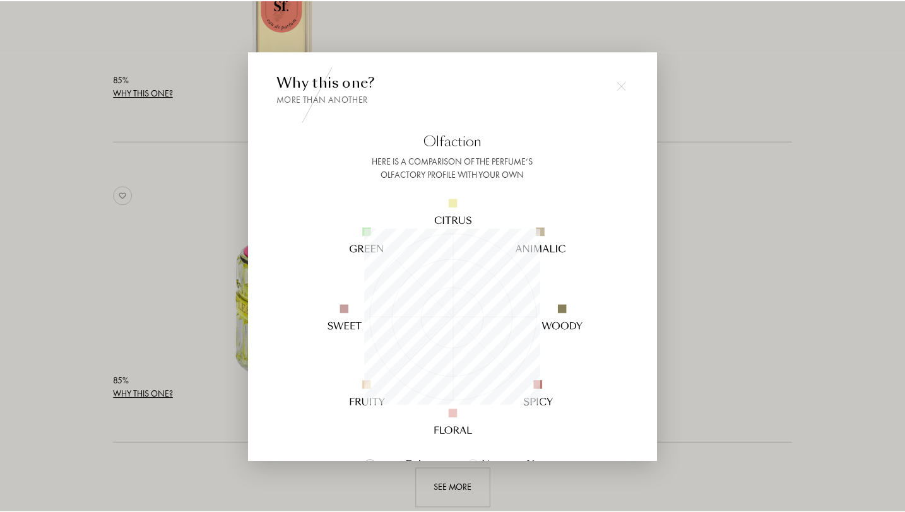
scroll to position [177, 177]
click at [759, 355] on div at bounding box center [454, 256] width 909 height 512
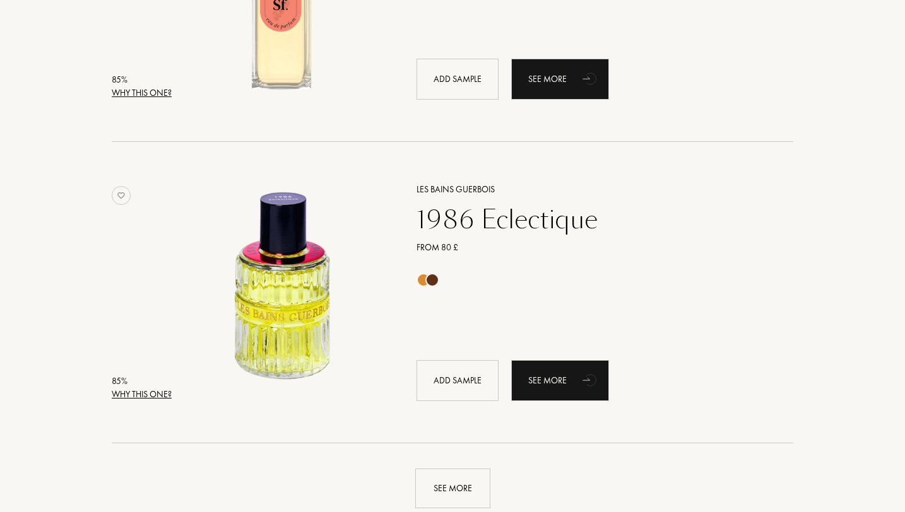
click at [423, 279] on div at bounding box center [423, 280] width 14 height 14
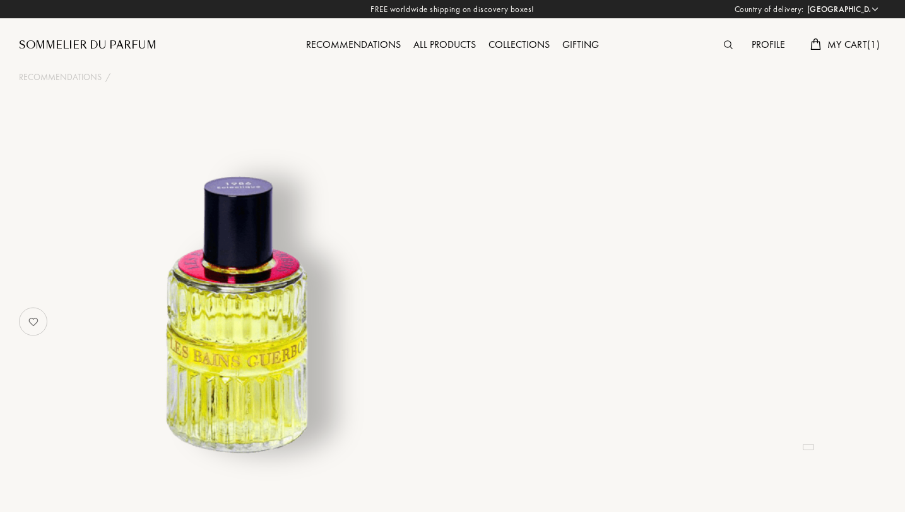
select select "CH"
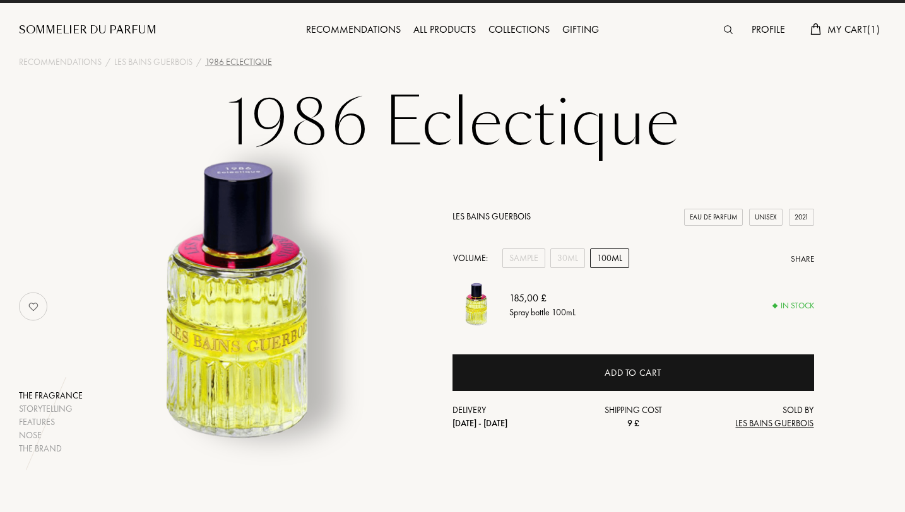
scroll to position [16, 0]
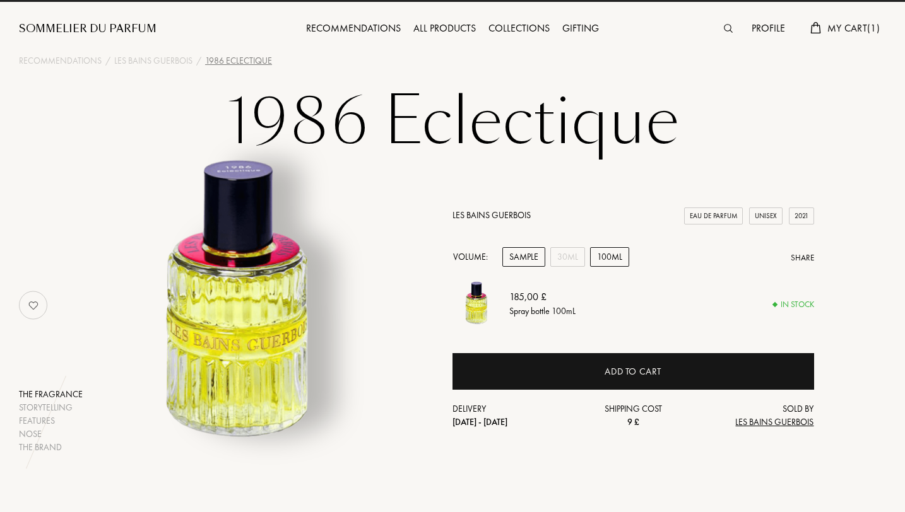
click at [529, 252] on div "Sample" at bounding box center [523, 257] width 43 height 20
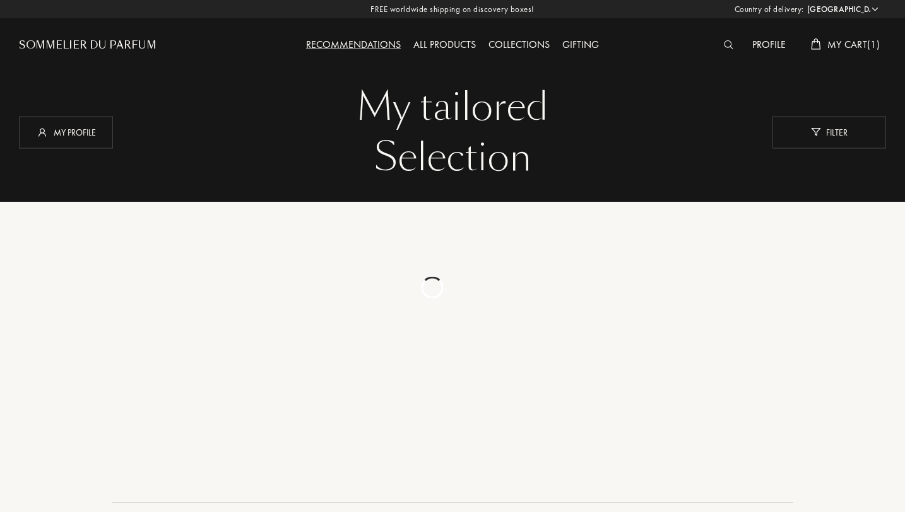
select select "CH"
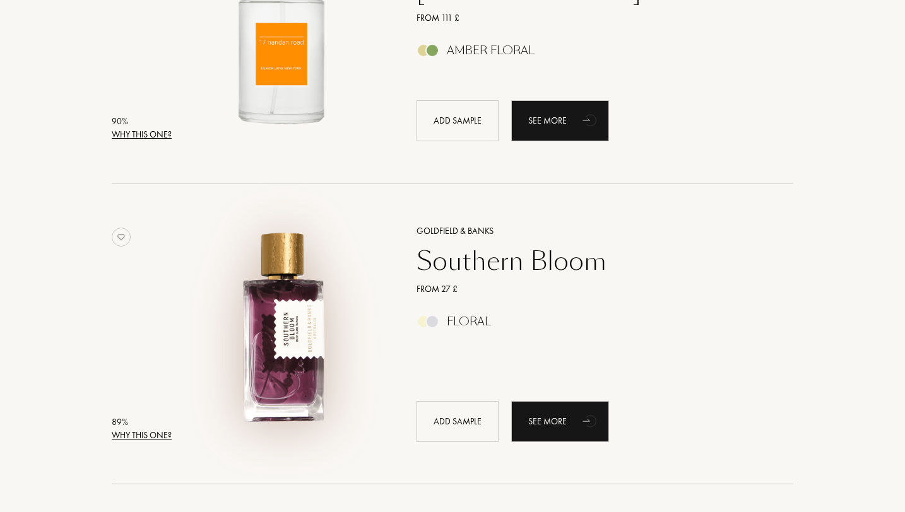
scroll to position [1225, 0]
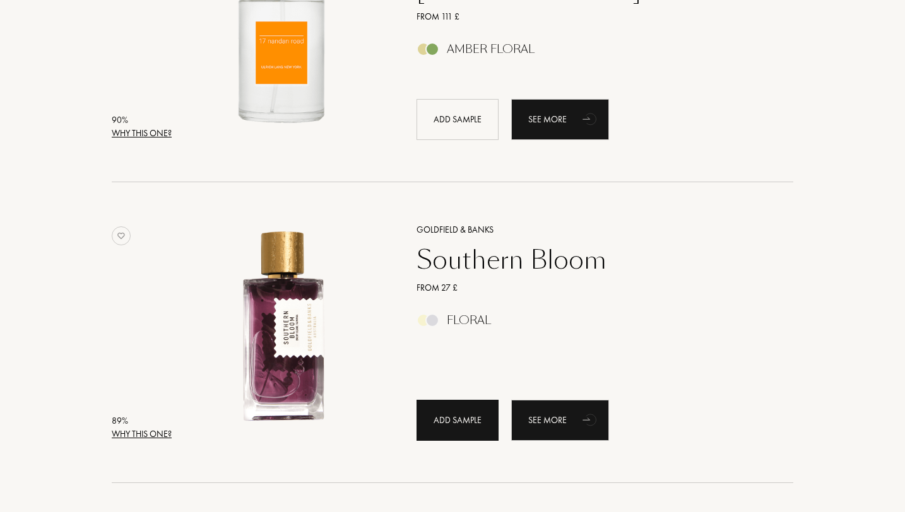
click at [442, 407] on div "Add sample" at bounding box center [457, 420] width 82 height 41
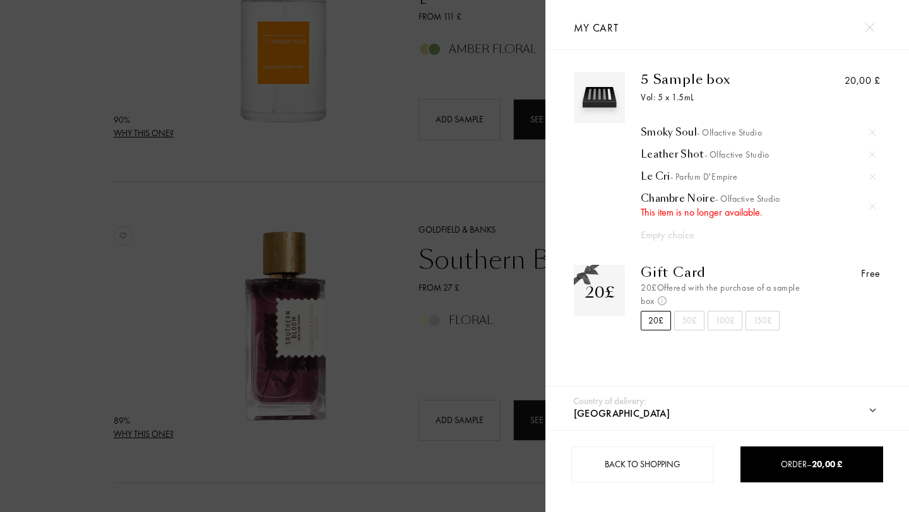
click at [870, 208] on img at bounding box center [872, 206] width 6 height 6
click at [876, 204] on div at bounding box center [872, 206] width 19 height 19
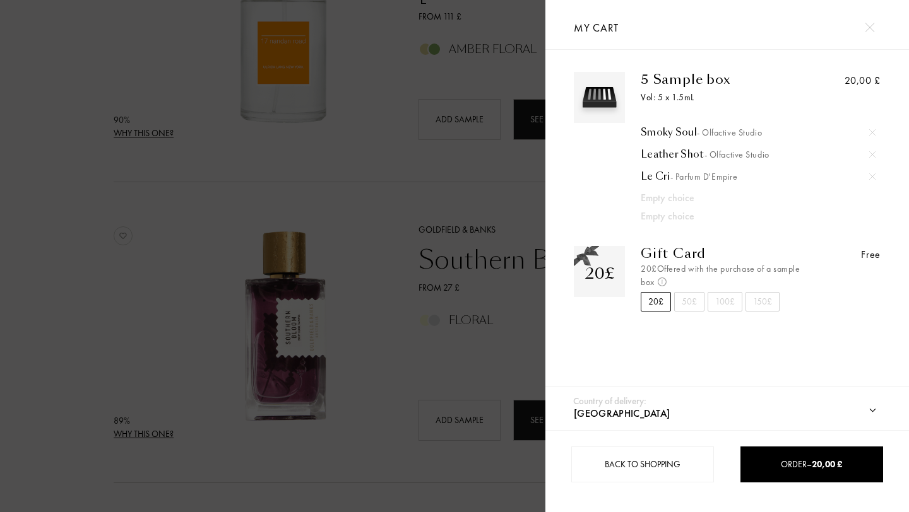
click at [76, 301] on div at bounding box center [272, 256] width 545 height 512
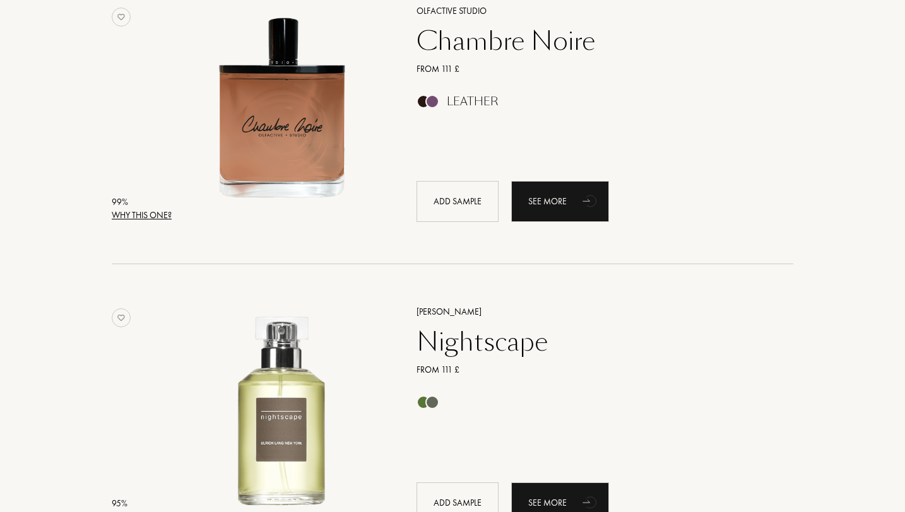
scroll to position [0, 0]
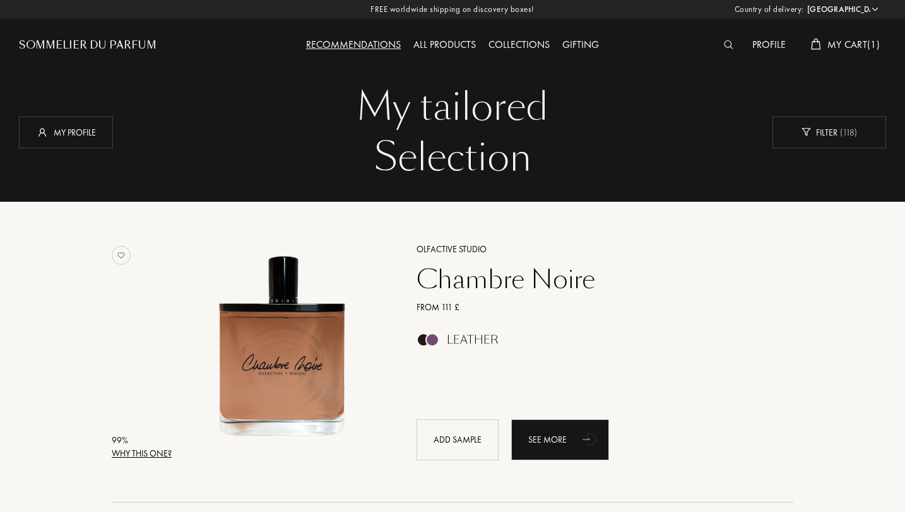
click at [444, 43] on div "All products" at bounding box center [444, 45] width 75 height 16
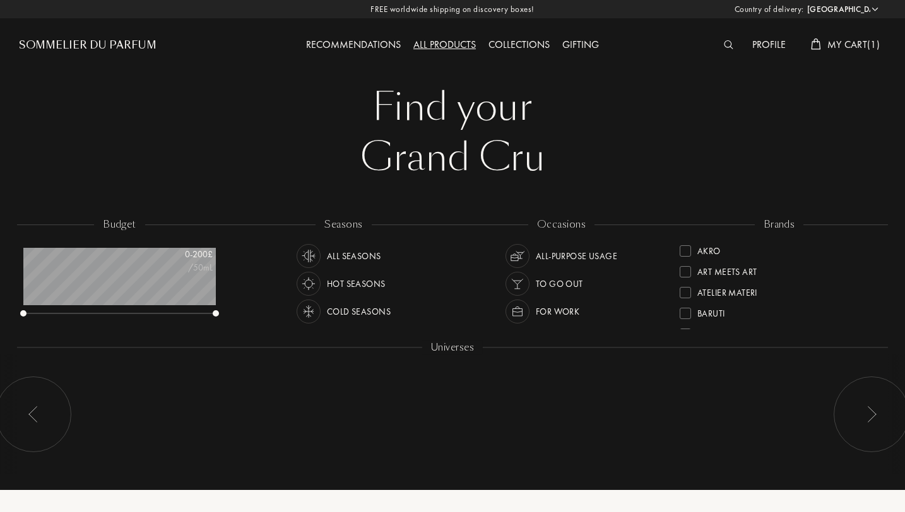
select select "CH"
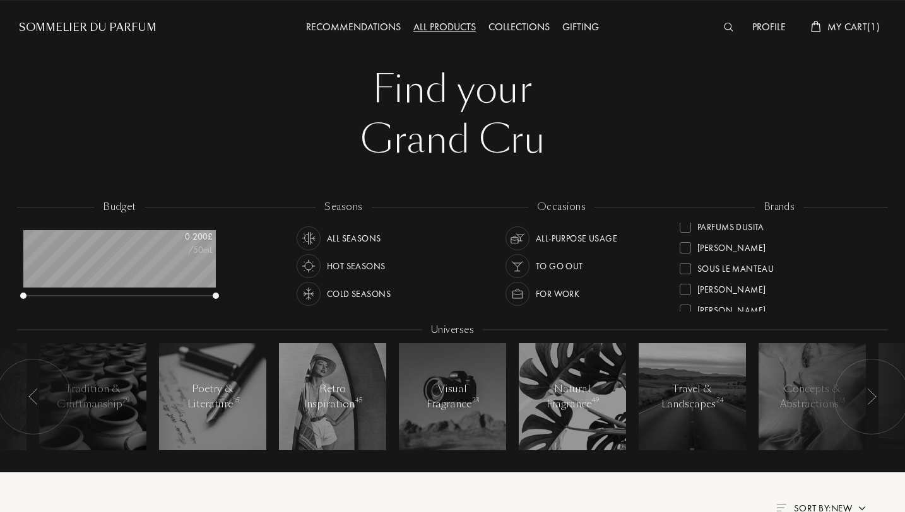
scroll to position [440, 0]
click at [688, 270] on div at bounding box center [685, 272] width 11 height 11
click at [683, 268] on div at bounding box center [685, 266] width 11 height 11
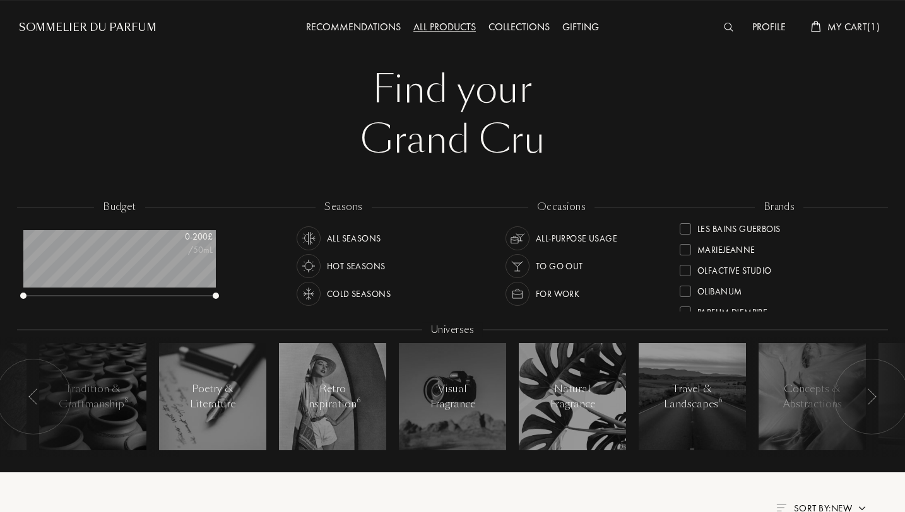
scroll to position [338, 0]
click at [687, 290] on div at bounding box center [685, 290] width 11 height 11
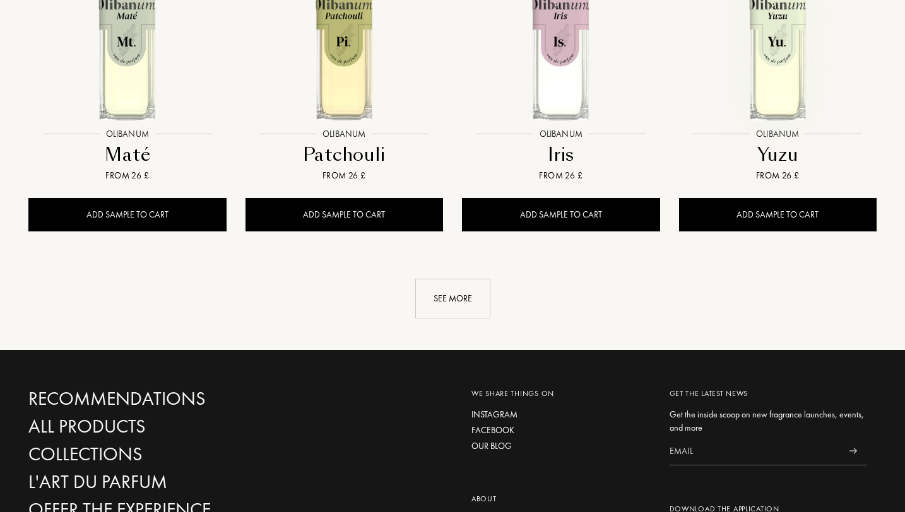
scroll to position [1330, 0]
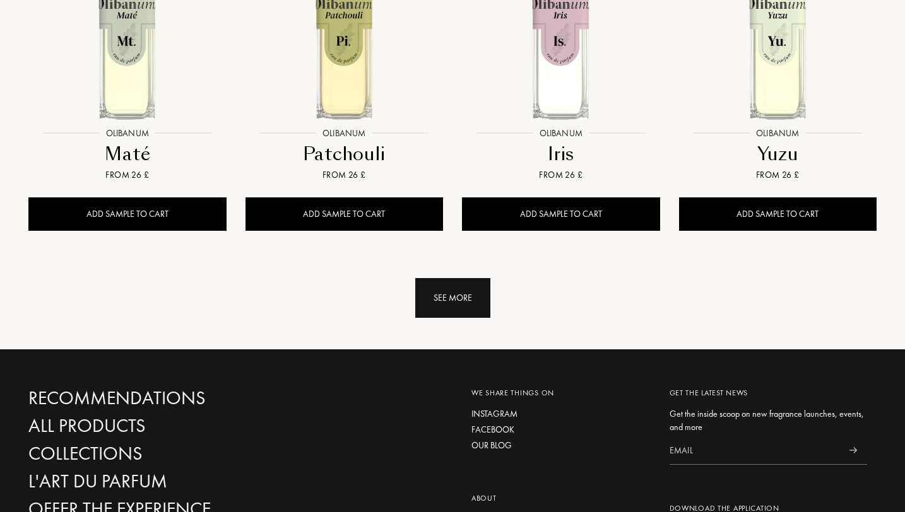
click at [427, 307] on div "See more" at bounding box center [452, 298] width 75 height 40
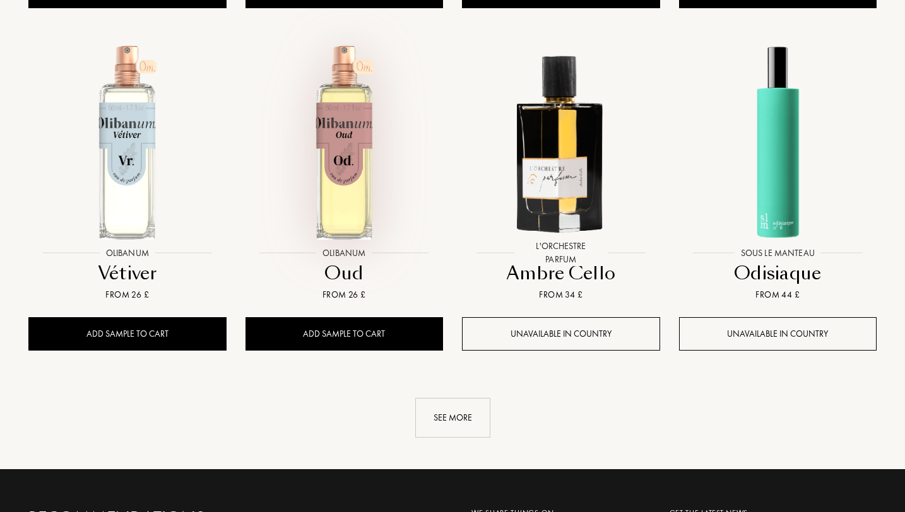
scroll to position [2247, 0]
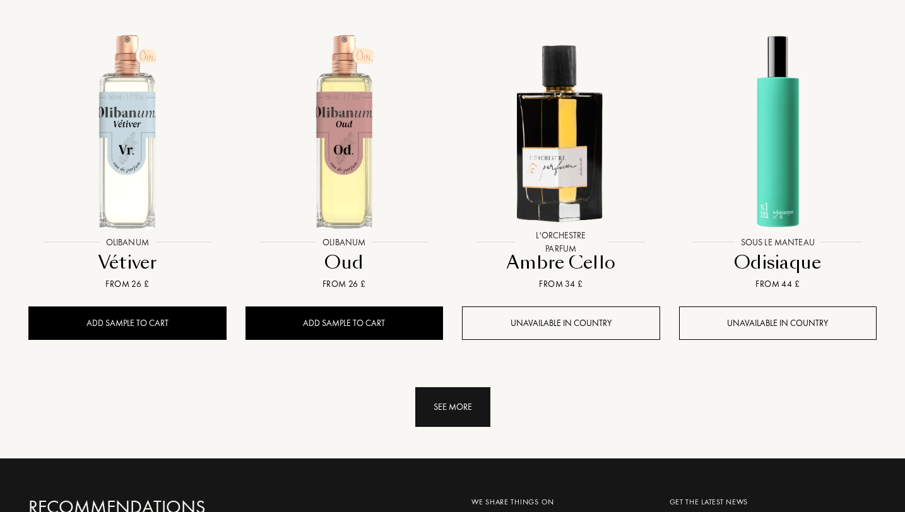
click at [464, 408] on div "See more" at bounding box center [452, 407] width 75 height 40
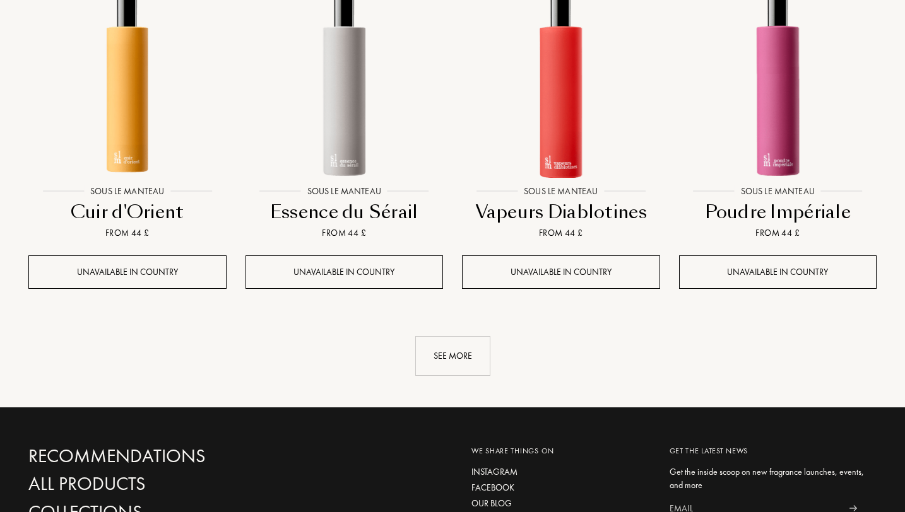
scroll to position [3329, 0]
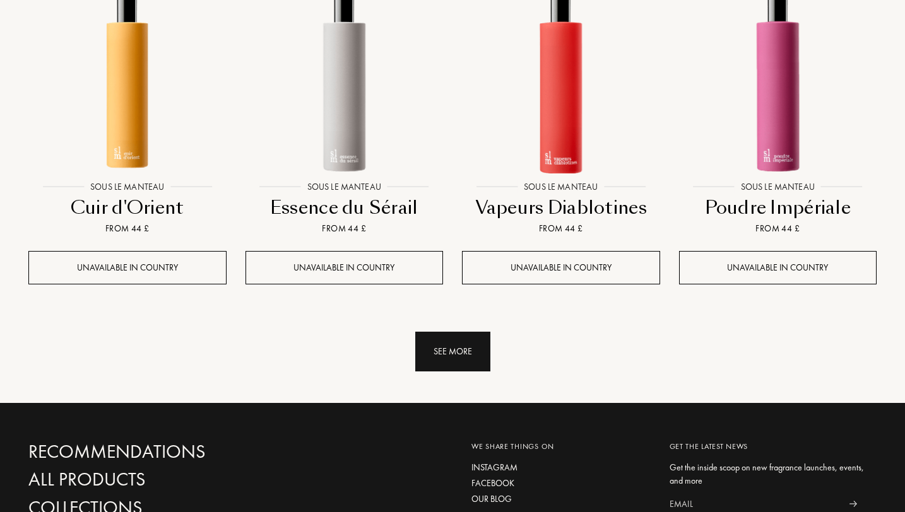
click at [449, 351] on div "See more" at bounding box center [452, 352] width 75 height 40
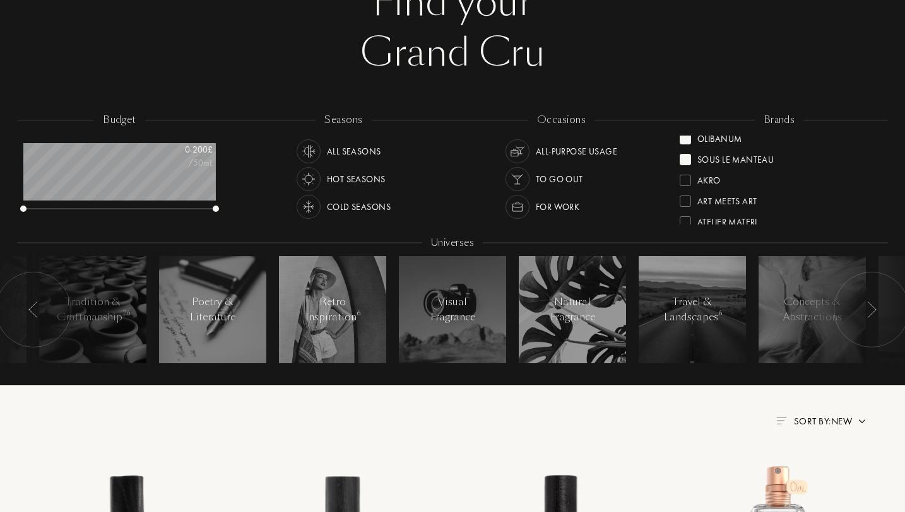
scroll to position [97, 0]
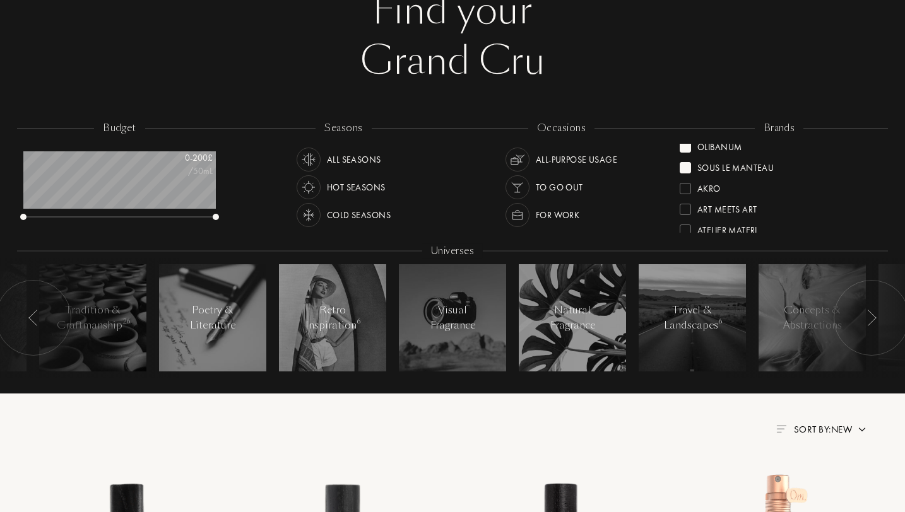
click at [688, 145] on div at bounding box center [685, 146] width 11 height 11
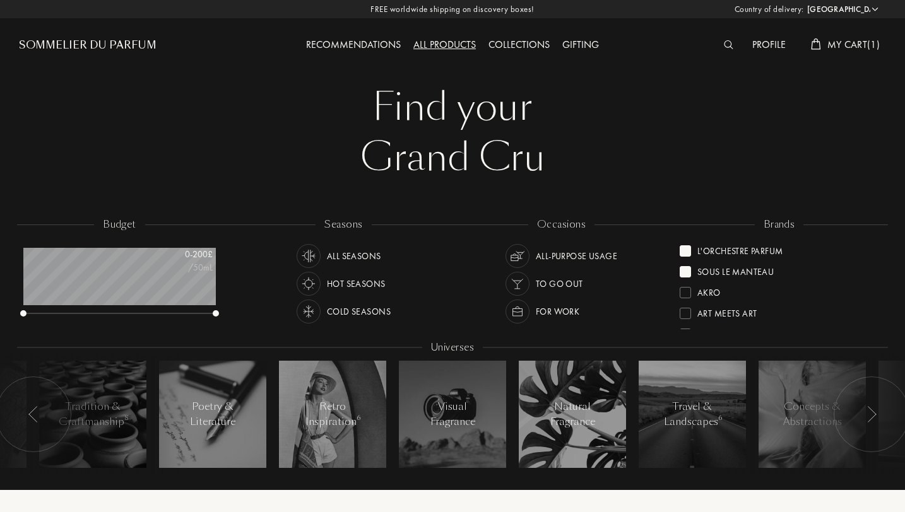
click at [686, 273] on div at bounding box center [685, 271] width 11 height 11
click at [687, 249] on div at bounding box center [685, 250] width 11 height 11
click at [685, 254] on div at bounding box center [685, 250] width 11 height 11
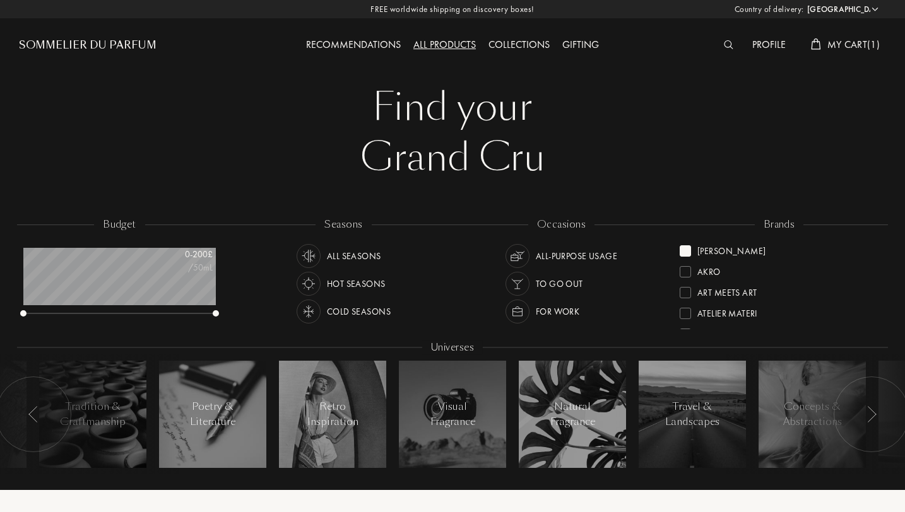
click at [687, 274] on div at bounding box center [685, 271] width 11 height 11
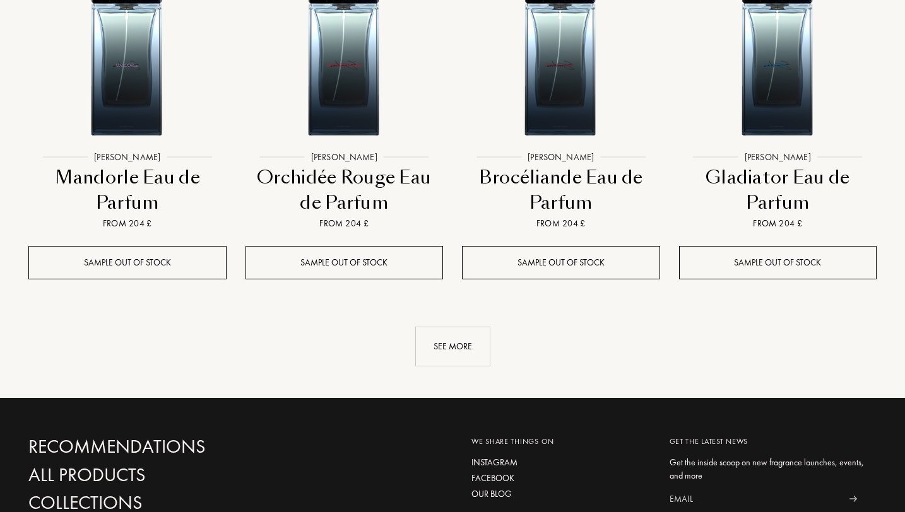
scroll to position [1356, 0]
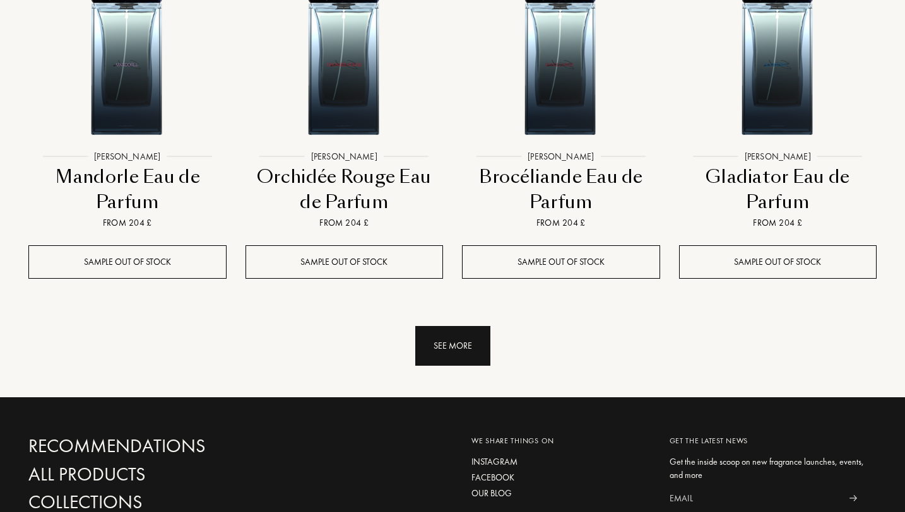
click at [475, 343] on div "See more" at bounding box center [452, 346] width 75 height 40
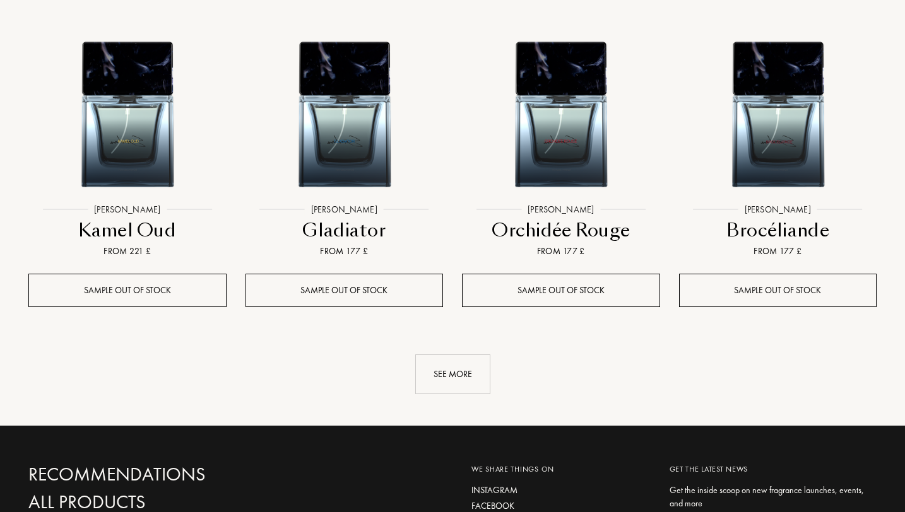
scroll to position [2355, 0]
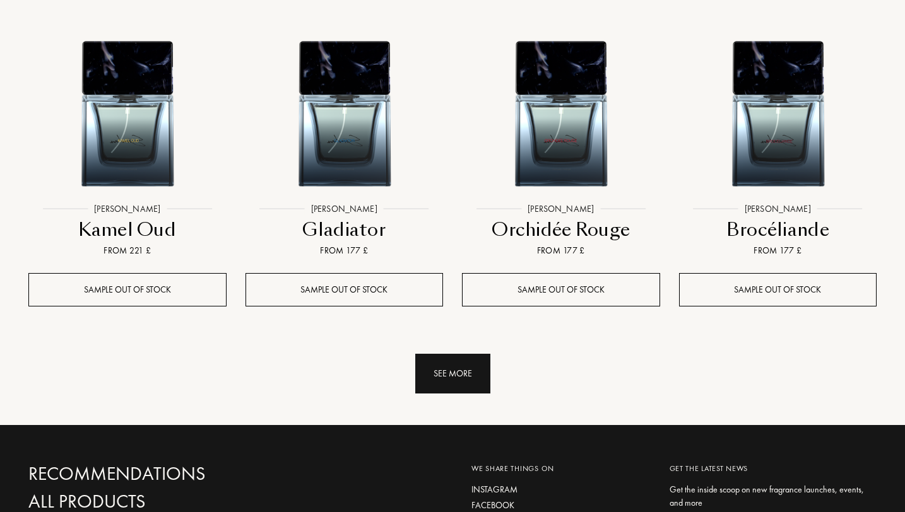
click at [458, 372] on div "See more" at bounding box center [452, 374] width 75 height 40
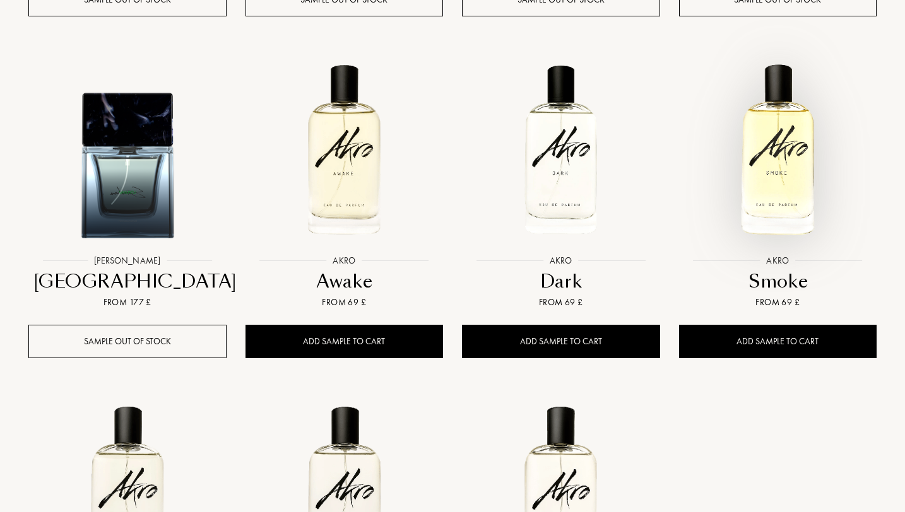
scroll to position [2643, 0]
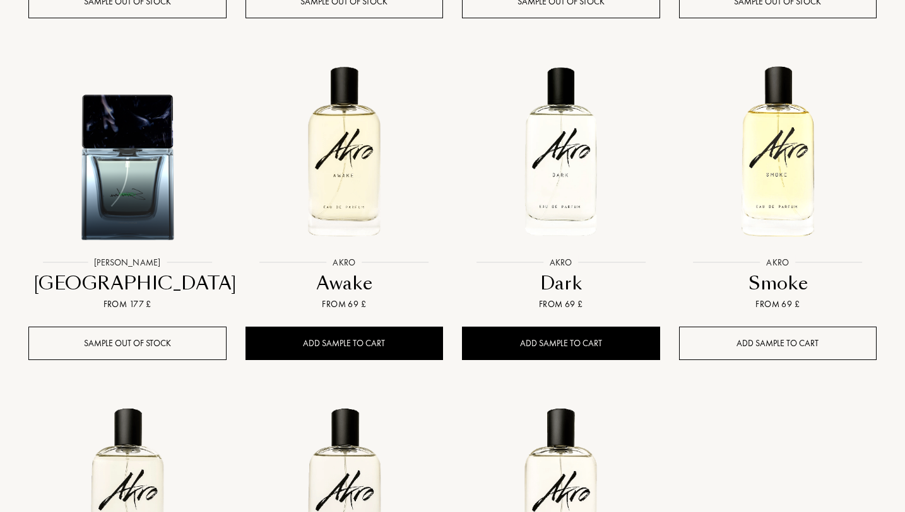
click at [749, 341] on div "Add sample to cart" at bounding box center [778, 343] width 198 height 33
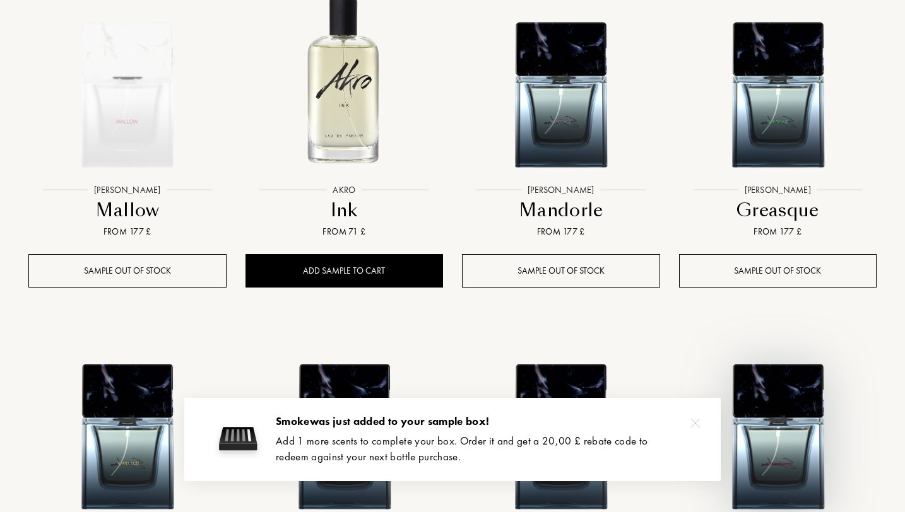
scroll to position [2029, 0]
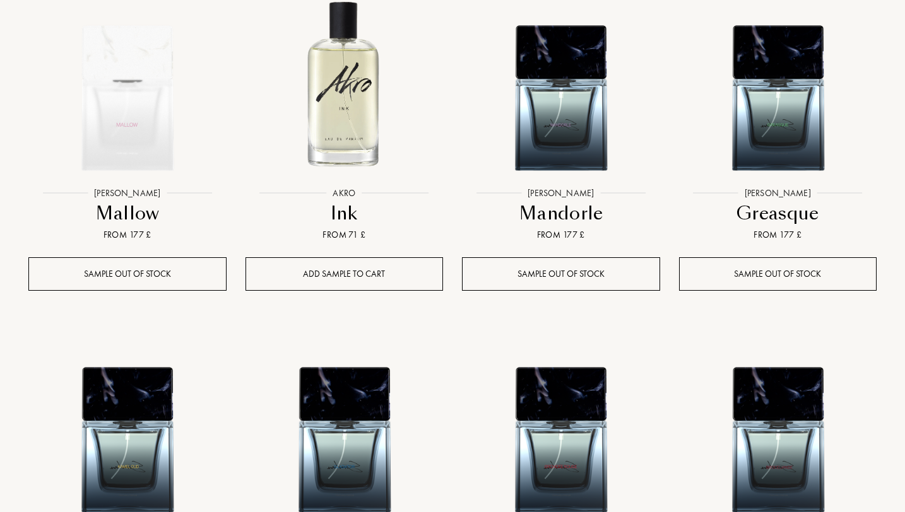
click at [348, 270] on div "Add sample to cart" at bounding box center [344, 273] width 198 height 33
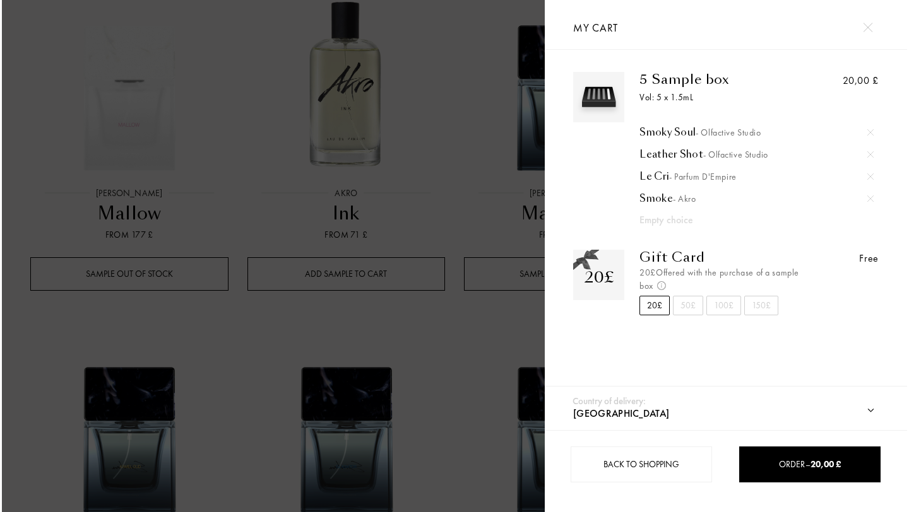
scroll to position [2032, 0]
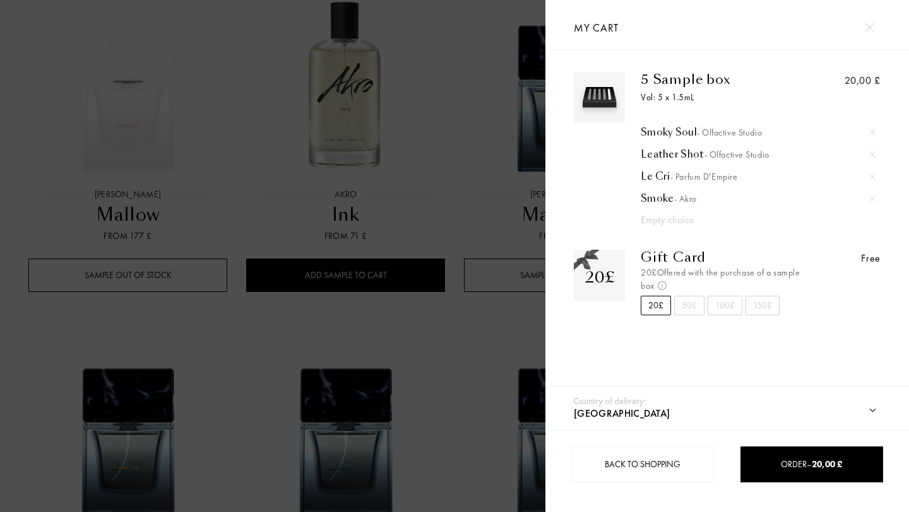
click at [366, 272] on div at bounding box center [272, 256] width 545 height 512
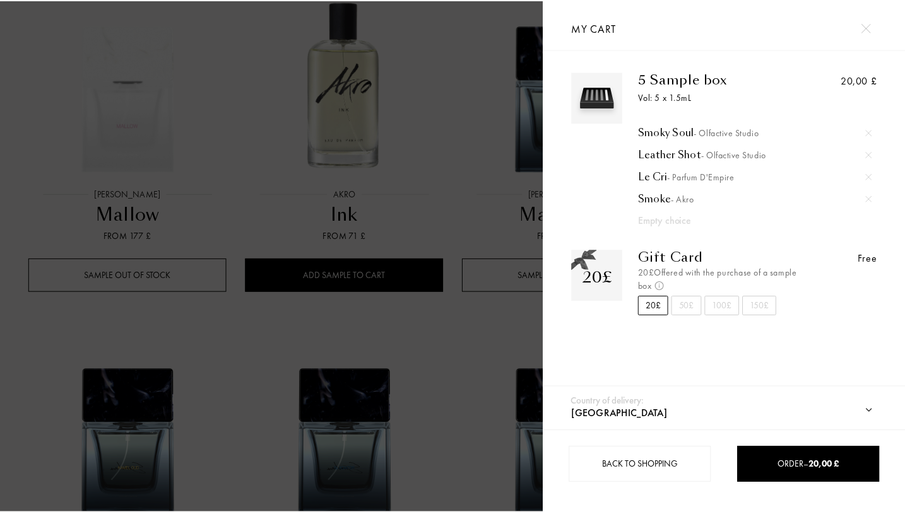
scroll to position [2029, 0]
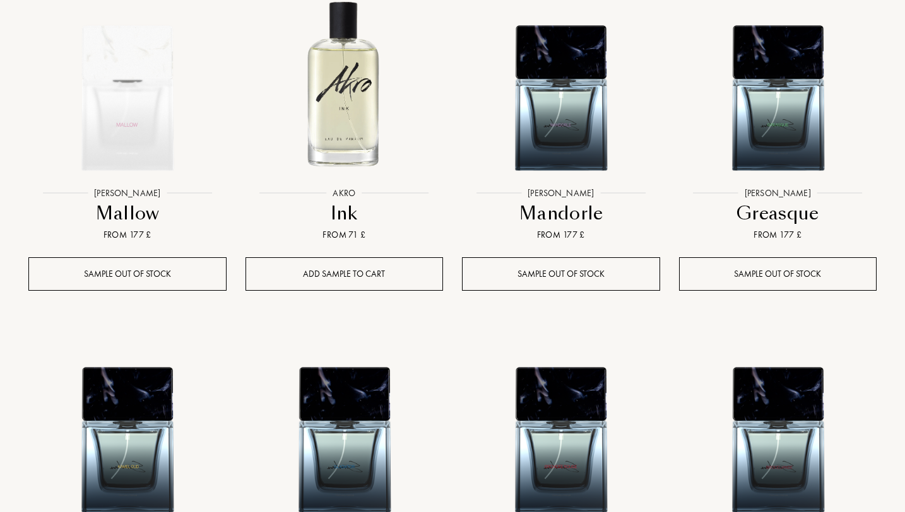
click at [343, 277] on div "Add sample to cart" at bounding box center [344, 273] width 198 height 33
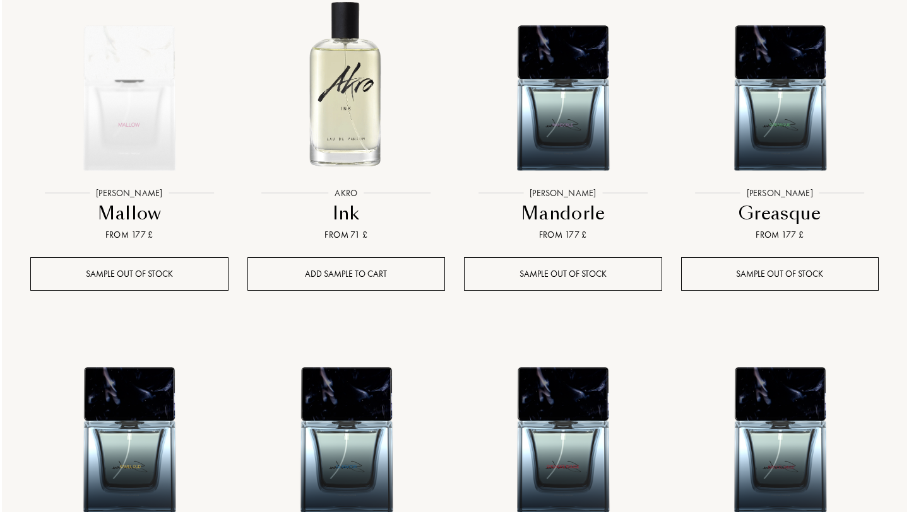
scroll to position [2032, 0]
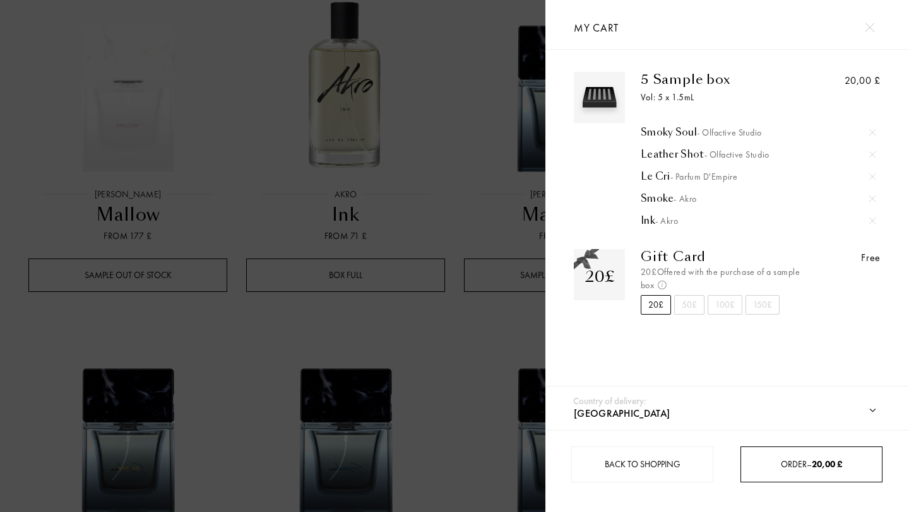
click at [816, 463] on span "20,00 £" at bounding box center [827, 464] width 30 height 11
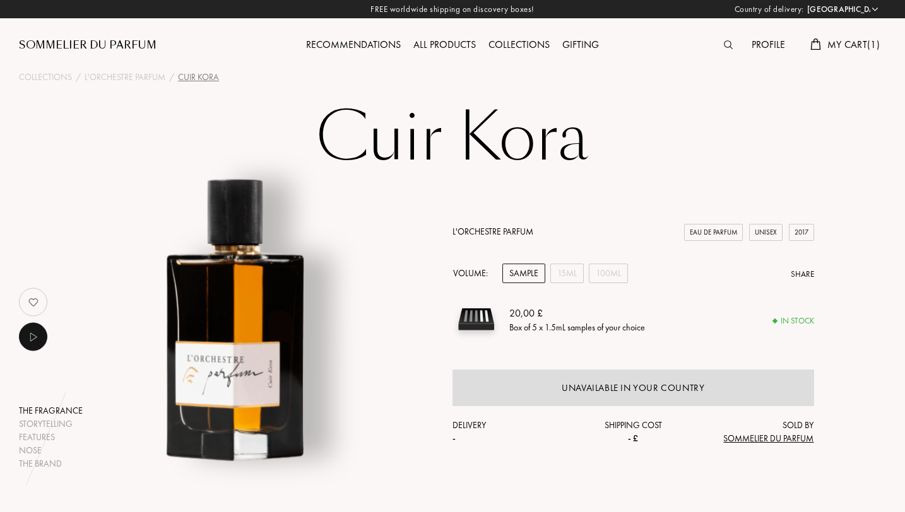
select select "CH"
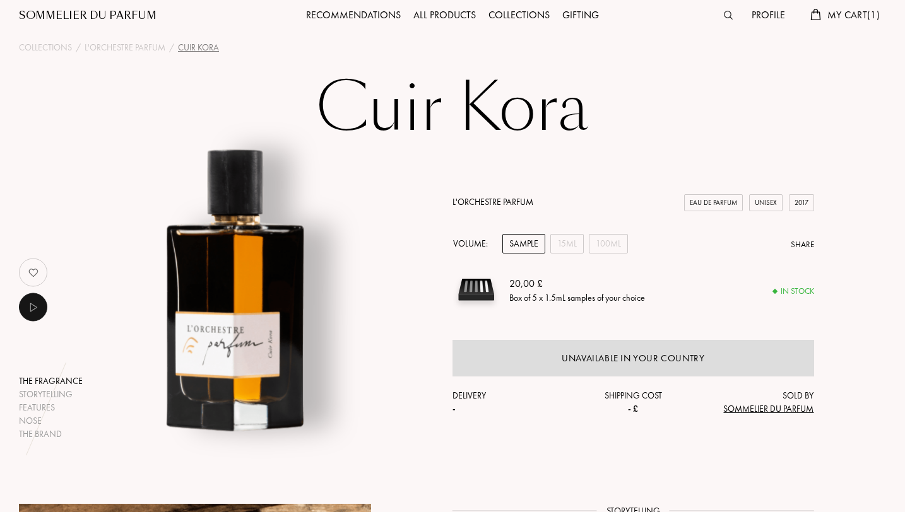
scroll to position [32, 0]
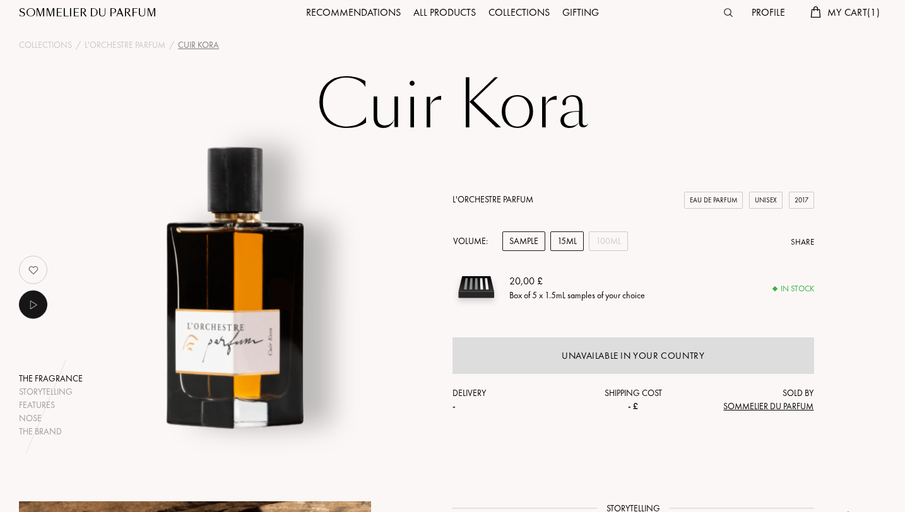
click at [568, 239] on div "15mL" at bounding box center [566, 242] width 33 height 20
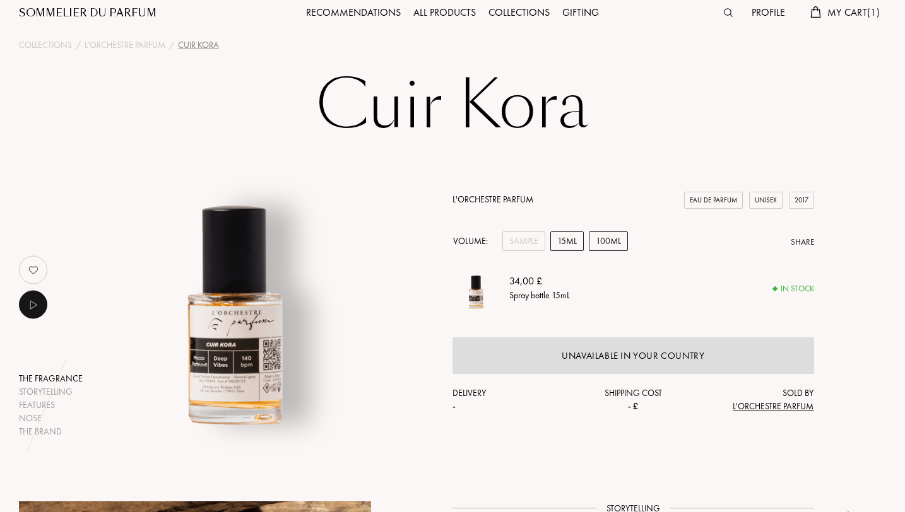
click at [596, 240] on div "100mL" at bounding box center [608, 242] width 39 height 20
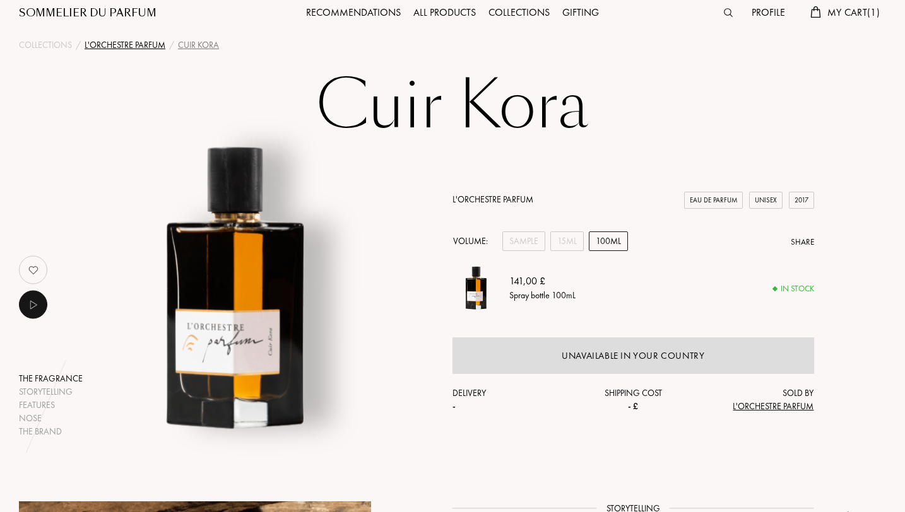
click at [93, 47] on div "L'Orchestre Parfum" at bounding box center [125, 44] width 81 height 13
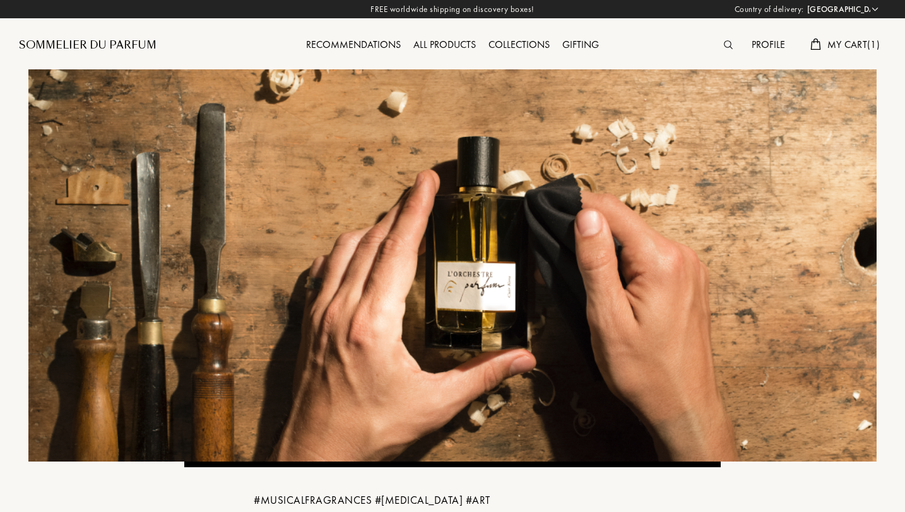
select select "CH"
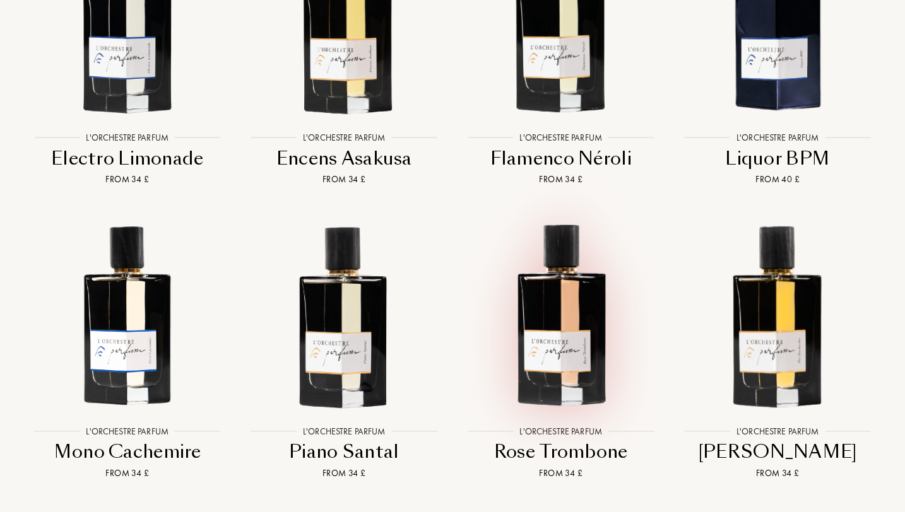
scroll to position [1377, 0]
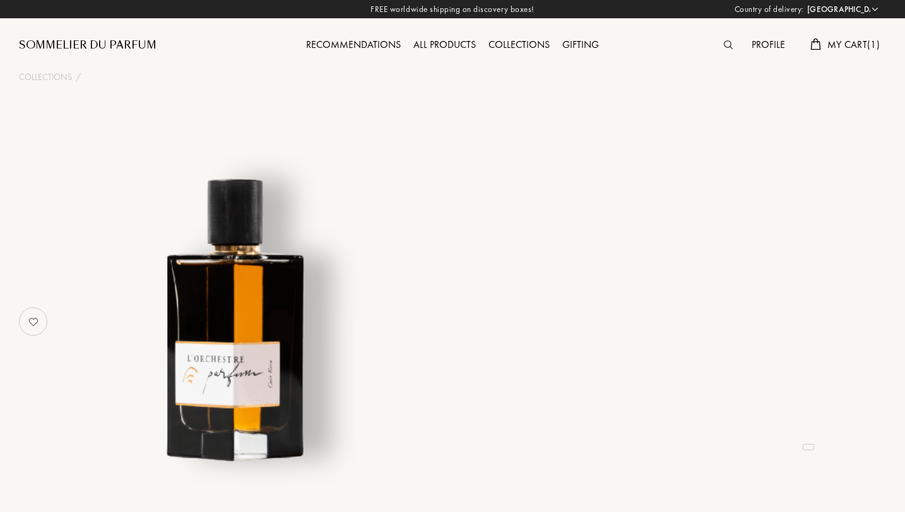
select select "CH"
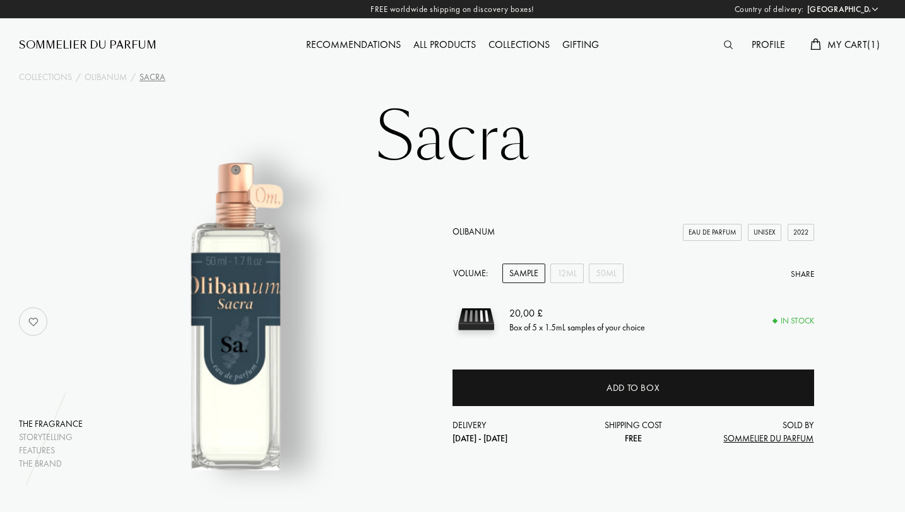
select select "CH"
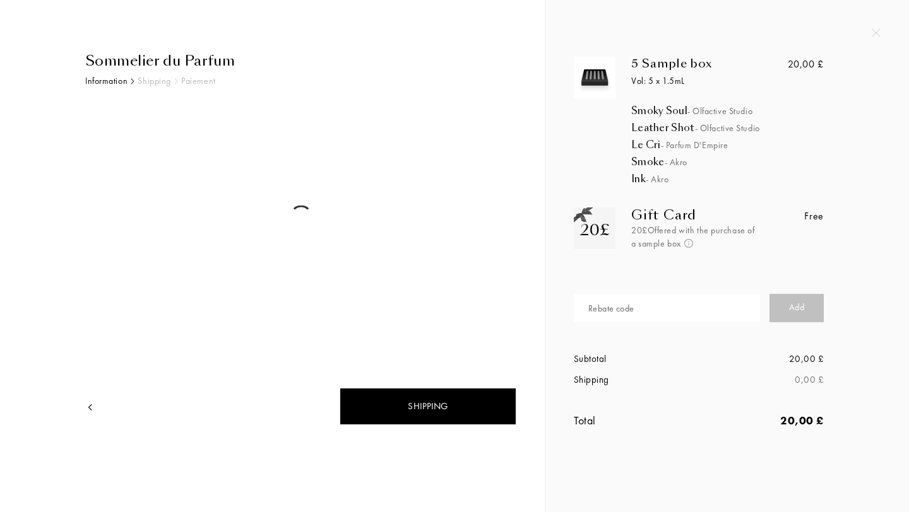
select select "CH"
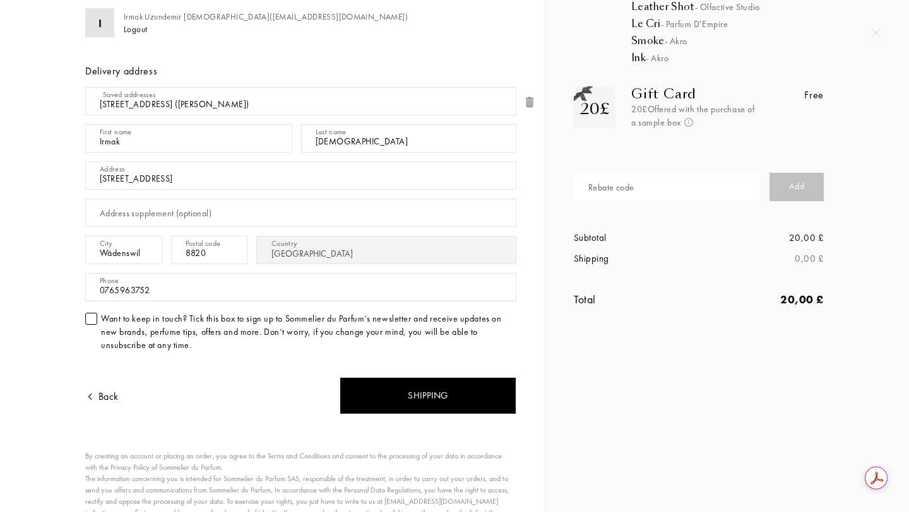
scroll to position [189, 0]
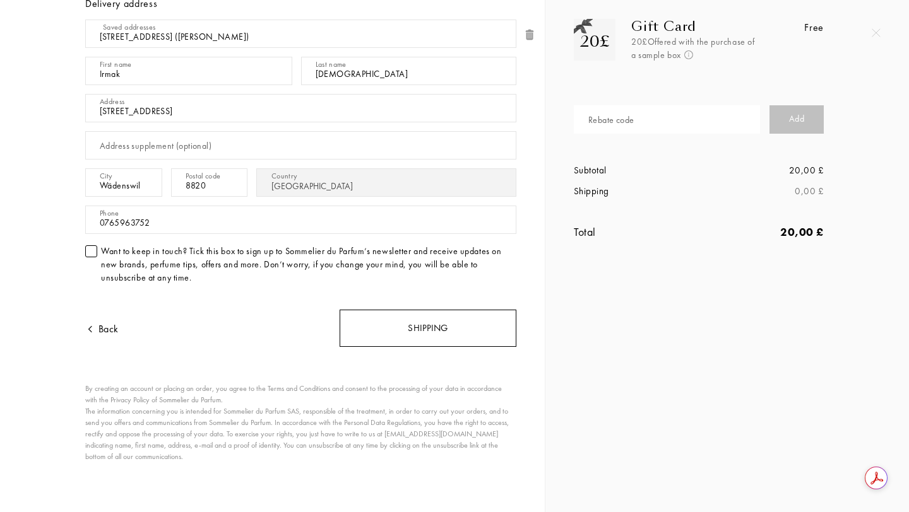
click at [413, 328] on div "Shipping" at bounding box center [428, 328] width 177 height 37
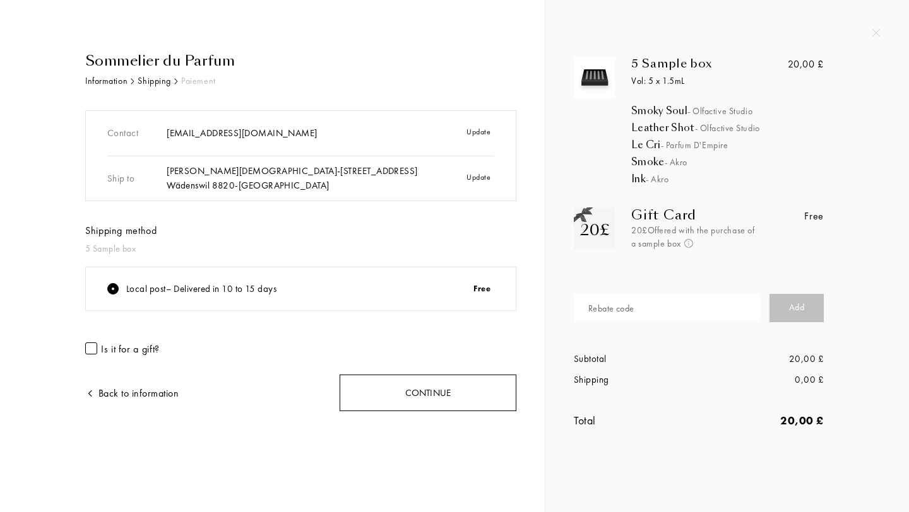
click at [435, 393] on div "Continue" at bounding box center [428, 393] width 177 height 37
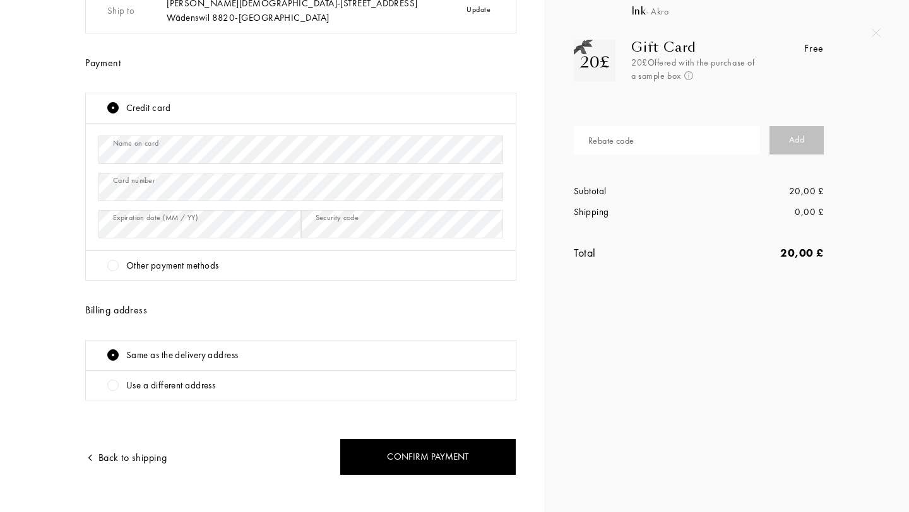
scroll to position [186, 0]
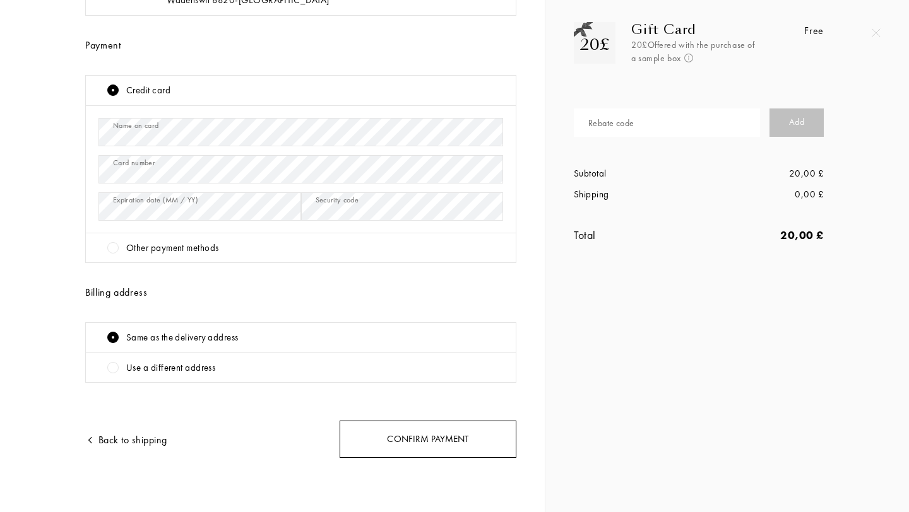
click at [410, 440] on div "Confirm payment" at bounding box center [428, 439] width 177 height 37
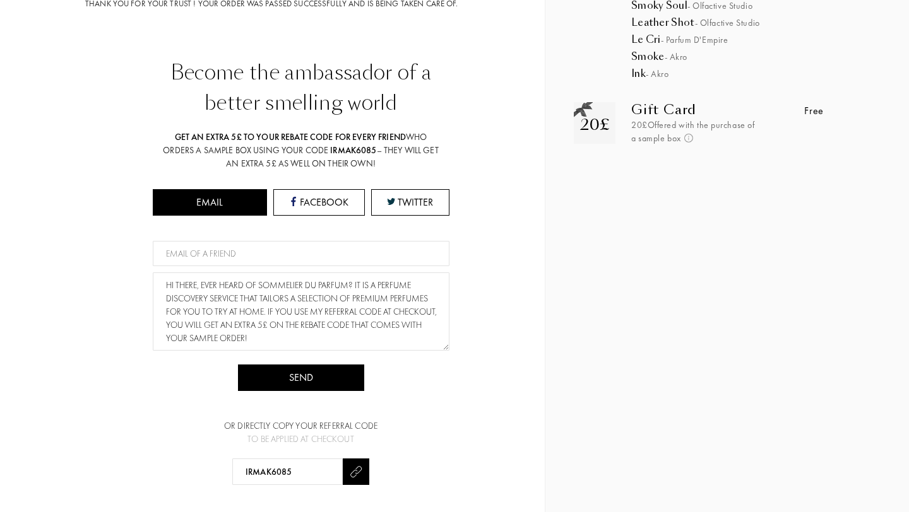
scroll to position [0, 0]
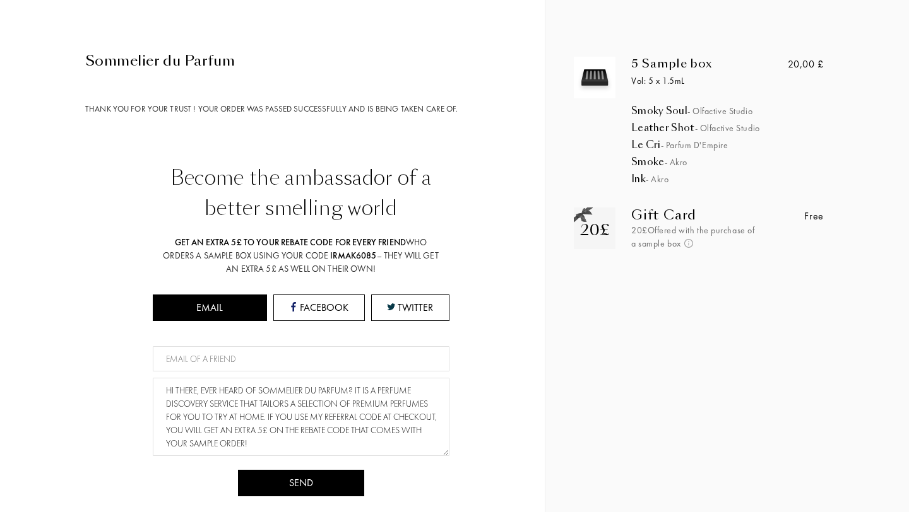
click at [145, 61] on div "Sommelier du Parfum" at bounding box center [300, 60] width 431 height 21
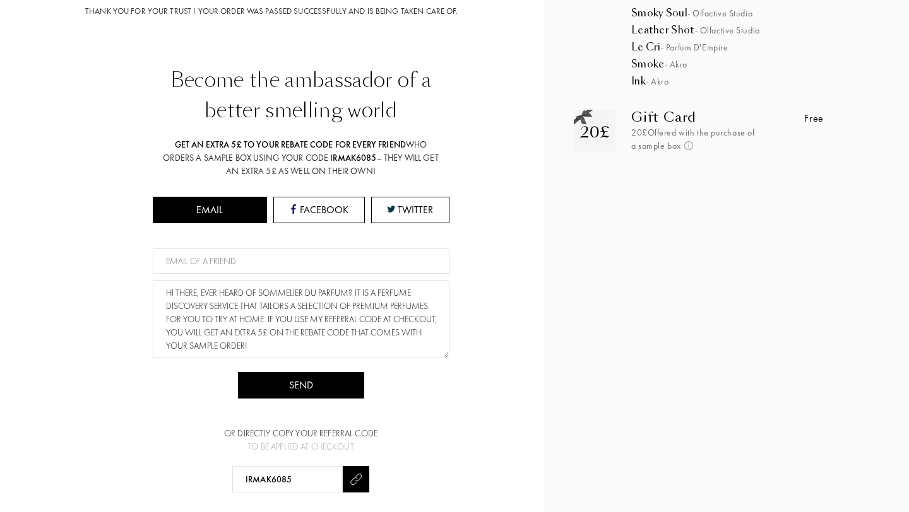
scroll to position [197, 0]
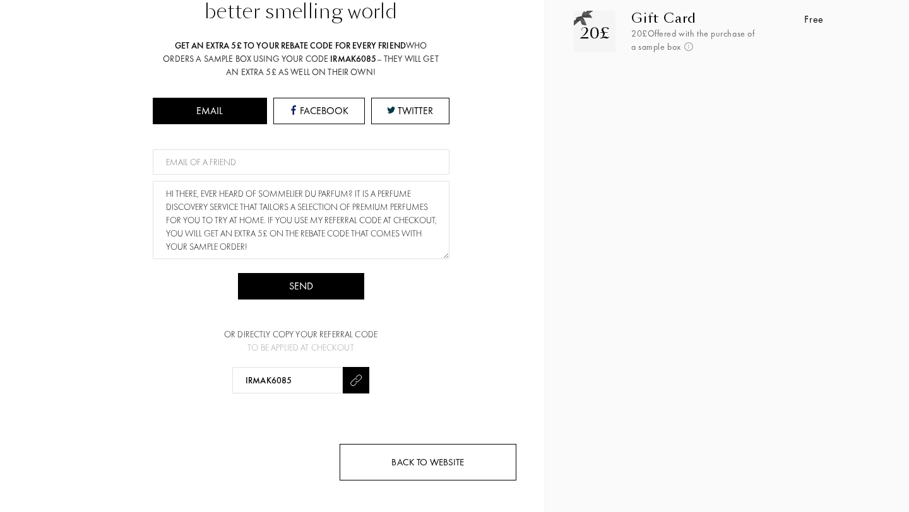
click at [407, 459] on div "Back to website" at bounding box center [428, 462] width 177 height 37
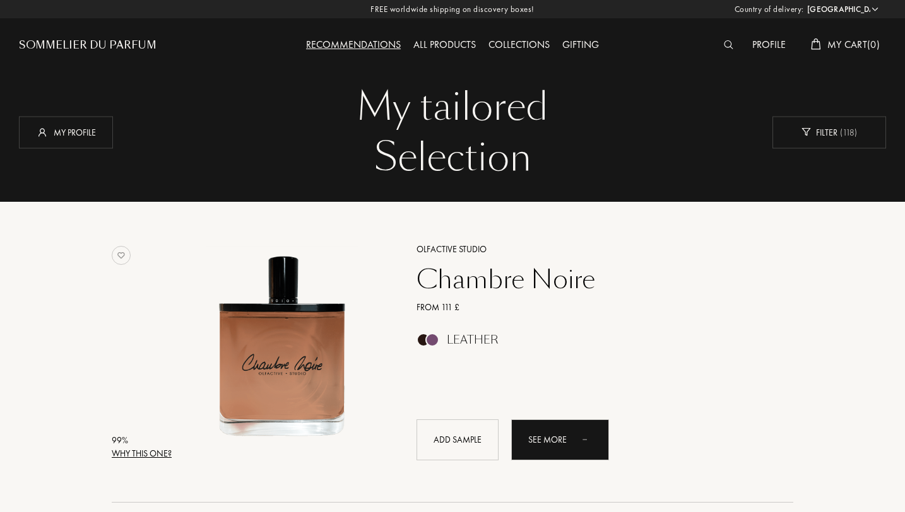
select select "CH"
